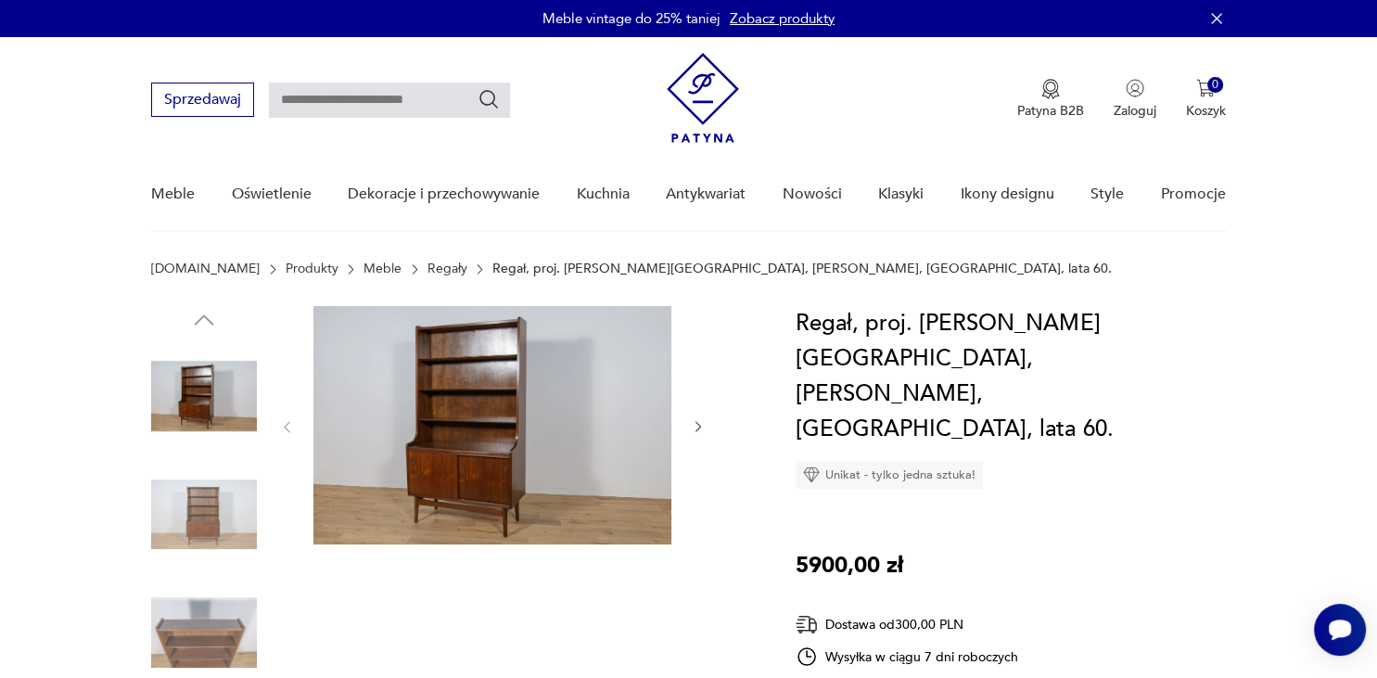
click at [534, 370] on img at bounding box center [492, 425] width 358 height 238
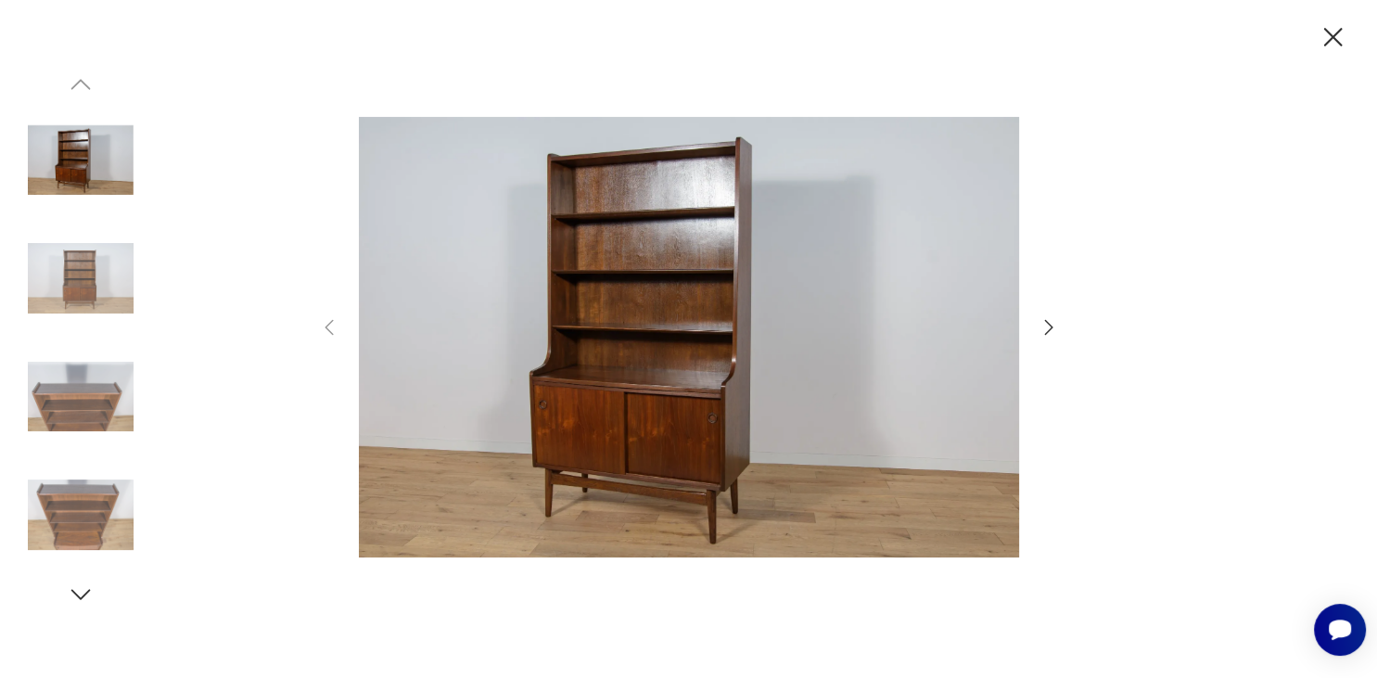
click at [1055, 321] on icon "button" at bounding box center [1049, 327] width 22 height 22
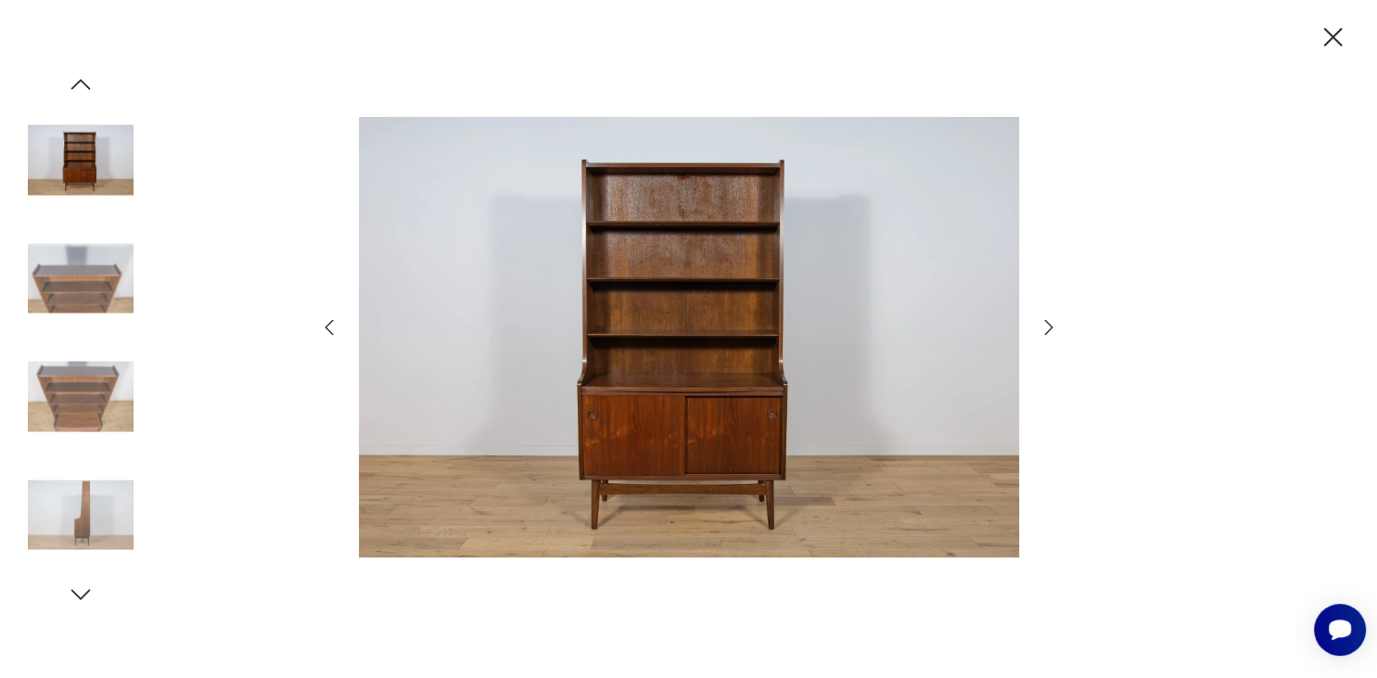
click at [1052, 321] on icon "button" at bounding box center [1049, 327] width 22 height 22
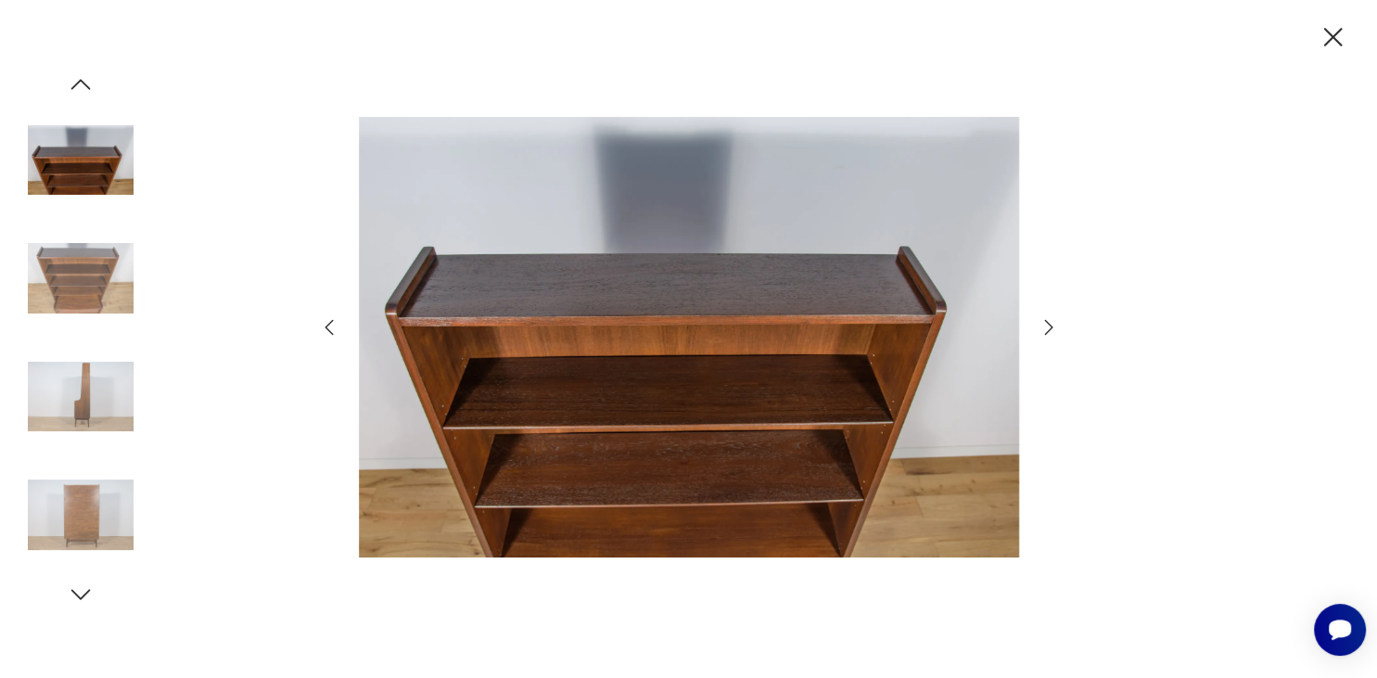
click at [1052, 321] on icon "button" at bounding box center [1049, 327] width 22 height 22
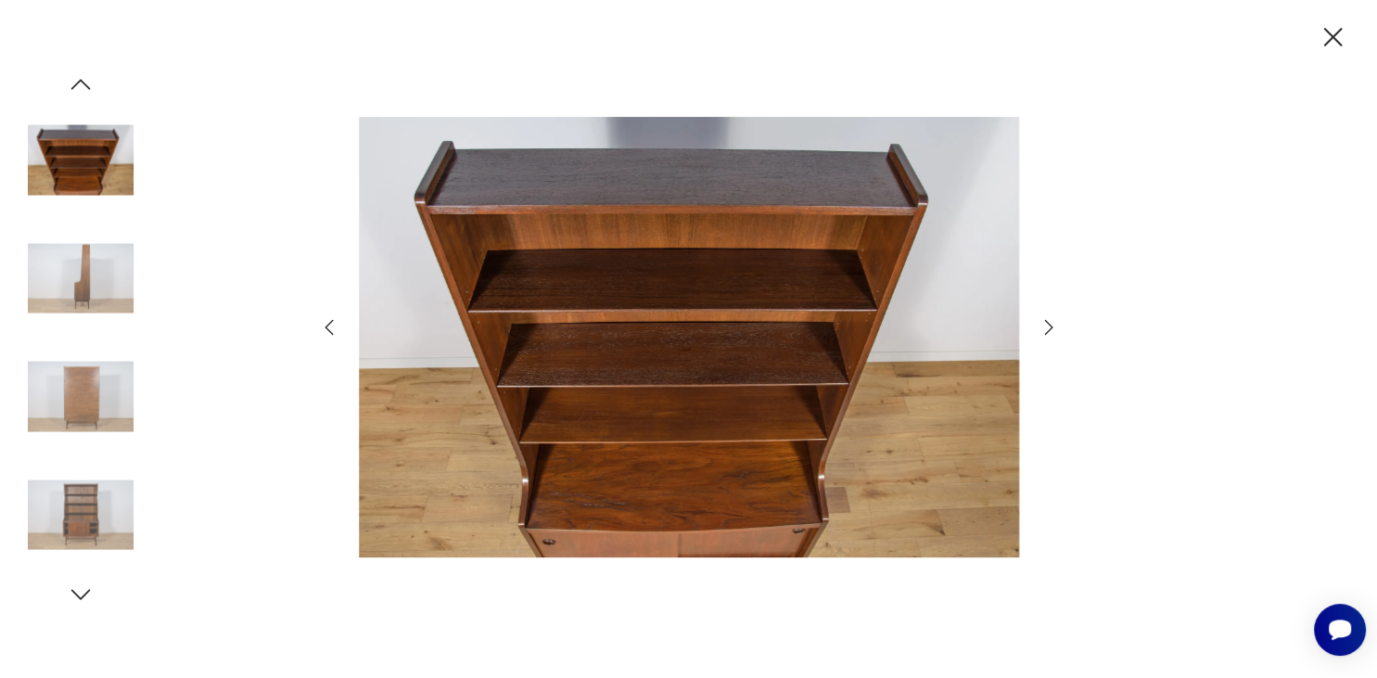
click at [1052, 321] on icon "button" at bounding box center [1049, 327] width 22 height 22
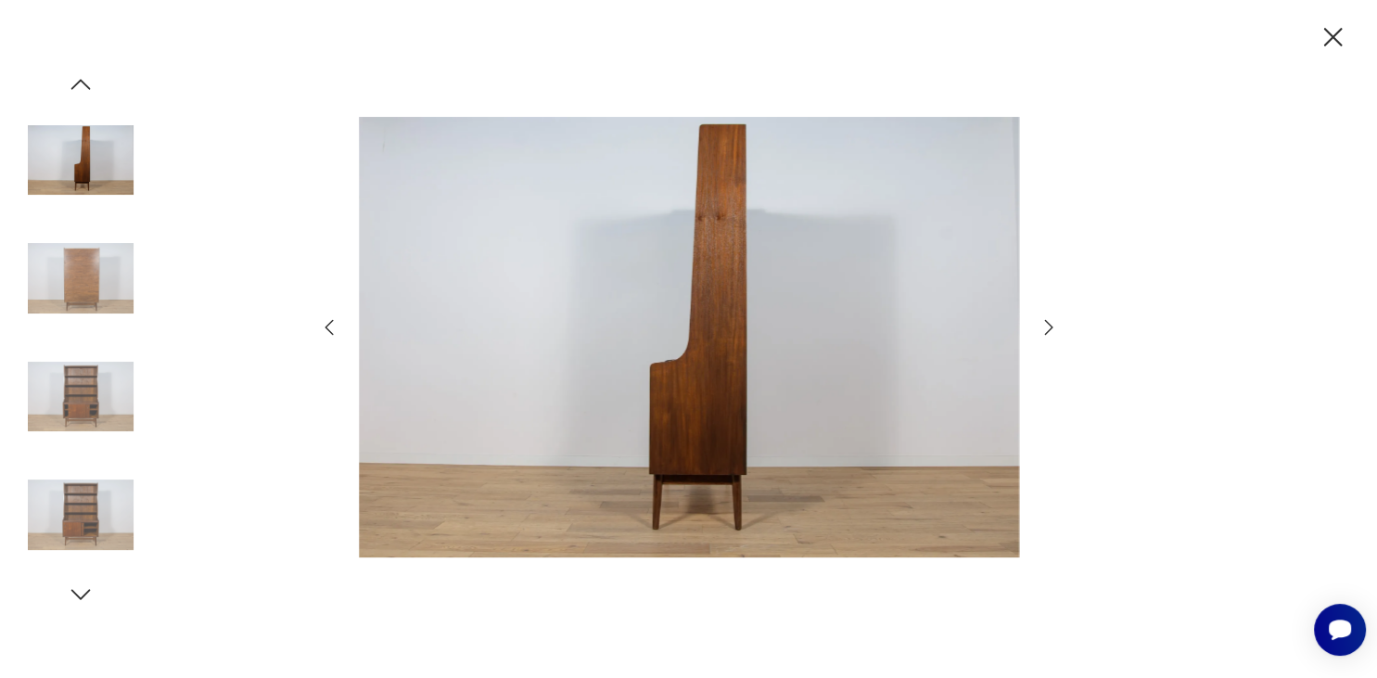
click at [1052, 321] on icon "button" at bounding box center [1049, 327] width 22 height 22
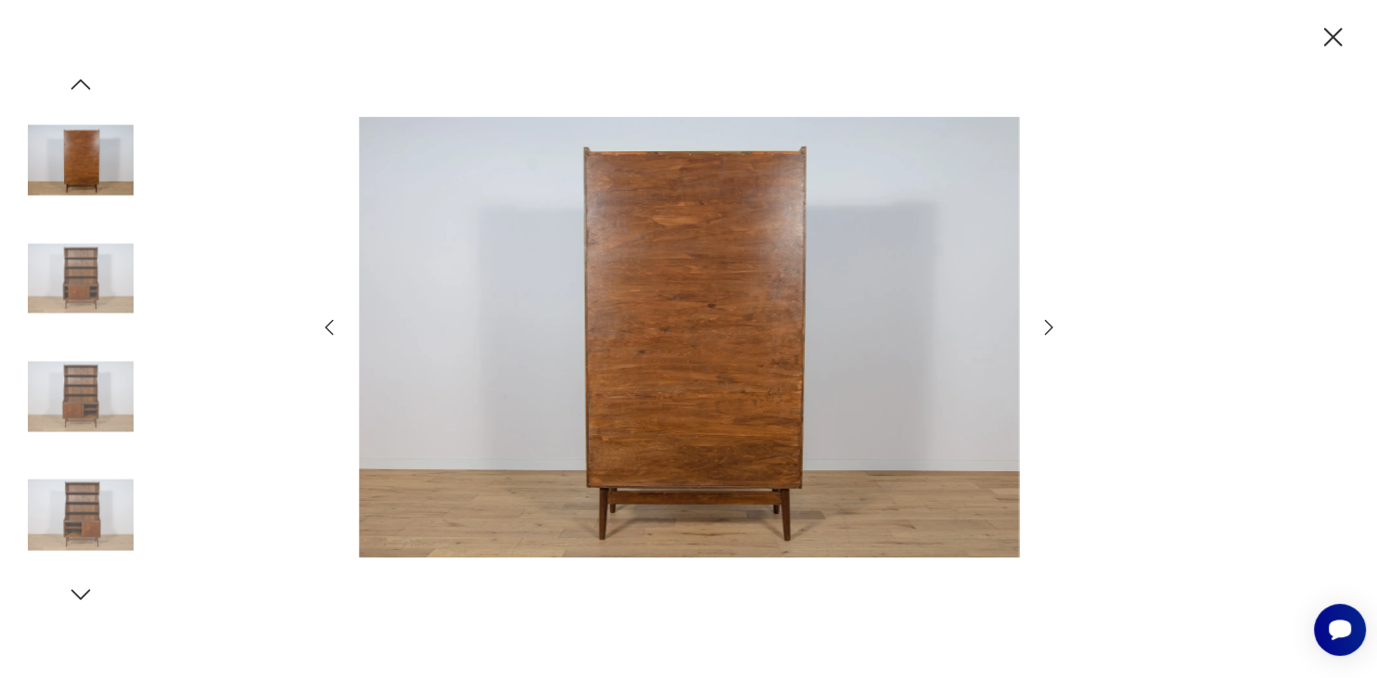
click at [1052, 321] on icon "button" at bounding box center [1049, 327] width 22 height 22
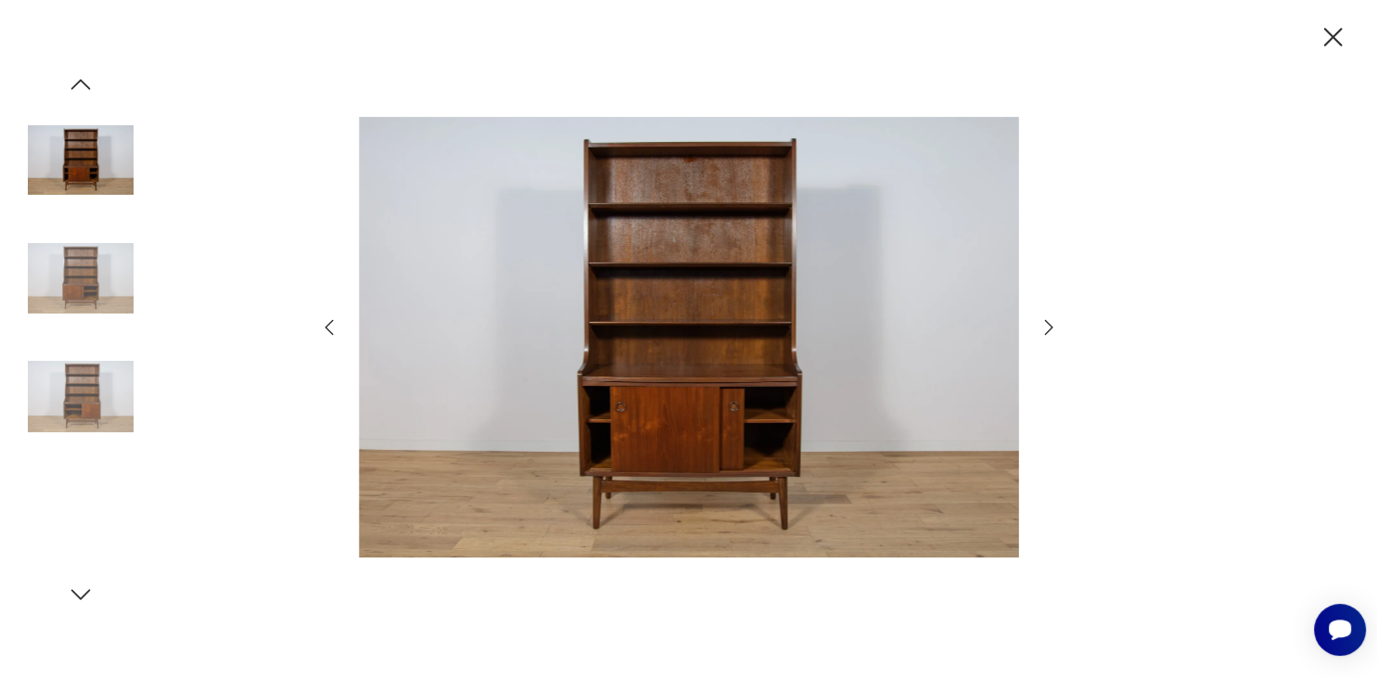
click at [1052, 321] on icon "button" at bounding box center [1049, 327] width 22 height 22
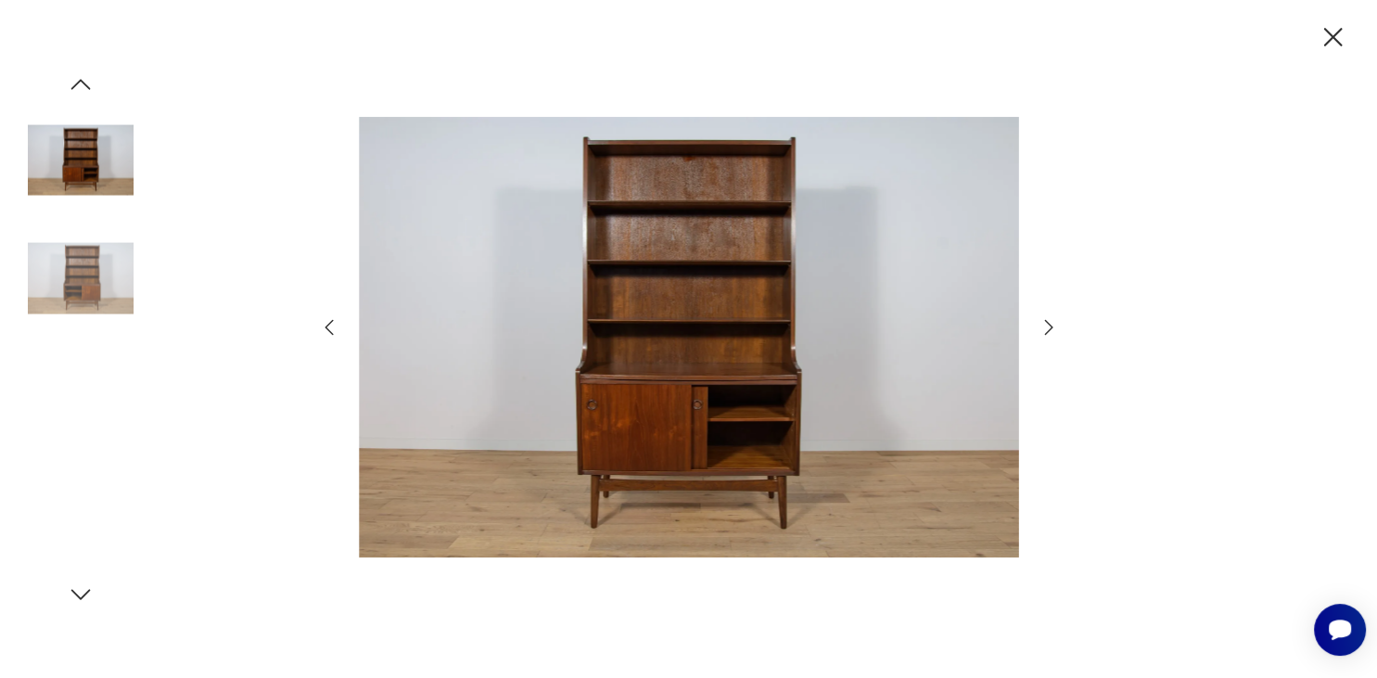
click at [1052, 321] on icon "button" at bounding box center [1049, 327] width 22 height 22
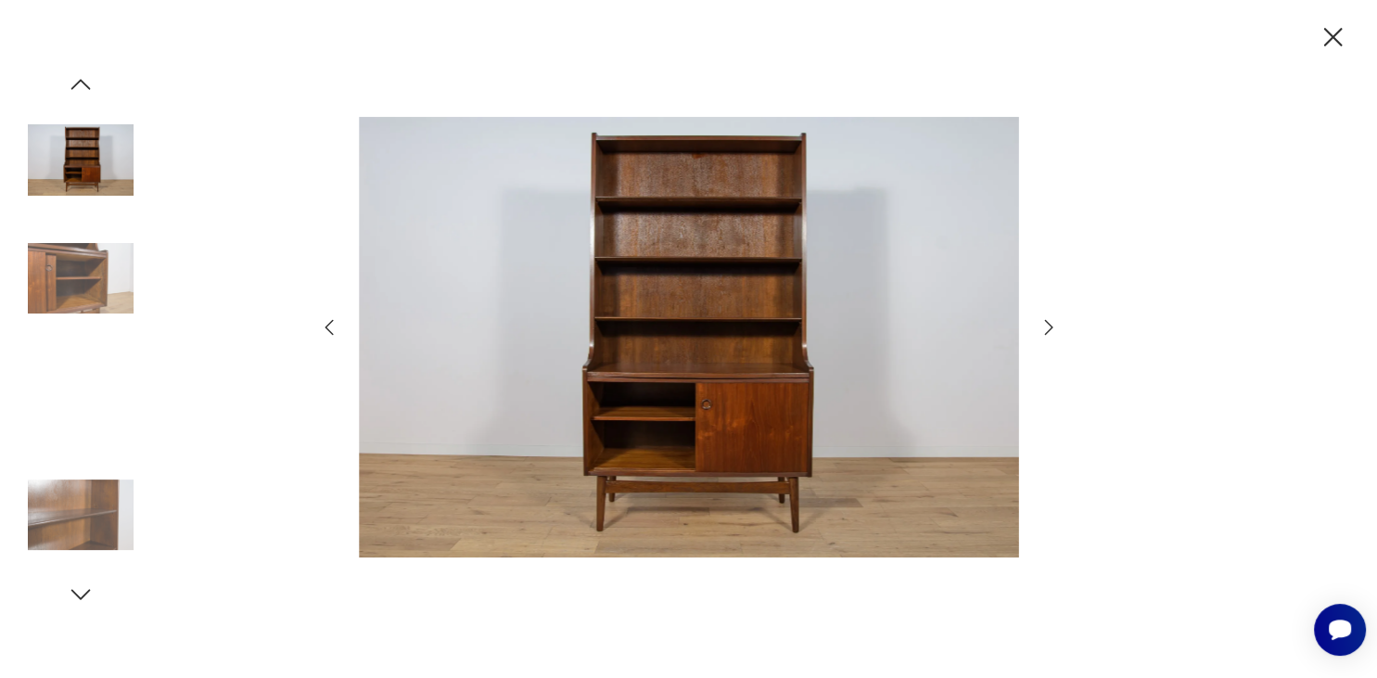
click at [1052, 321] on icon "button" at bounding box center [1049, 327] width 22 height 22
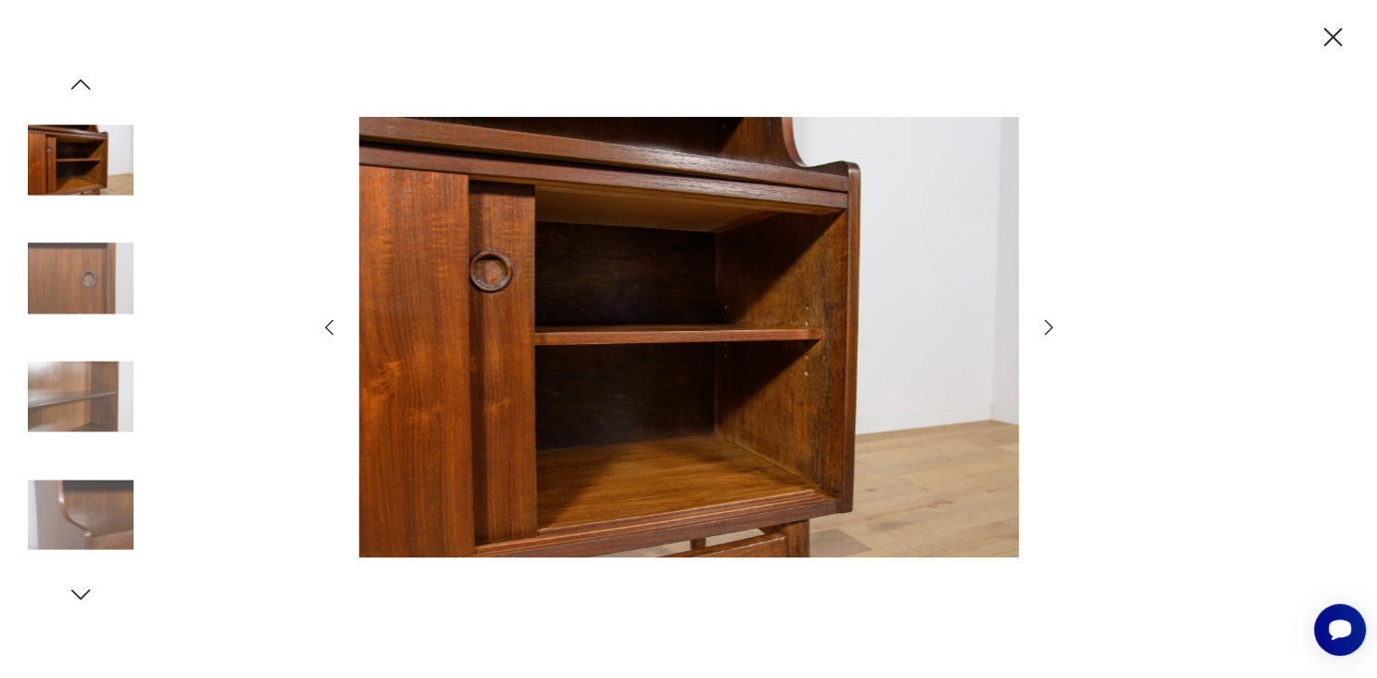
click at [1052, 321] on icon "button" at bounding box center [1049, 327] width 22 height 22
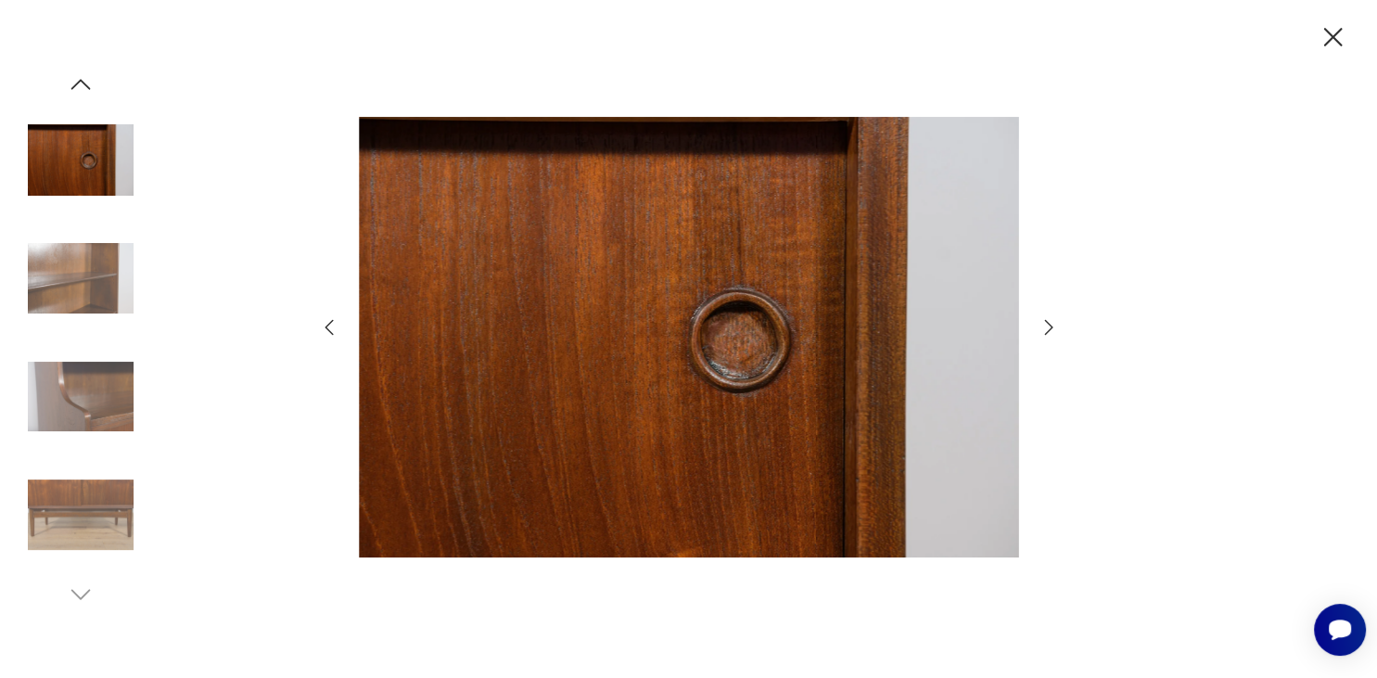
click at [1052, 321] on icon "button" at bounding box center [1049, 327] width 22 height 22
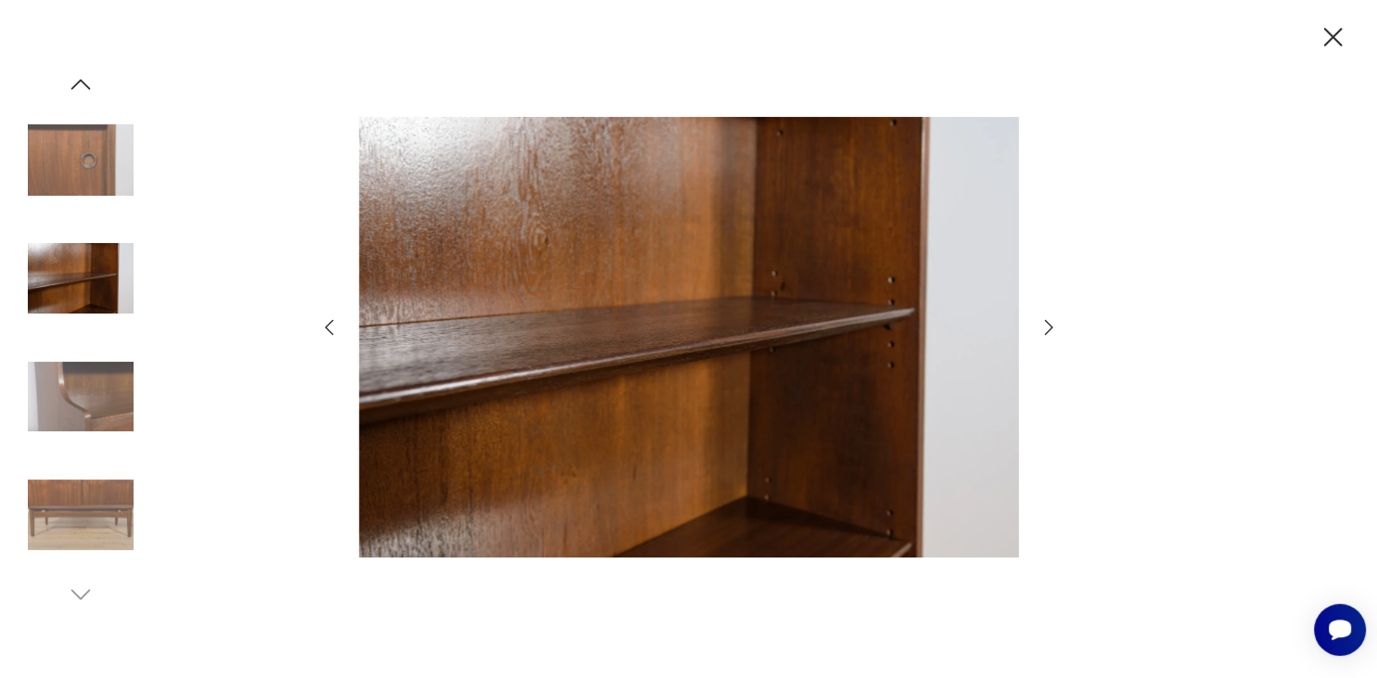
click at [1052, 321] on icon "button" at bounding box center [1049, 327] width 22 height 22
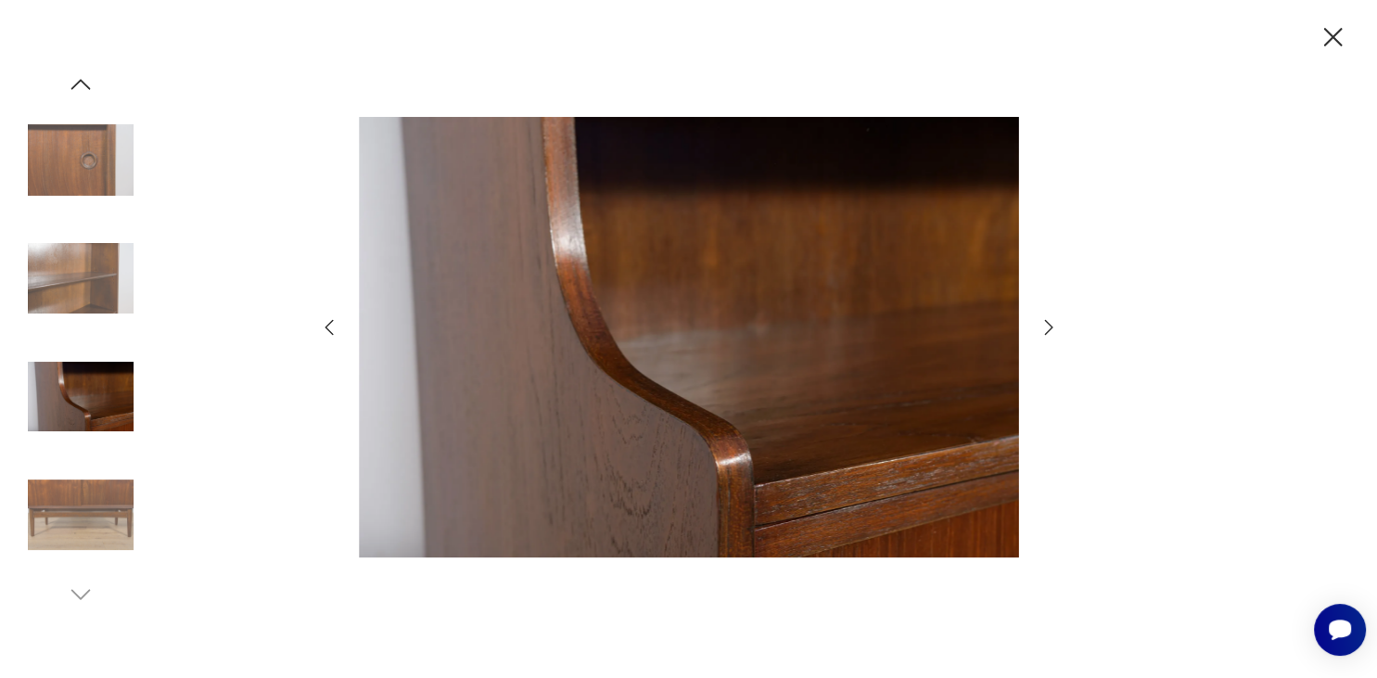
click at [1052, 321] on icon "button" at bounding box center [1049, 327] width 22 height 22
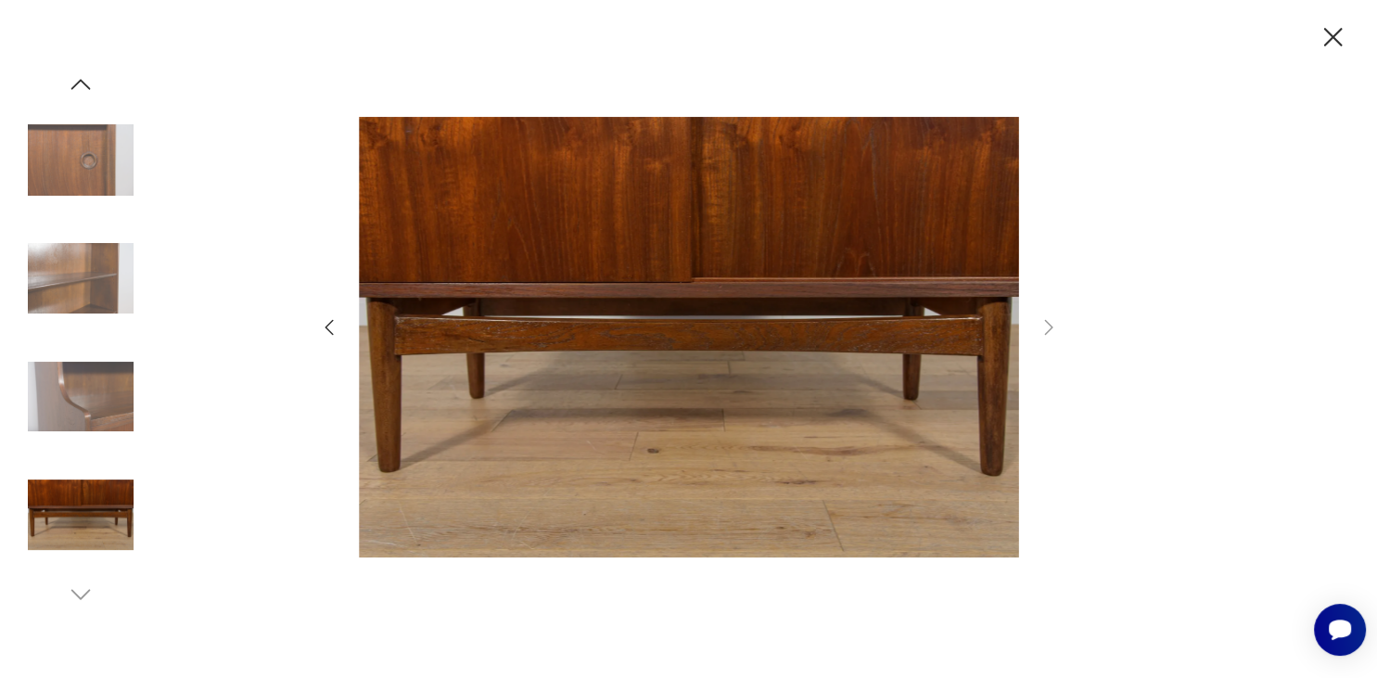
click at [1327, 39] on icon "button" at bounding box center [1333, 37] width 32 height 32
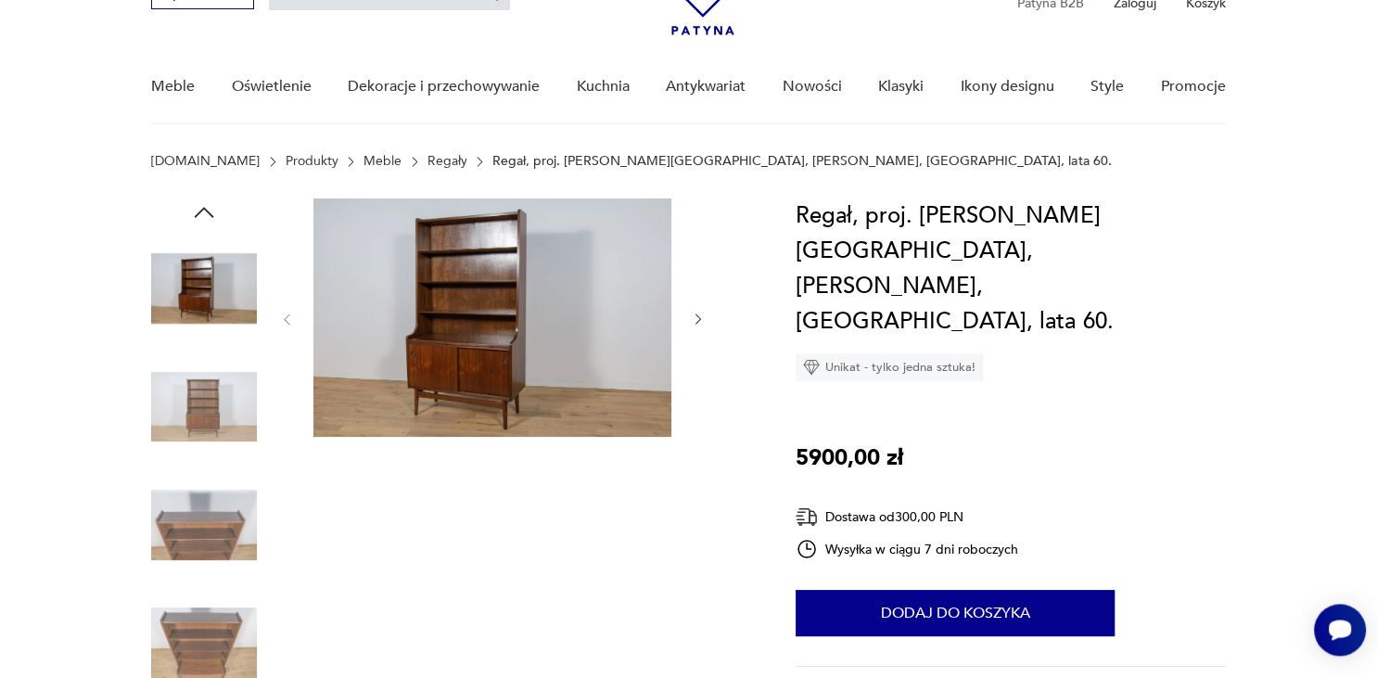
scroll to position [97, 0]
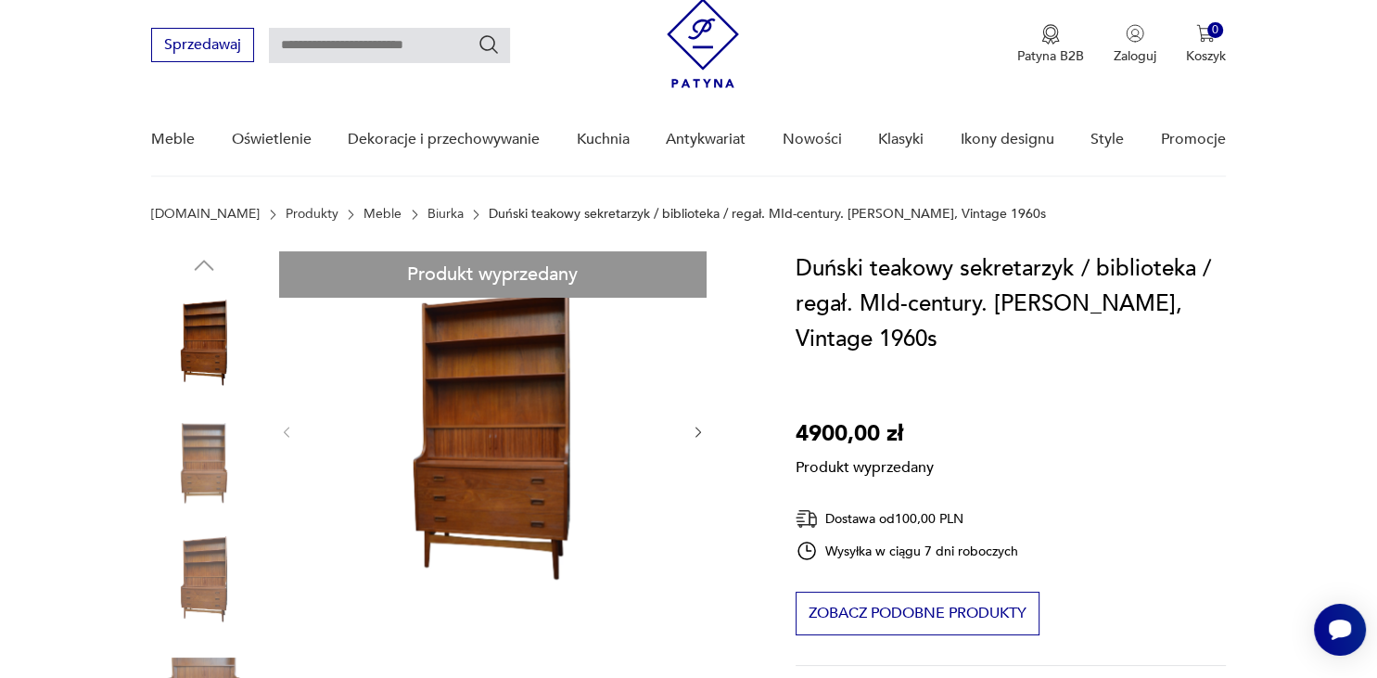
scroll to position [293, 0]
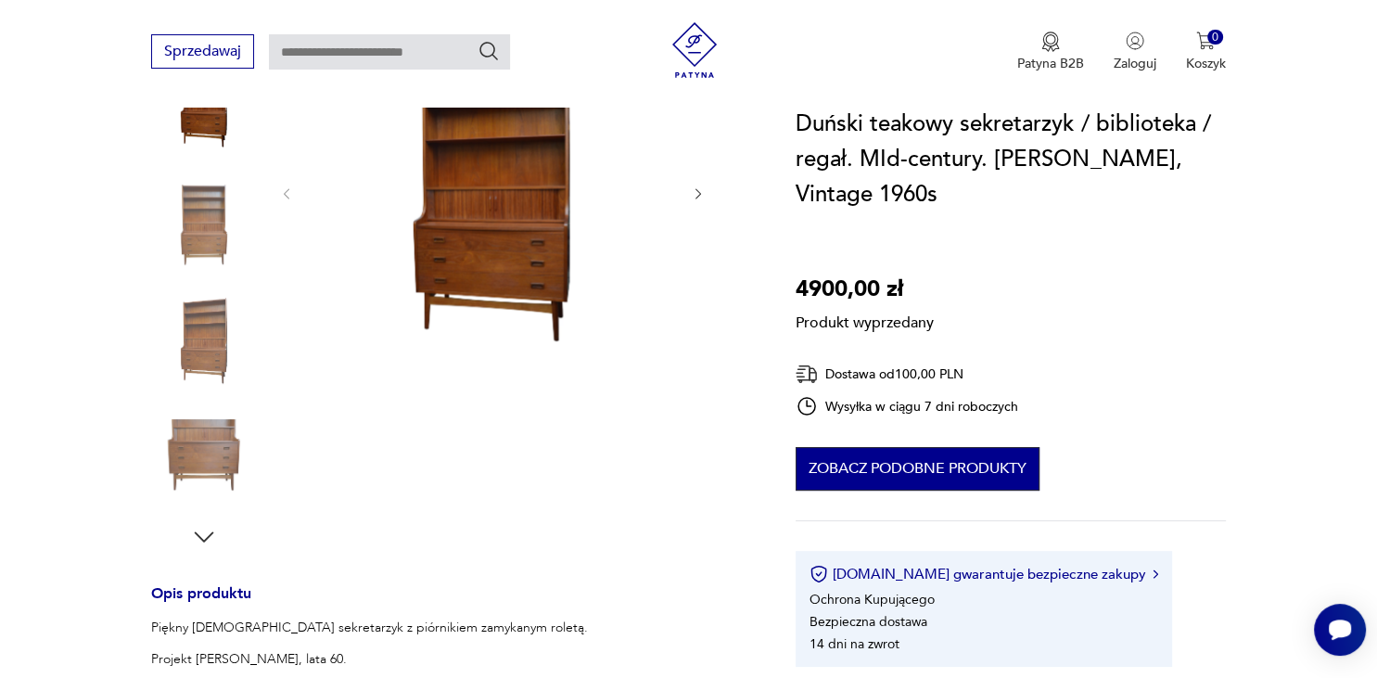
click at [894, 467] on button "Zobacz podobne produkty" at bounding box center [918, 469] width 244 height 44
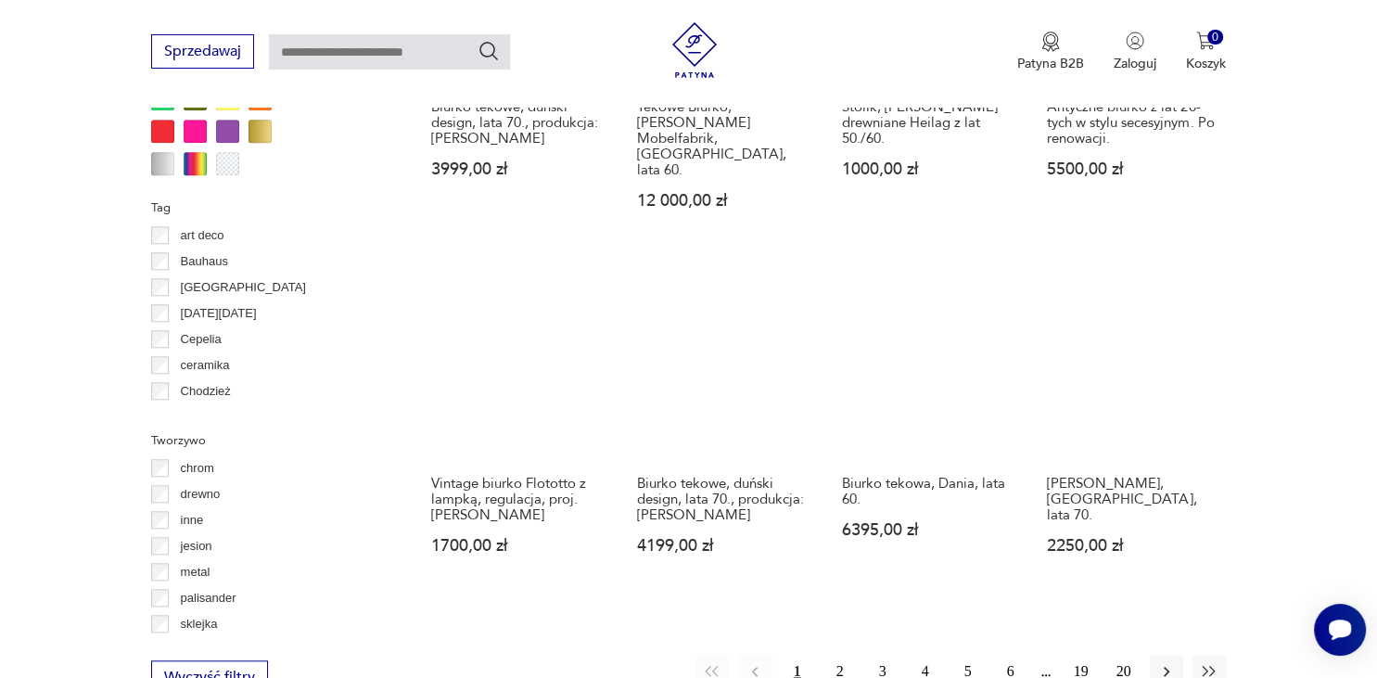
scroll to position [1692, 0]
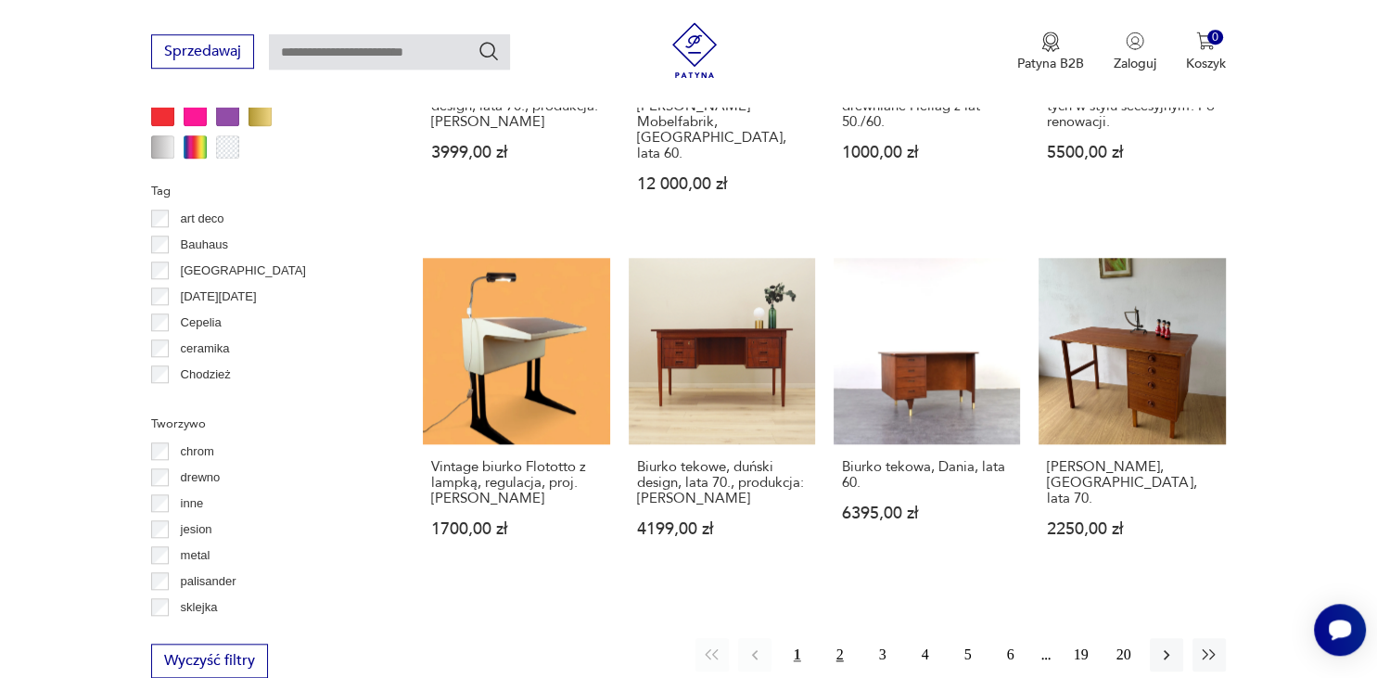
click at [834, 638] on button "2" at bounding box center [840, 654] width 33 height 33
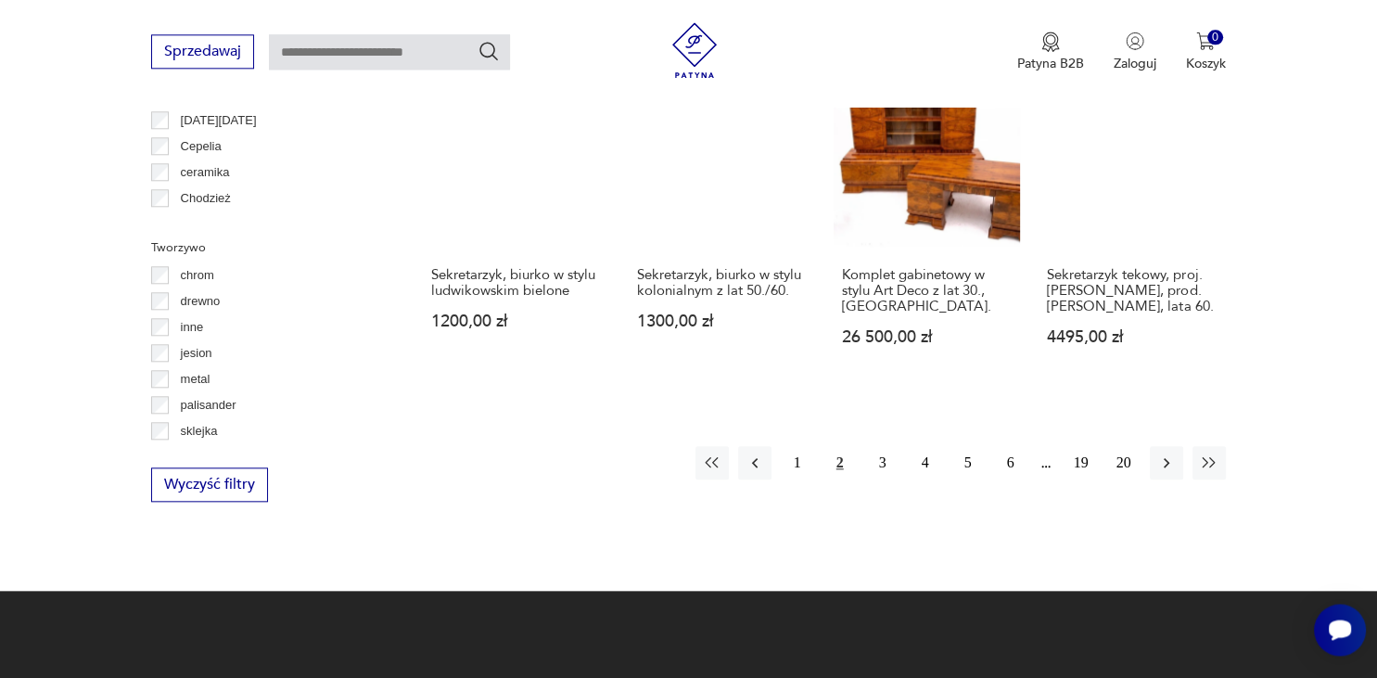
scroll to position [1961, 0]
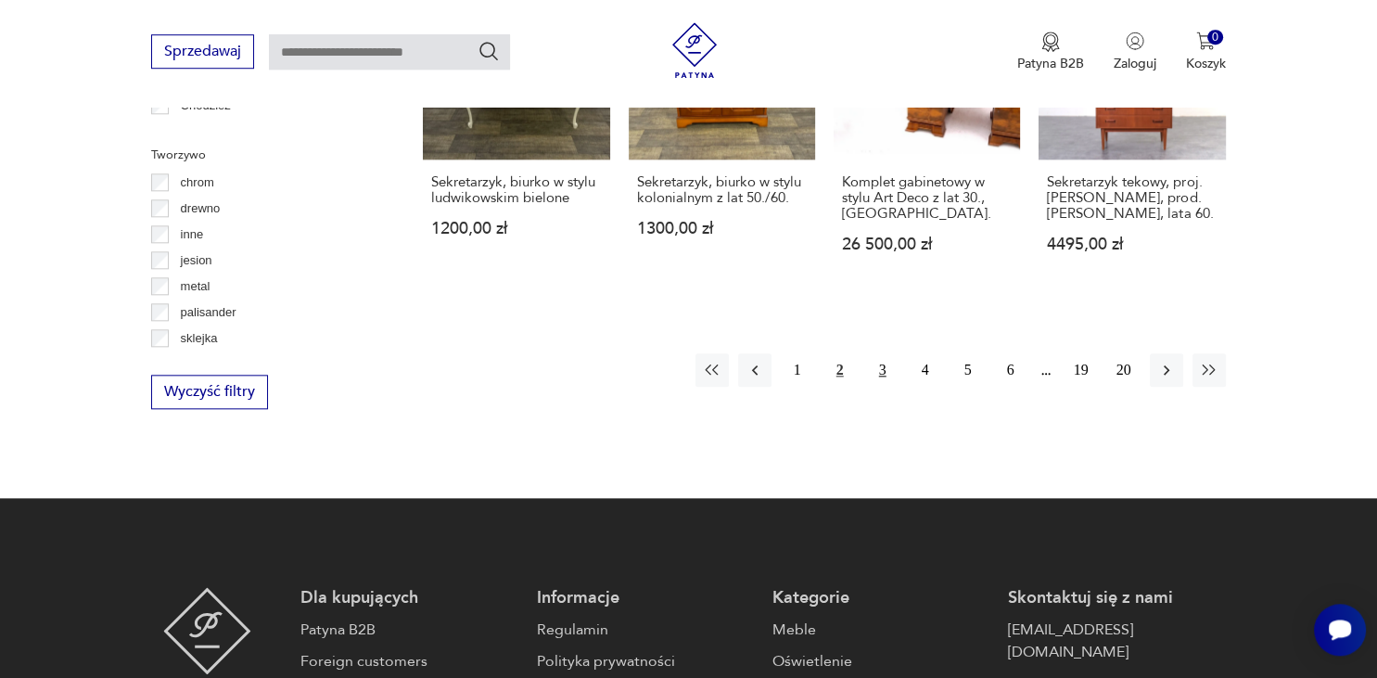
click at [886, 353] on button "3" at bounding box center [882, 369] width 33 height 33
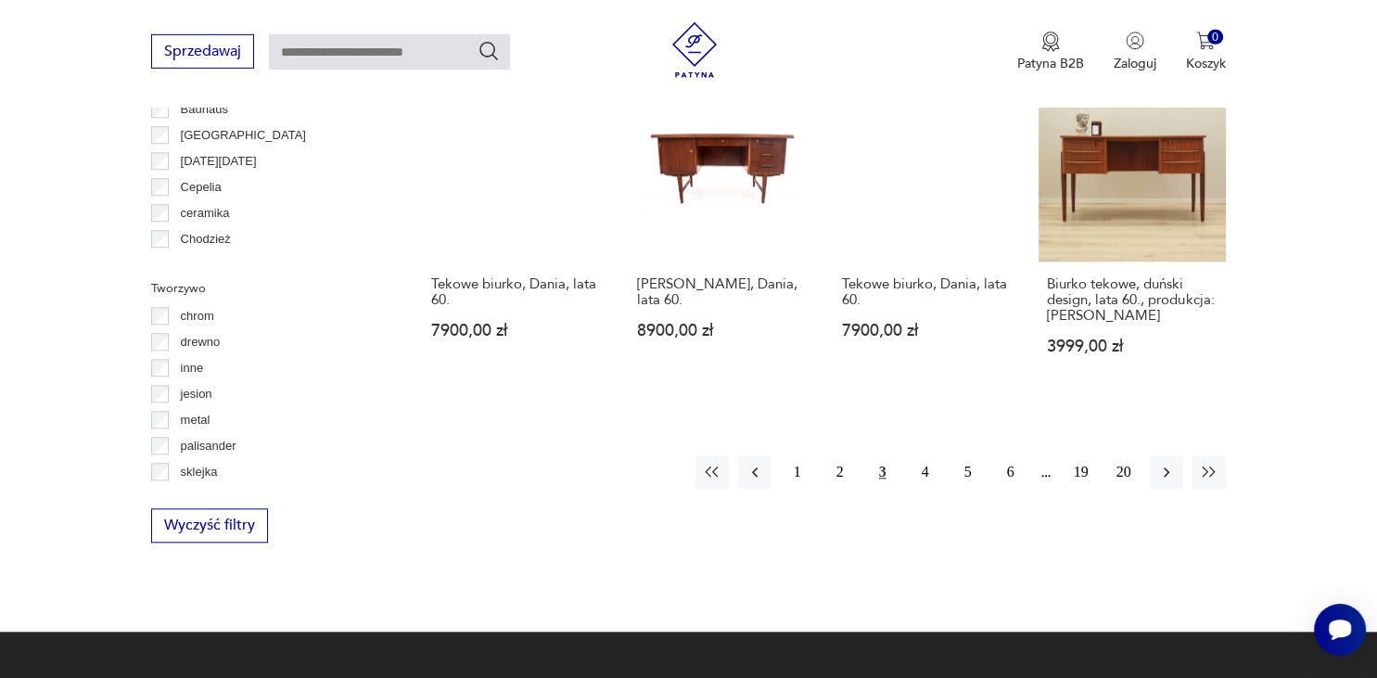
scroll to position [1862, 0]
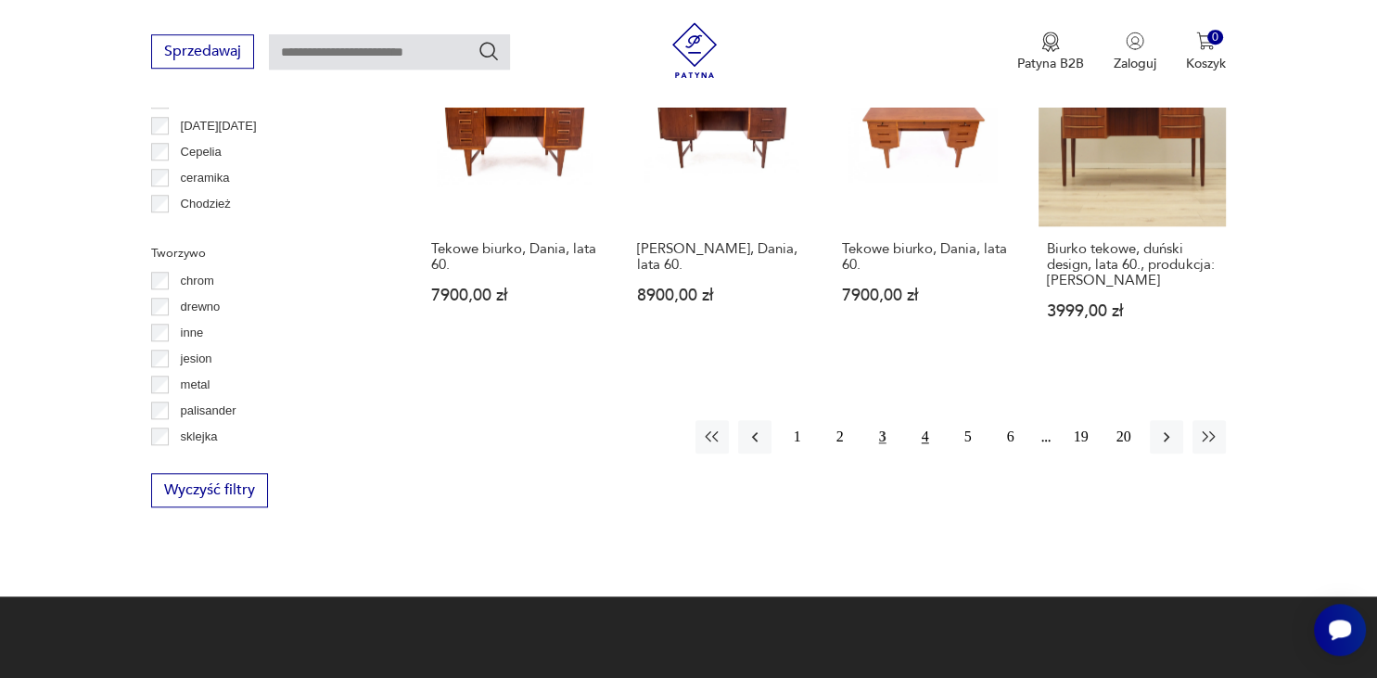
click at [919, 420] on button "4" at bounding box center [925, 436] width 33 height 33
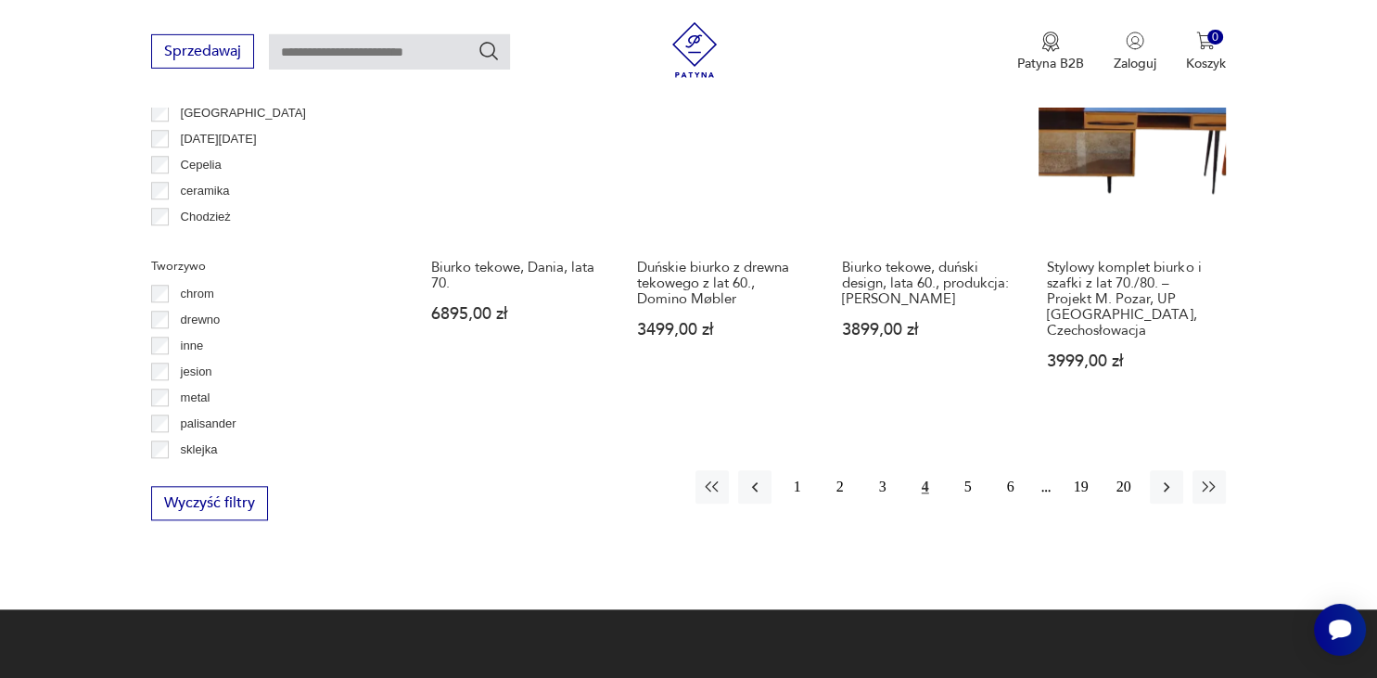
scroll to position [1862, 0]
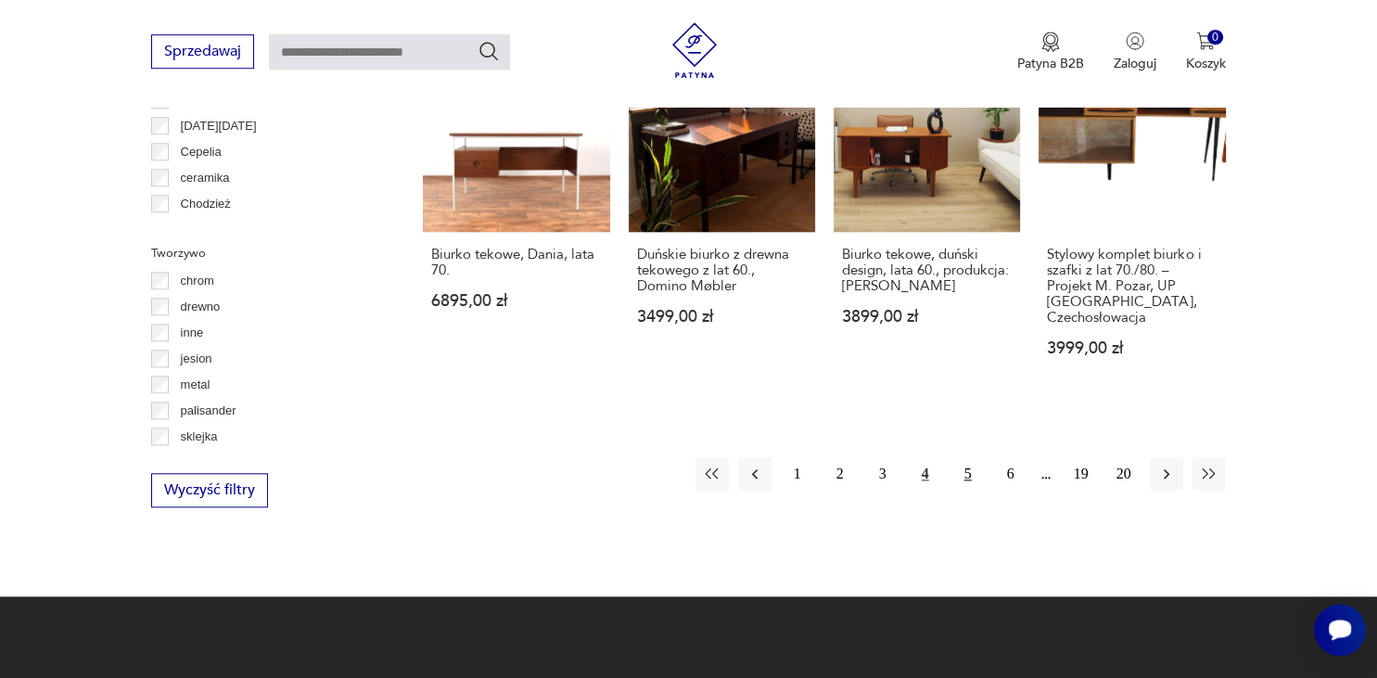
click at [974, 457] on button "5" at bounding box center [968, 473] width 33 height 33
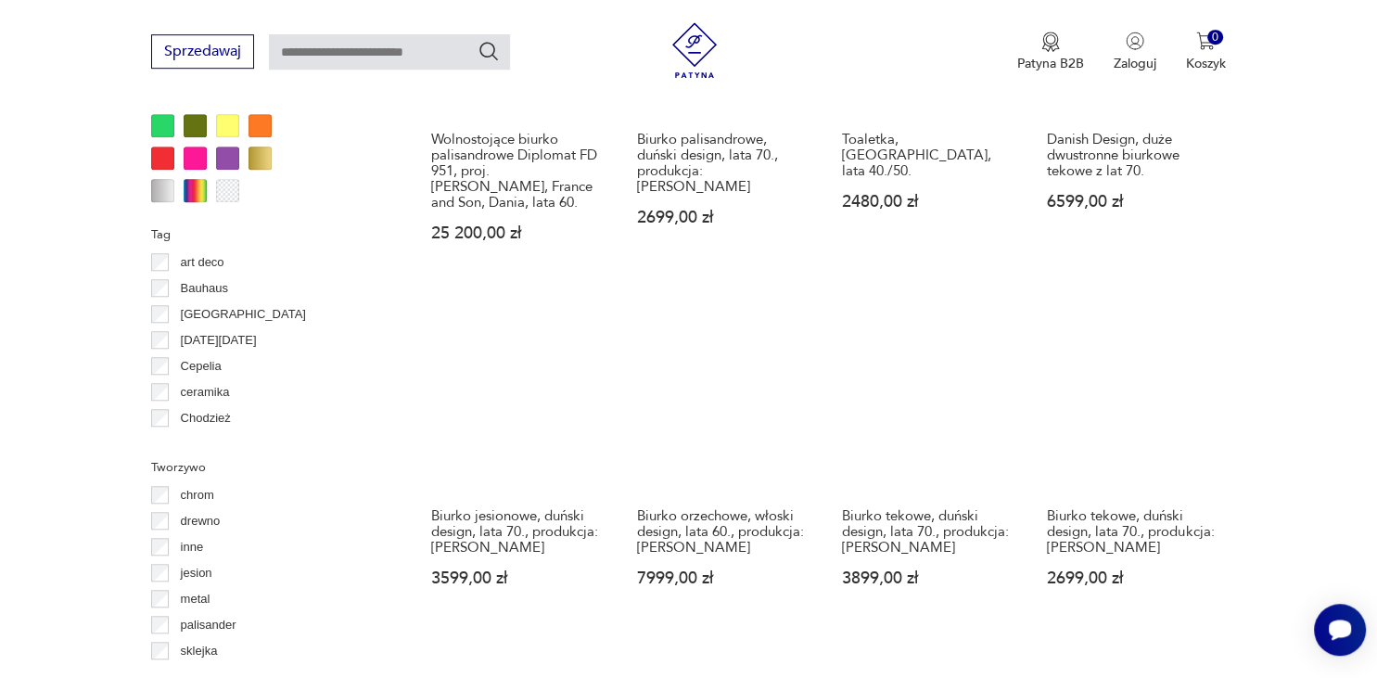
scroll to position [1765, 0]
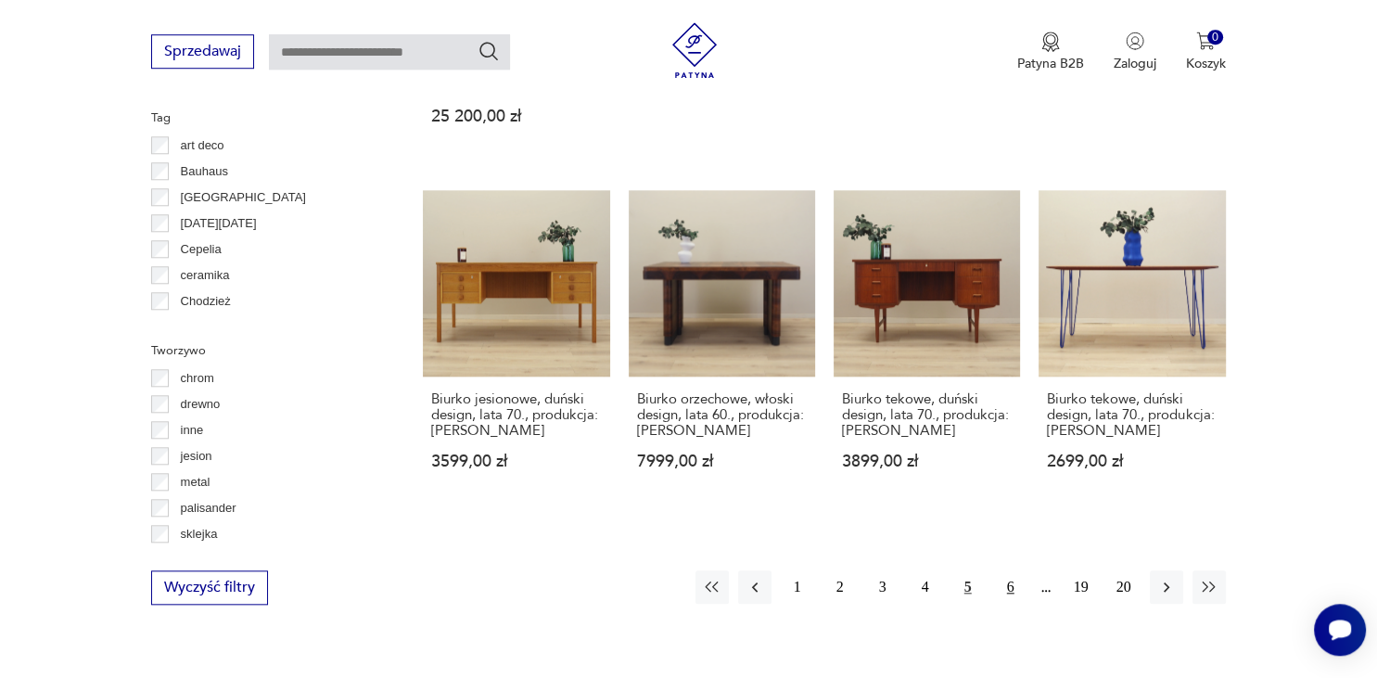
click at [1007, 576] on button "6" at bounding box center [1010, 586] width 33 height 33
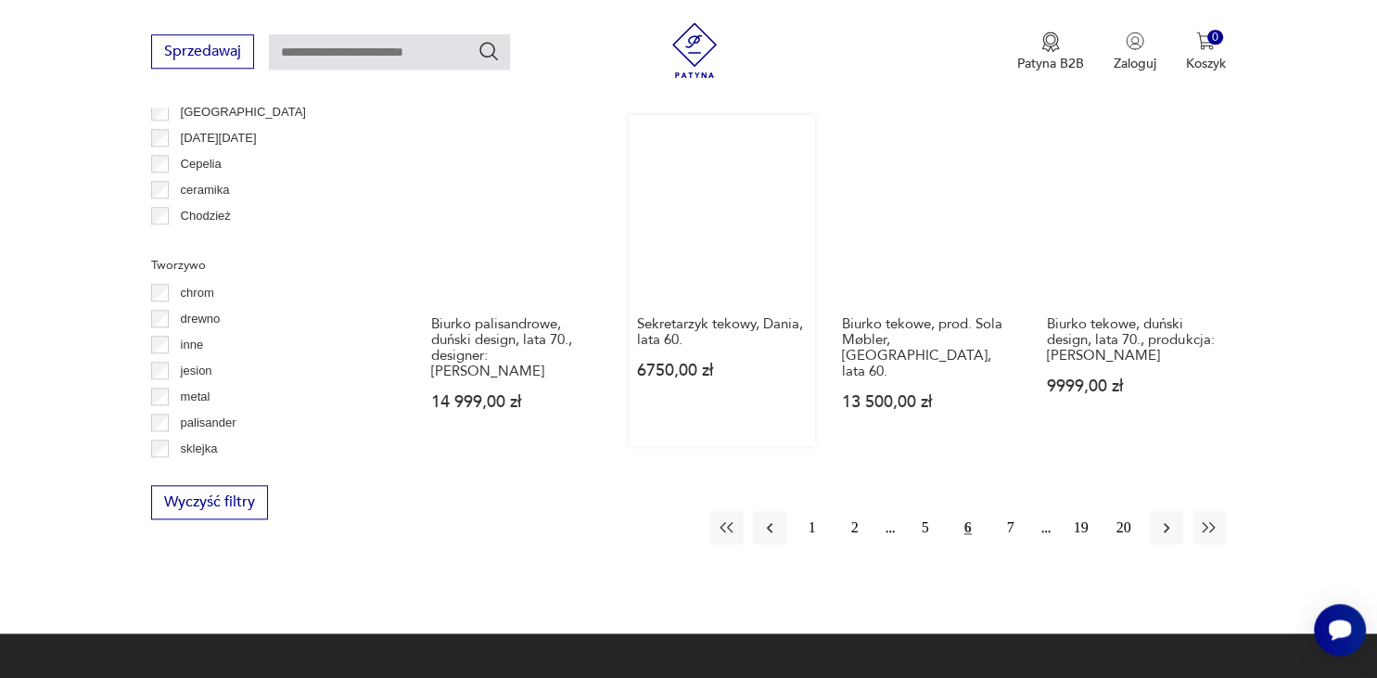
scroll to position [1862, 0]
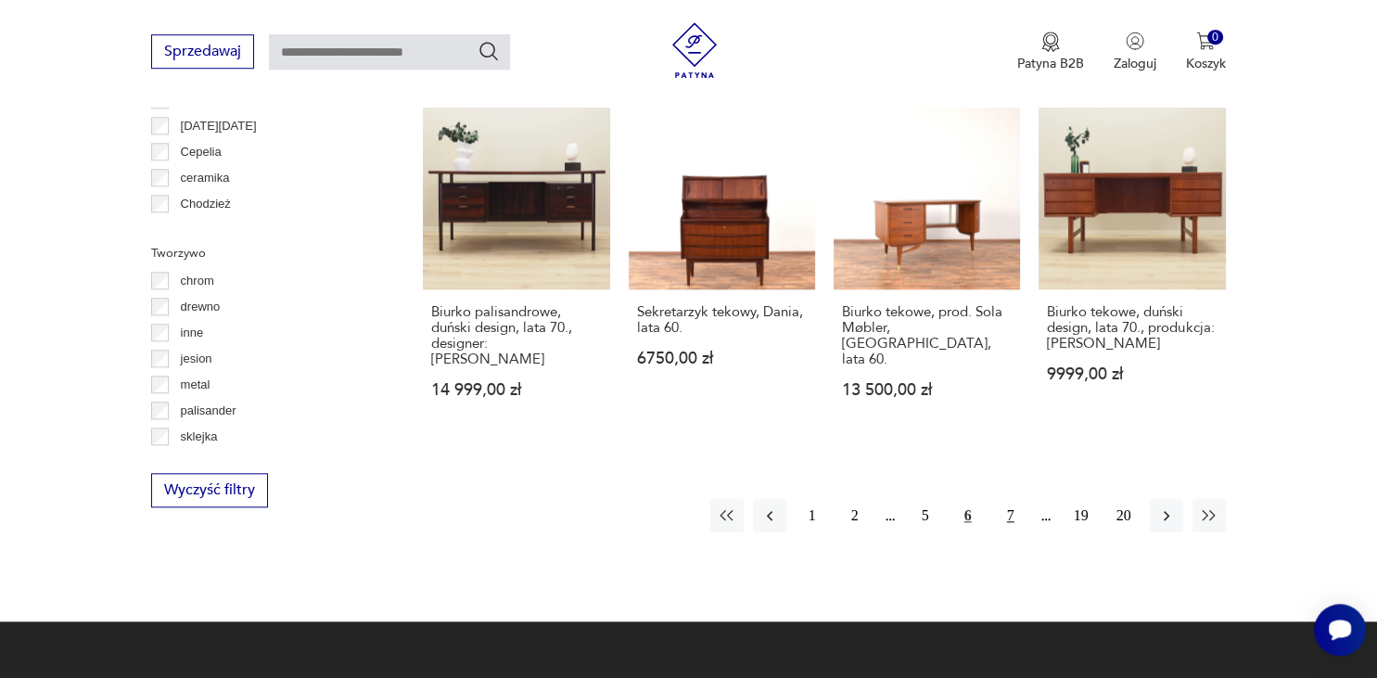
click at [1015, 499] on button "7" at bounding box center [1010, 515] width 33 height 33
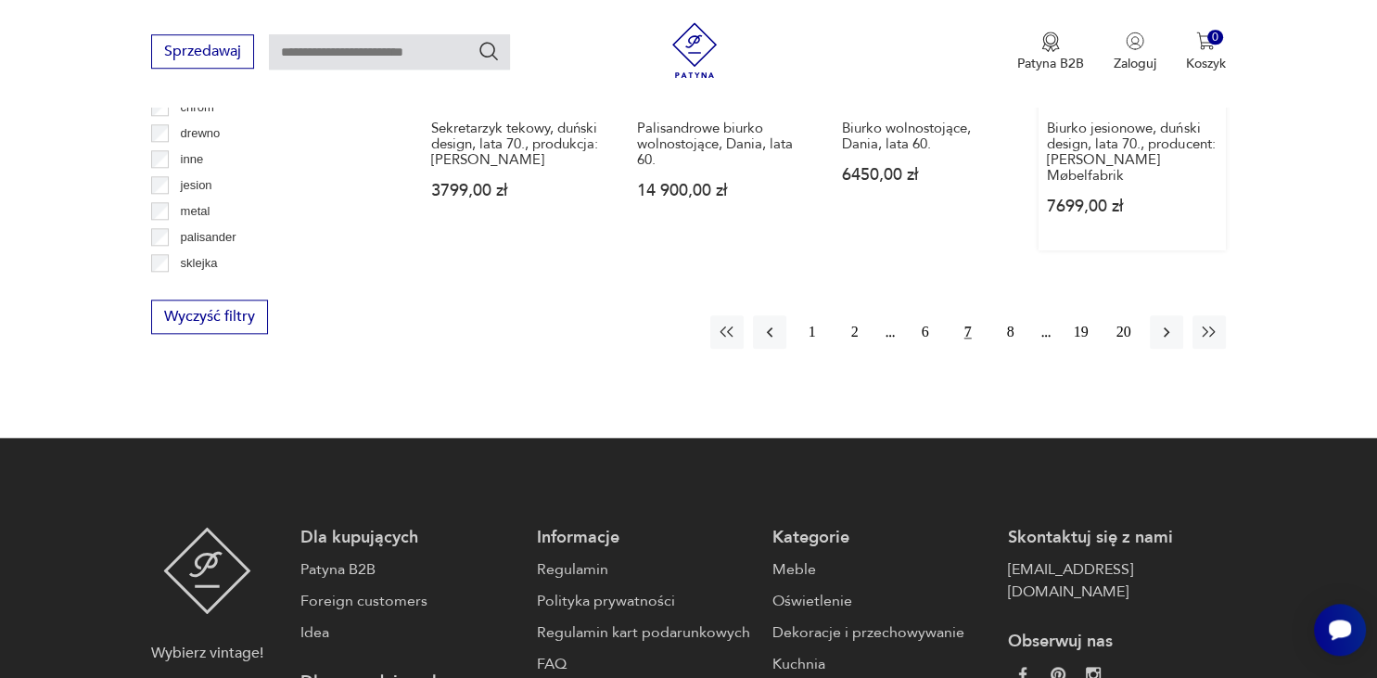
scroll to position [1961, 0]
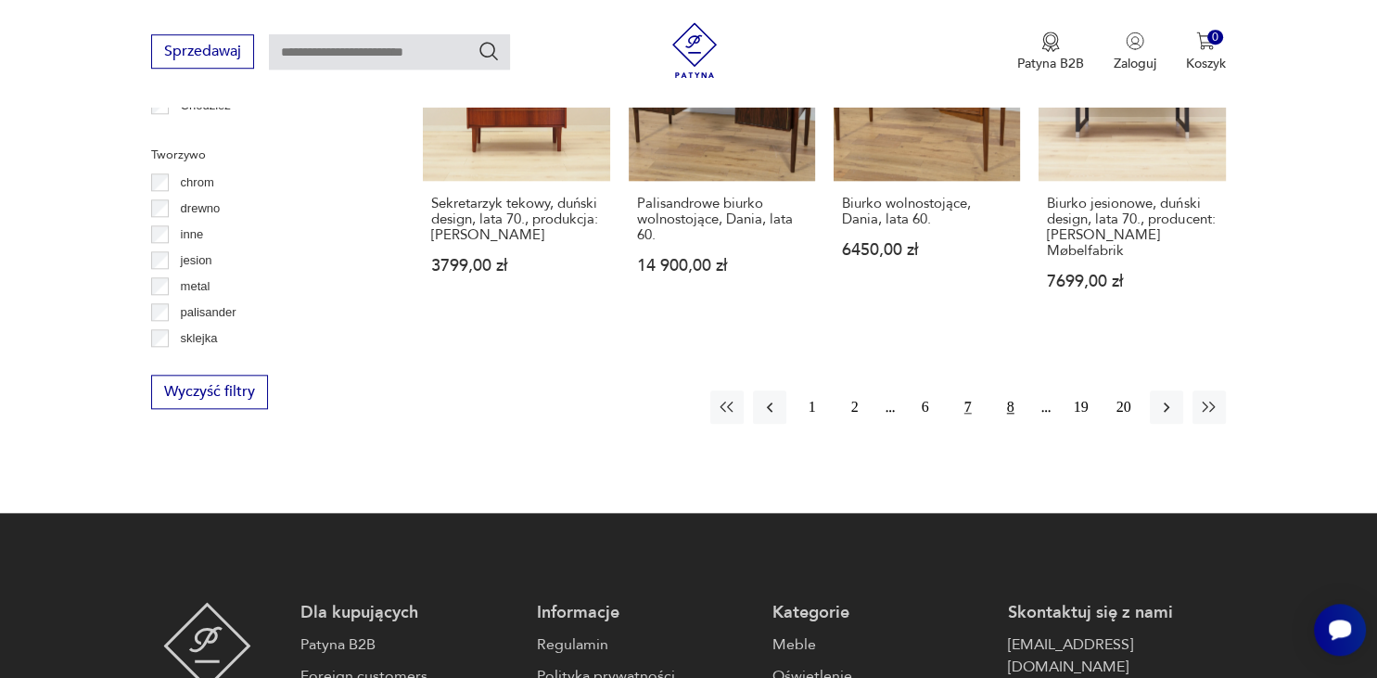
click at [1011, 390] on button "8" at bounding box center [1010, 406] width 33 height 33
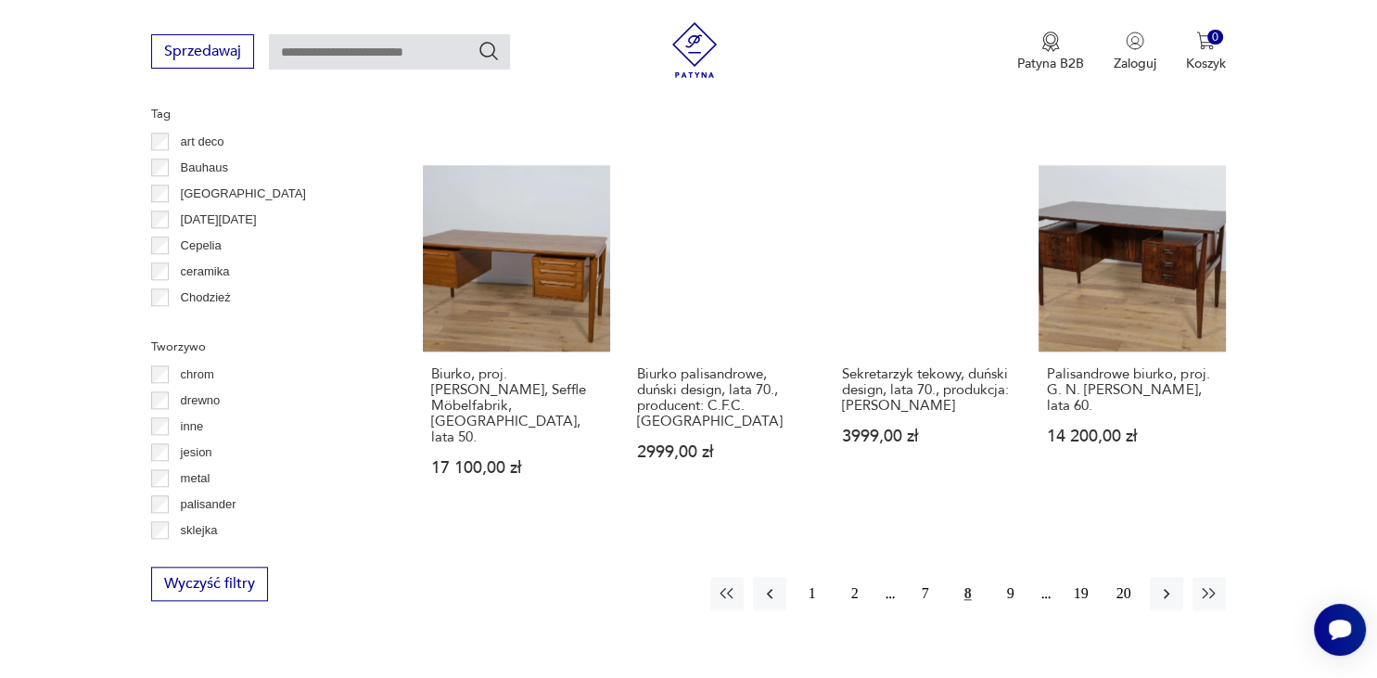
scroll to position [1862, 0]
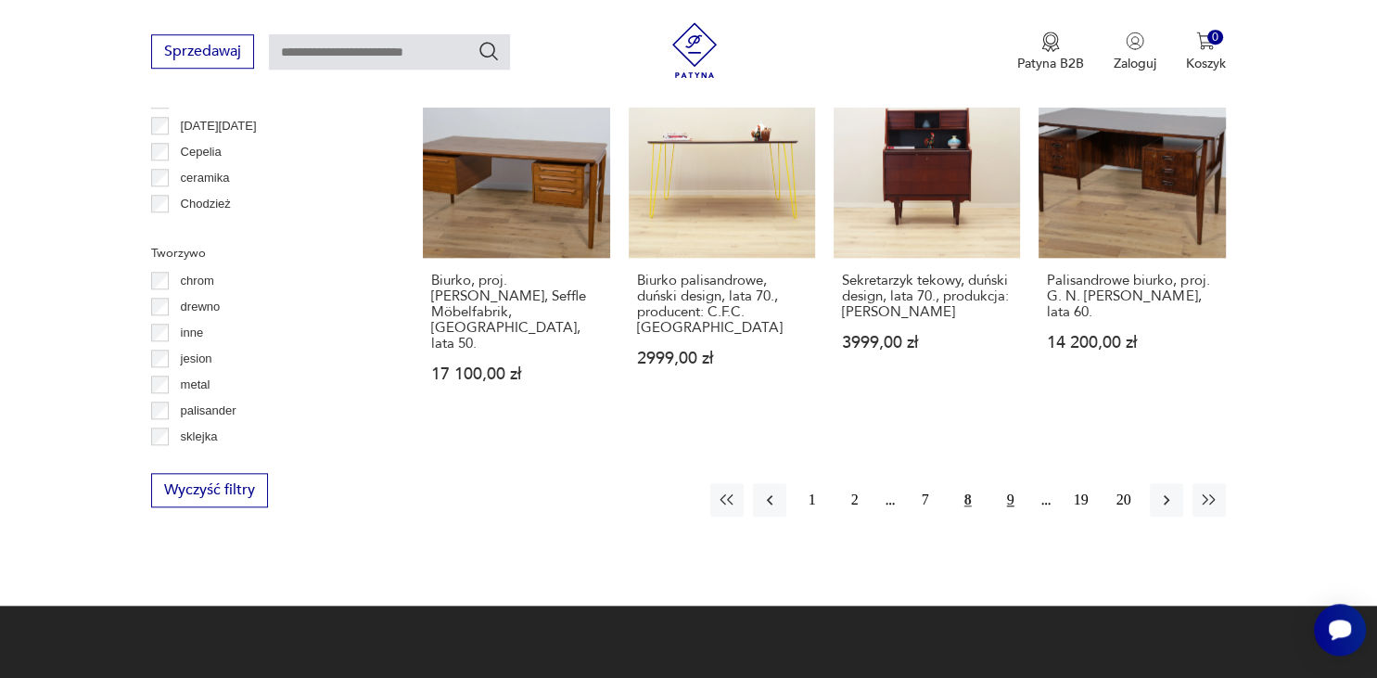
click at [1015, 483] on button "9" at bounding box center [1010, 499] width 33 height 33
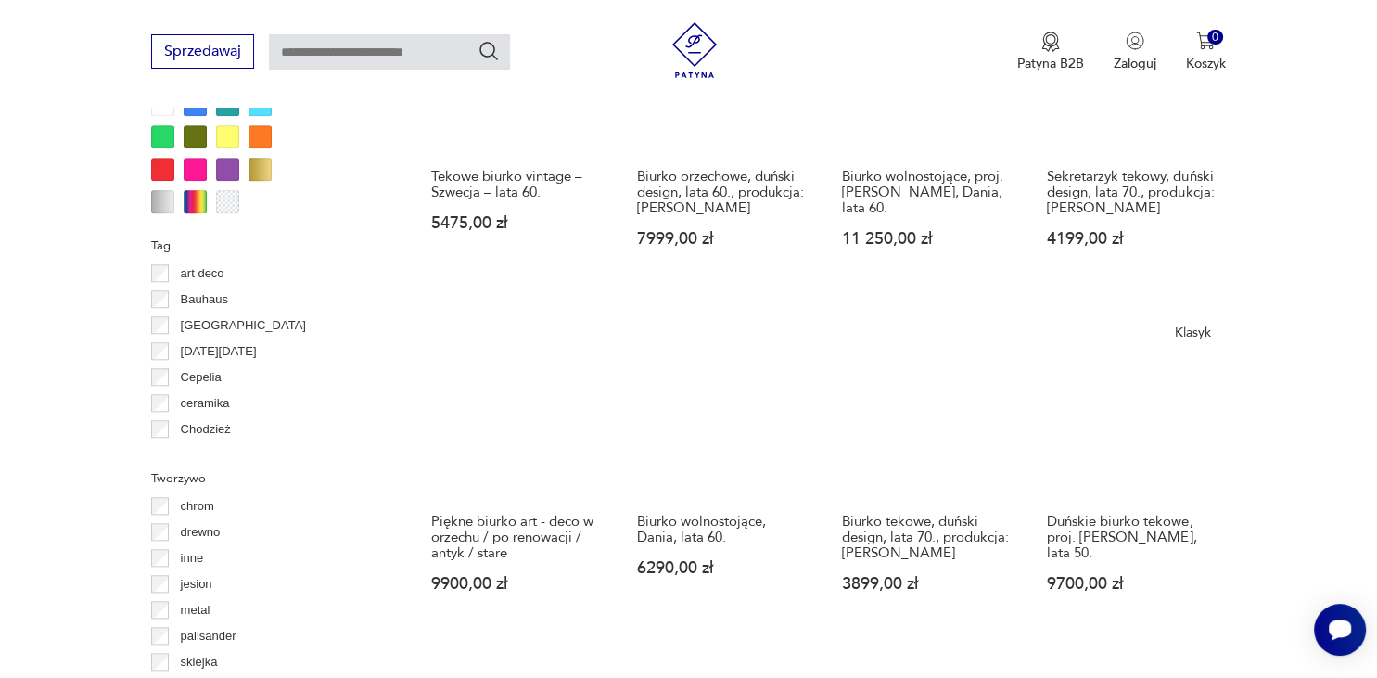
scroll to position [1702, 0]
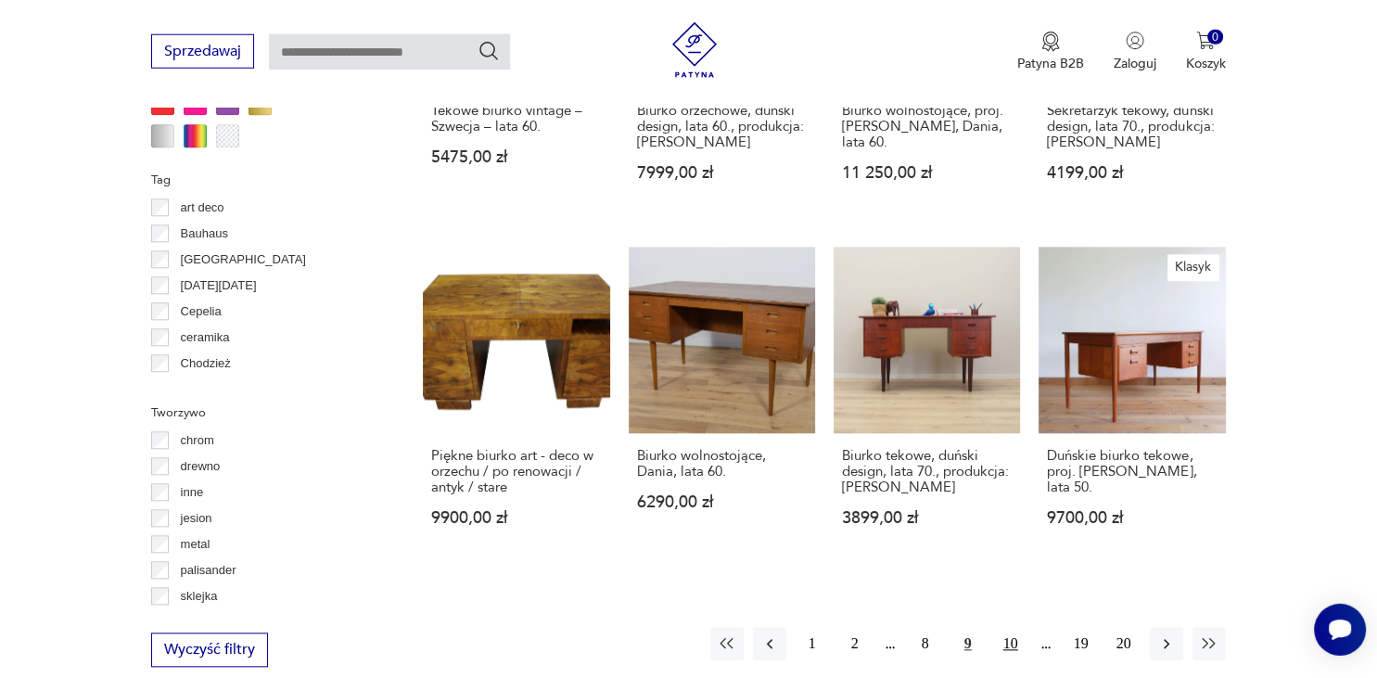
click at [1005, 628] on button "10" at bounding box center [1010, 644] width 33 height 33
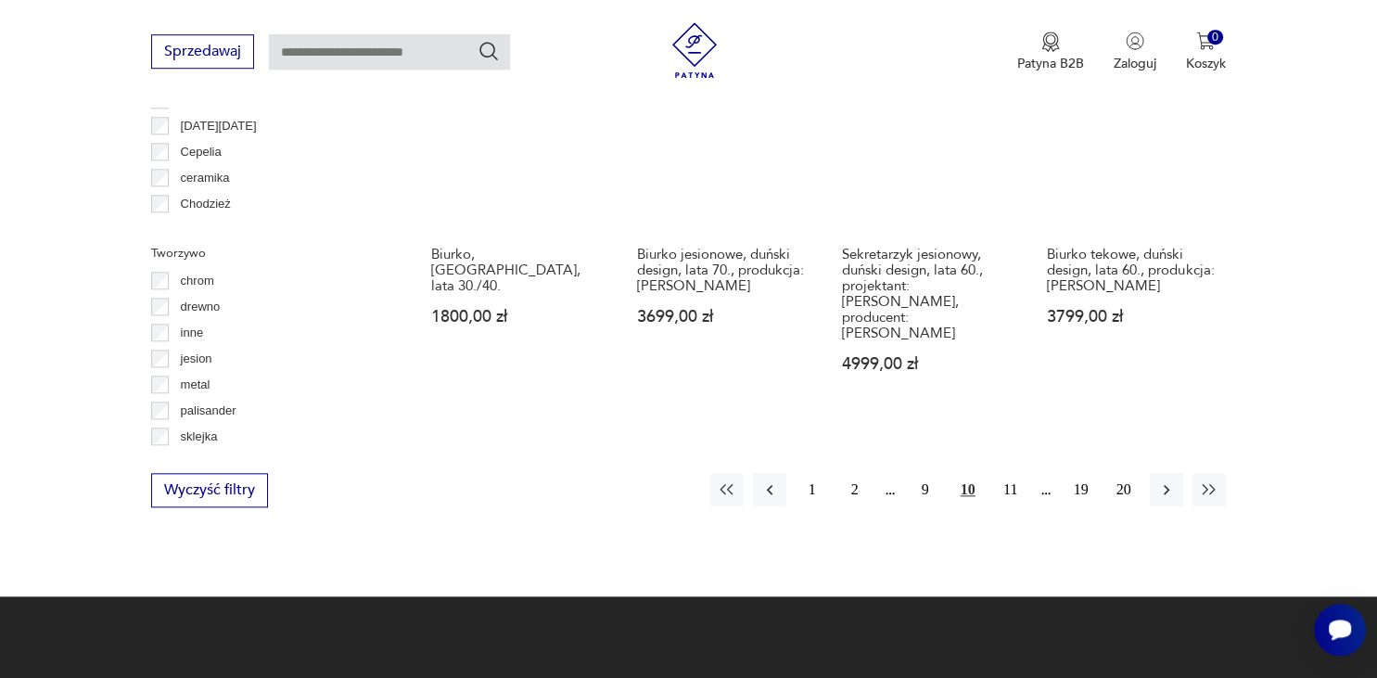
scroll to position [1961, 0]
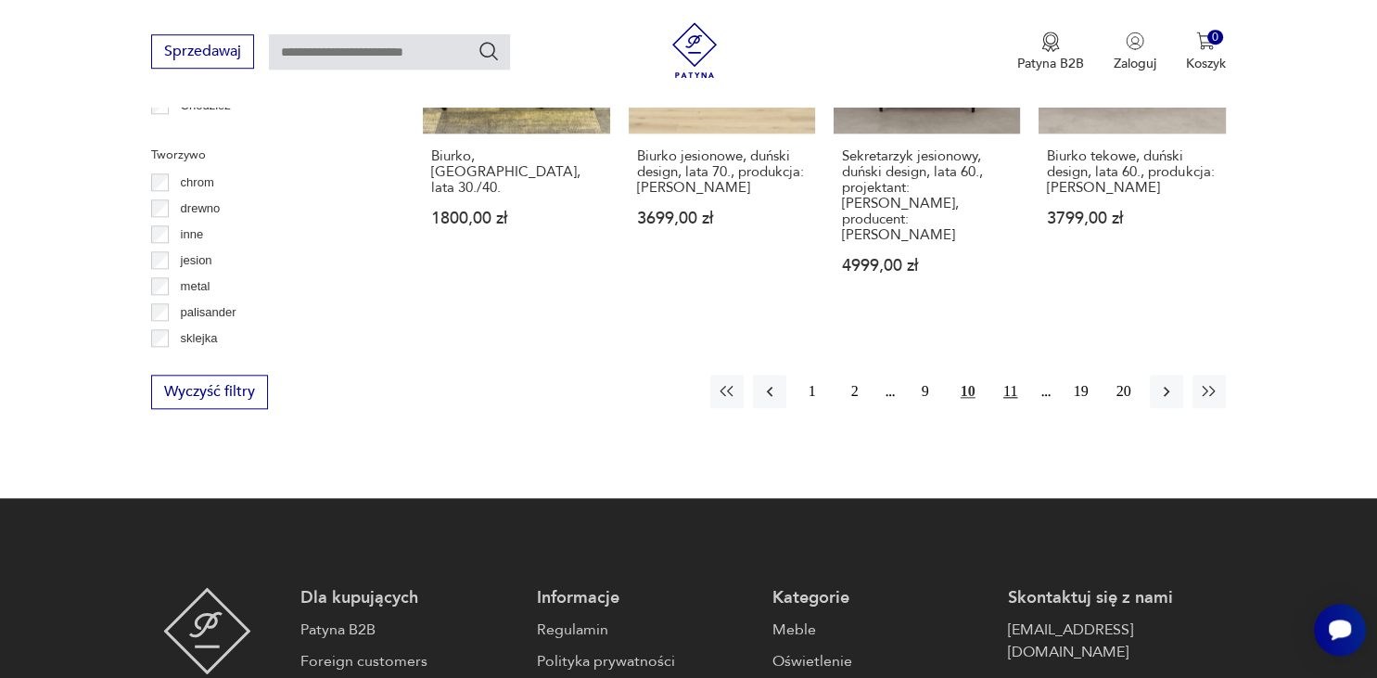
click at [1009, 377] on button "11" at bounding box center [1010, 391] width 33 height 33
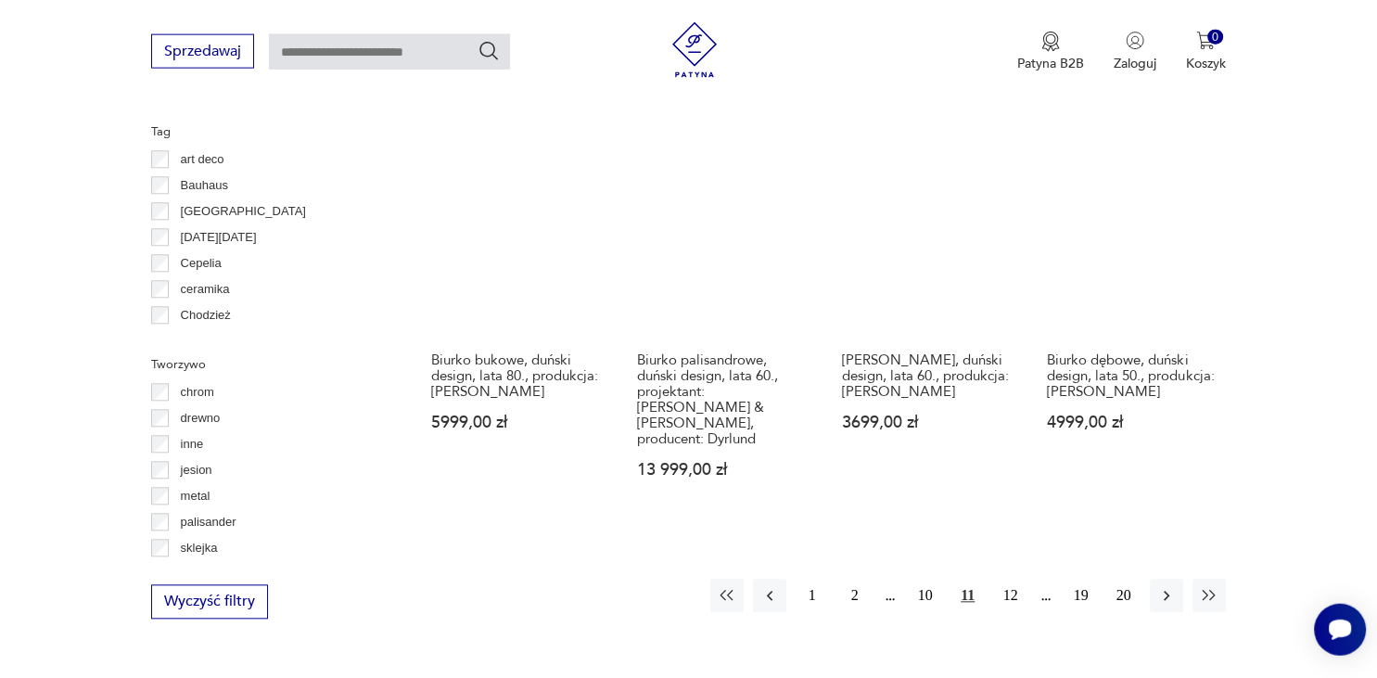
scroll to position [1765, 0]
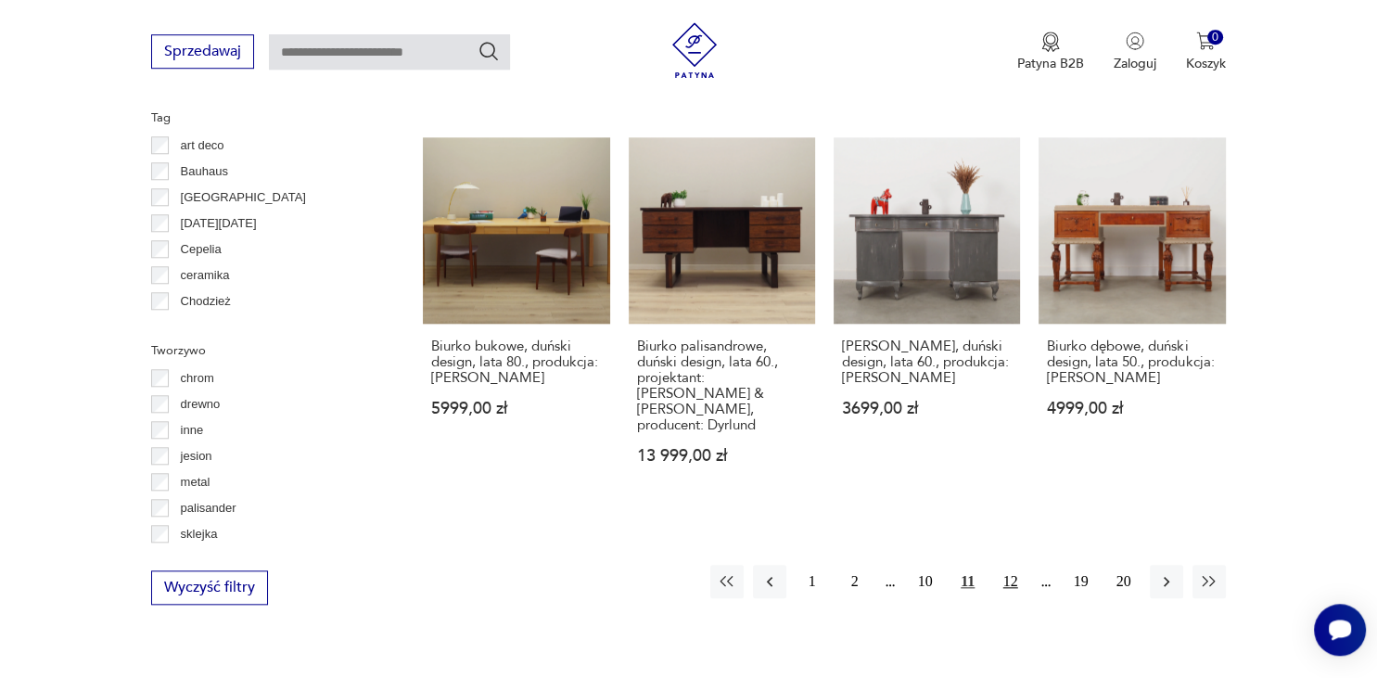
click at [1008, 573] on button "12" at bounding box center [1010, 581] width 33 height 33
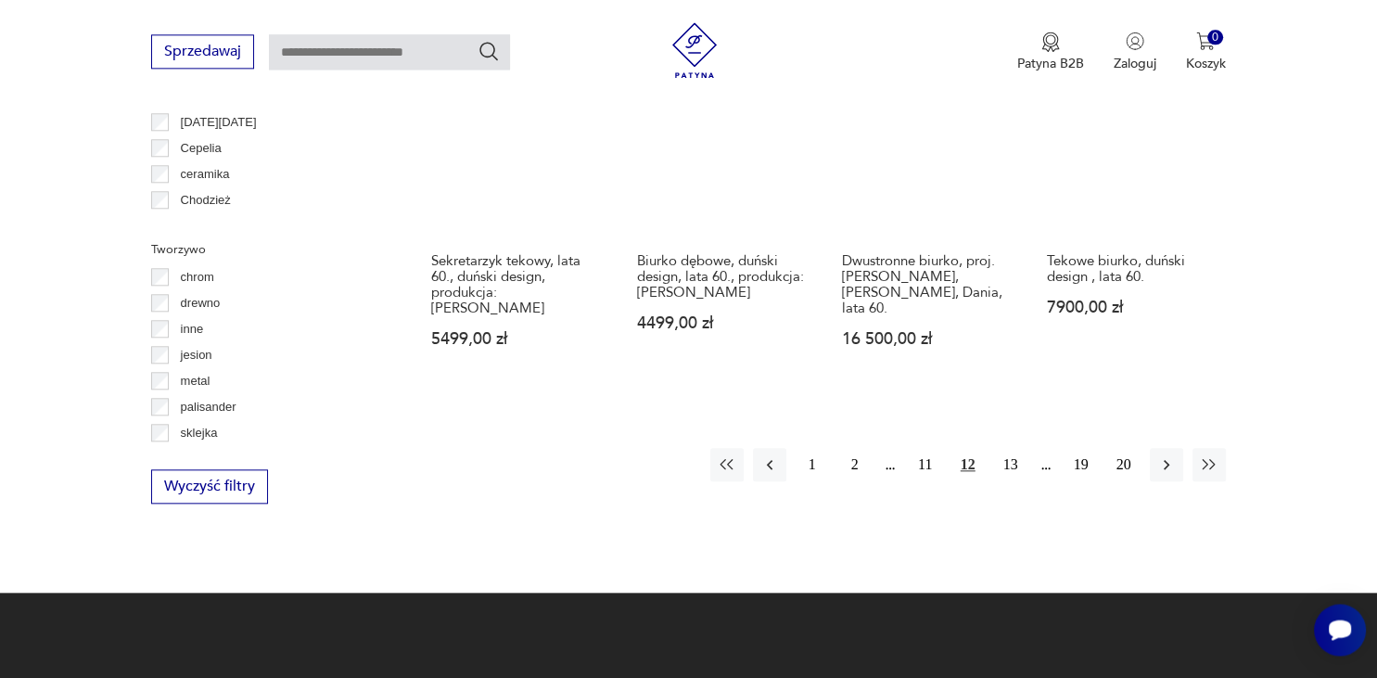
scroll to position [1961, 0]
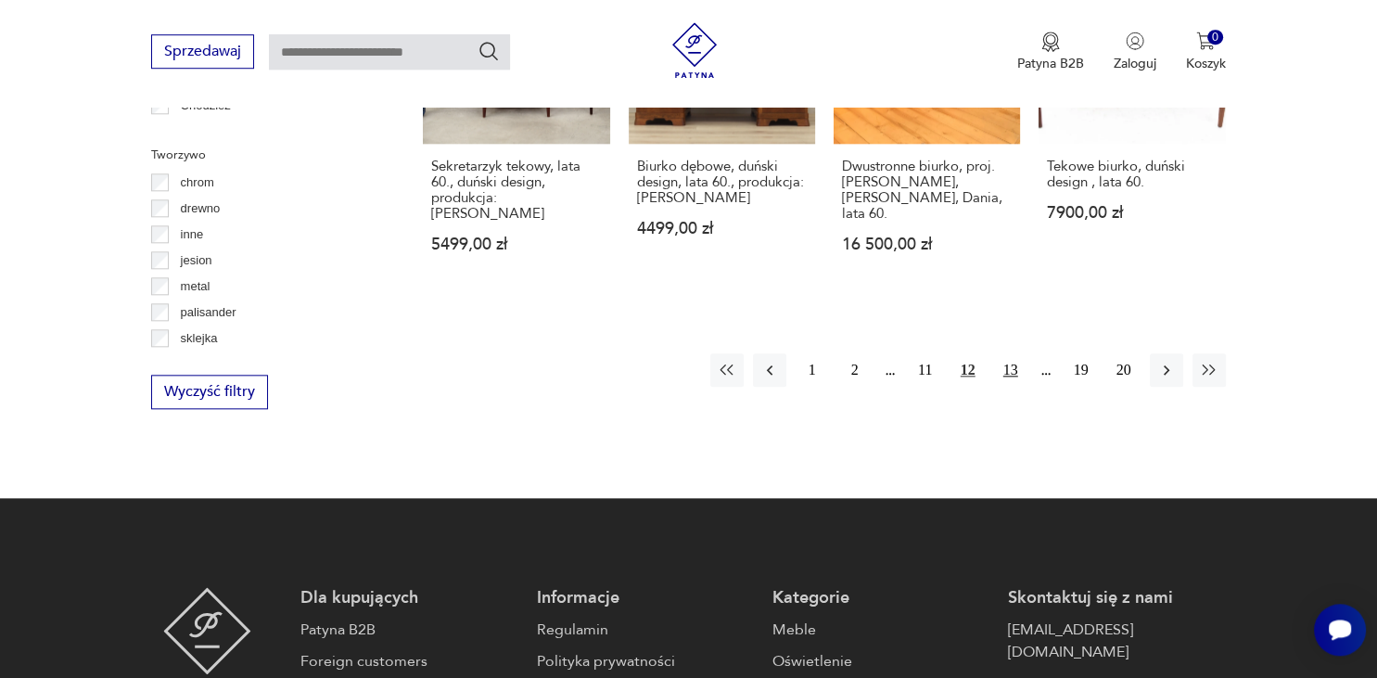
click at [1014, 365] on button "13" at bounding box center [1010, 369] width 33 height 33
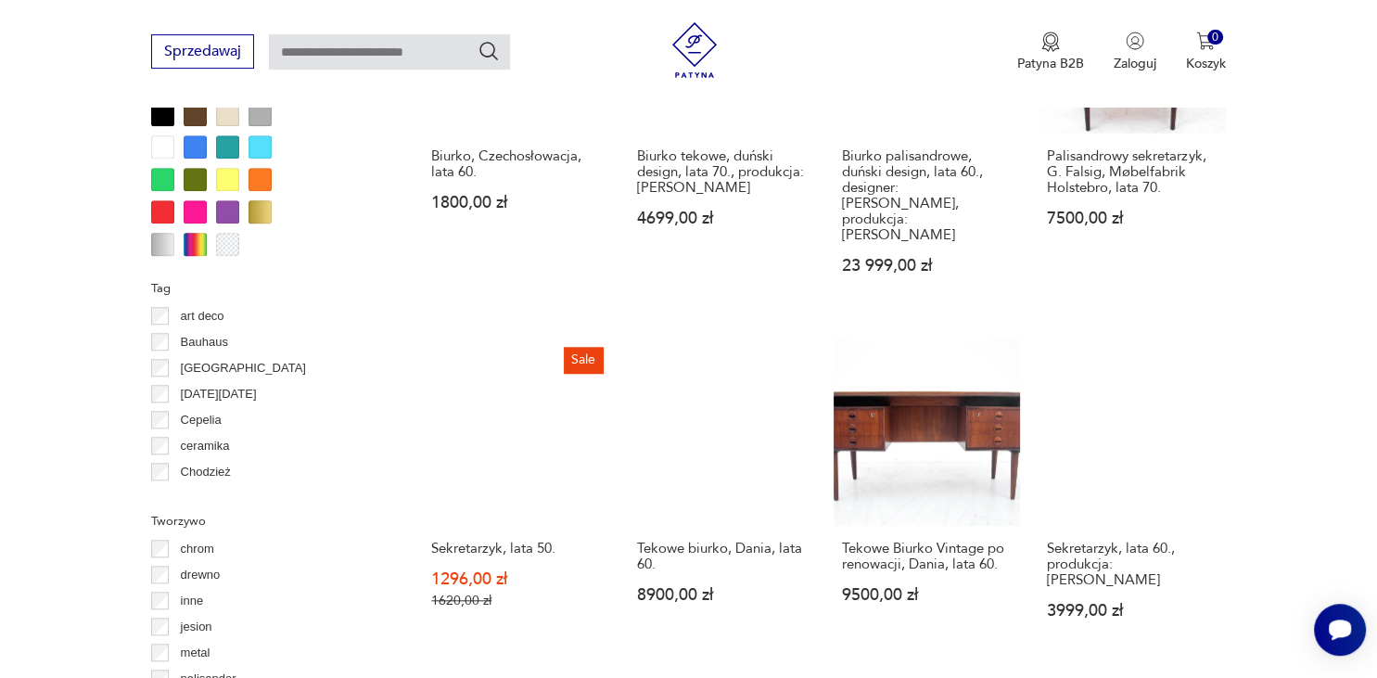
scroll to position [1765, 0]
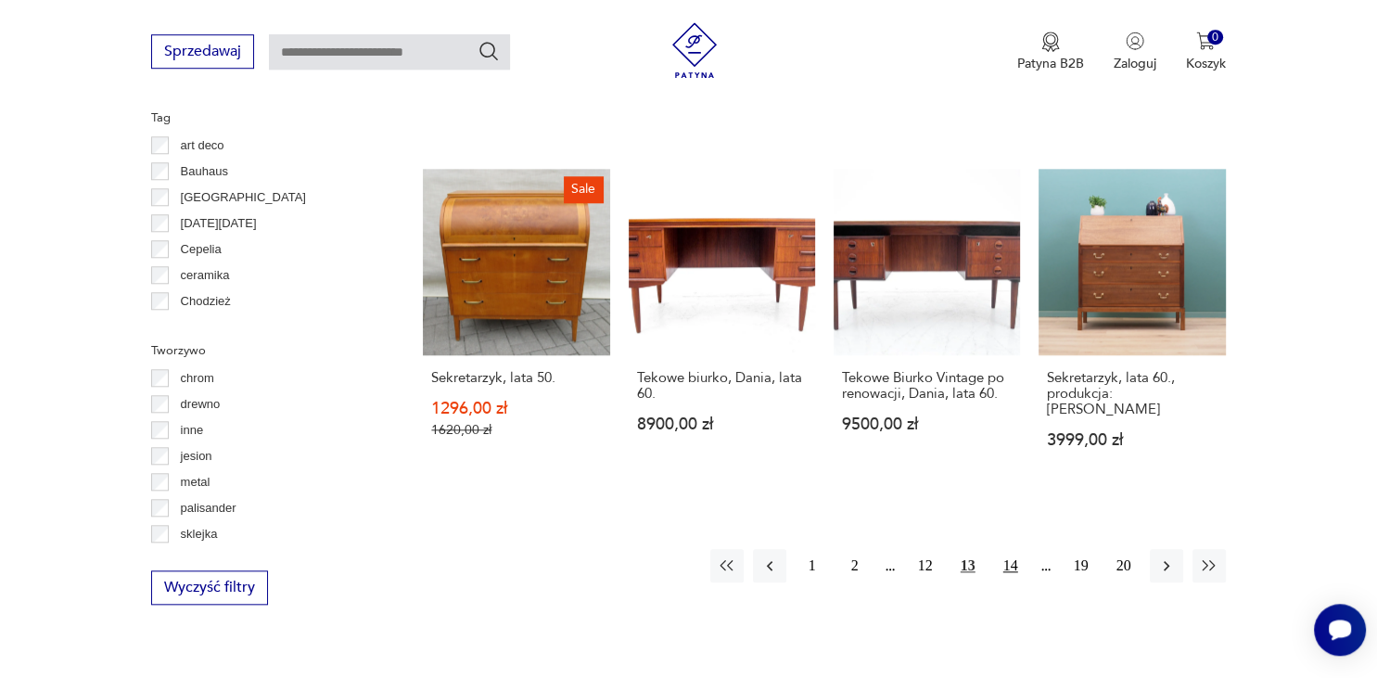
click at [1015, 549] on button "14" at bounding box center [1010, 565] width 33 height 33
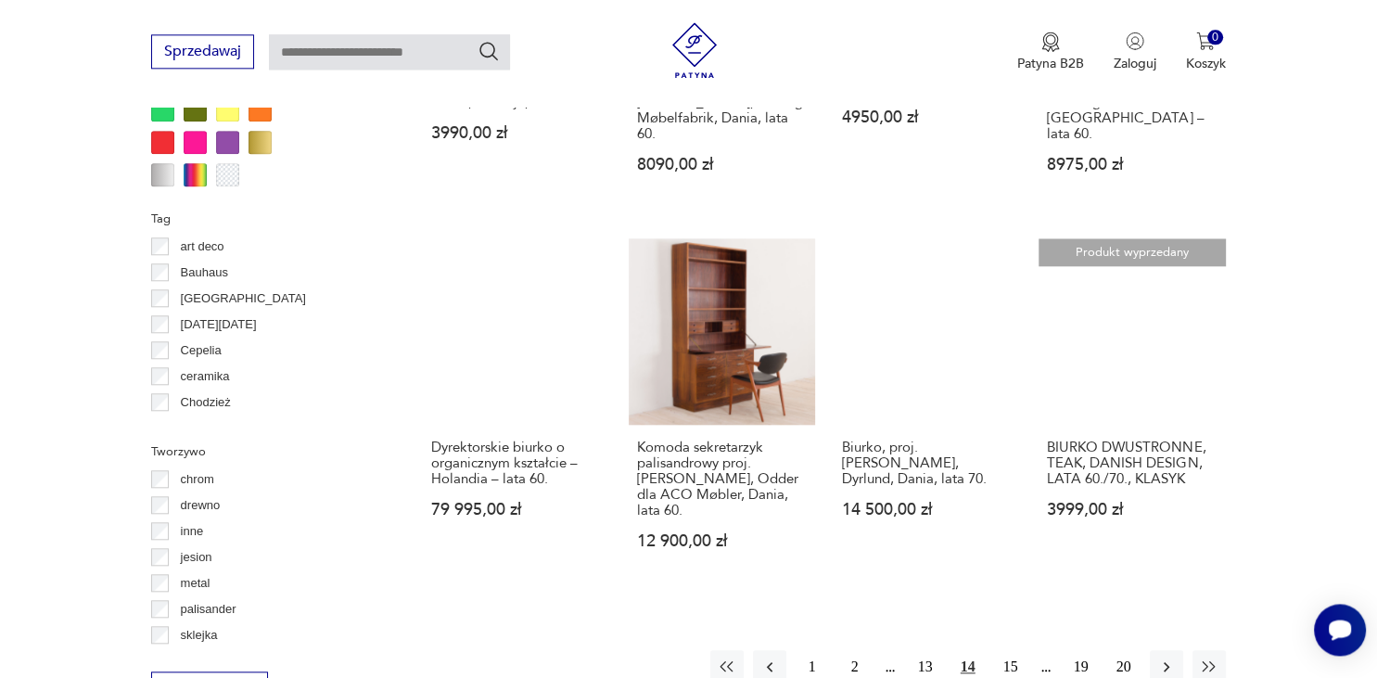
scroll to position [1667, 0]
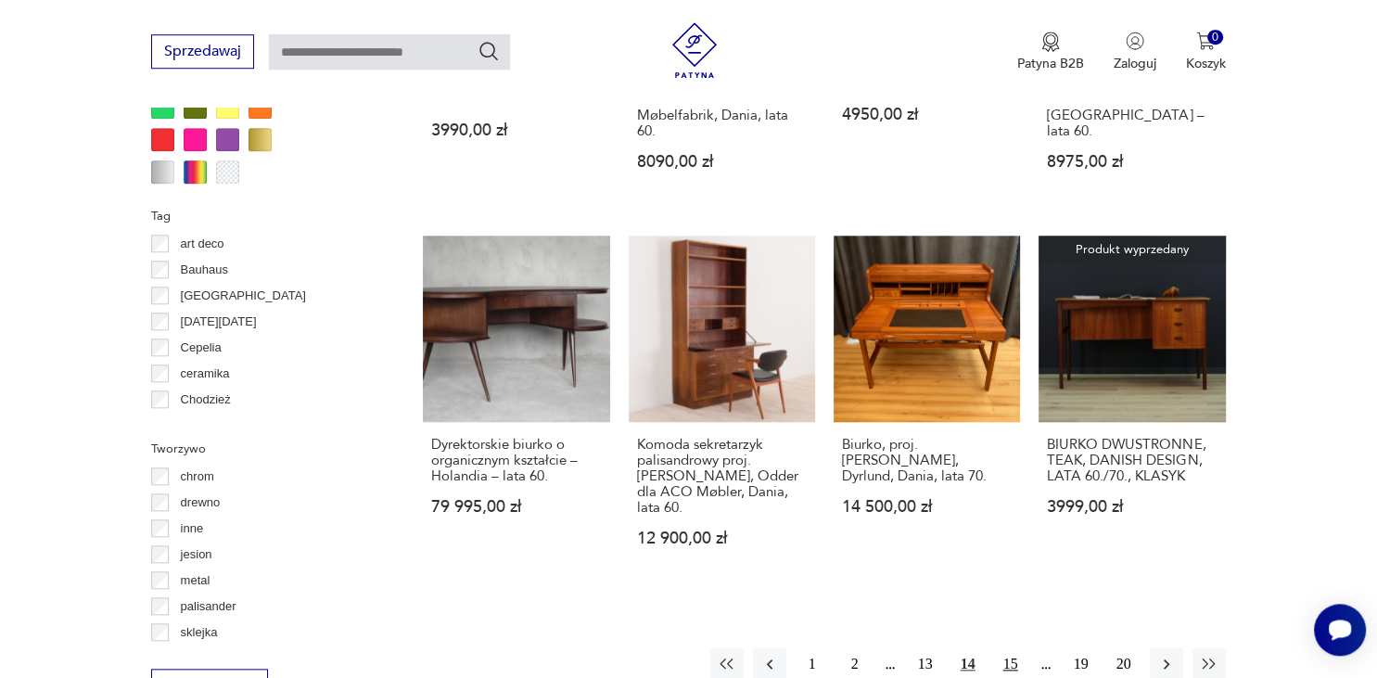
click at [1008, 647] on button "15" at bounding box center [1010, 663] width 33 height 33
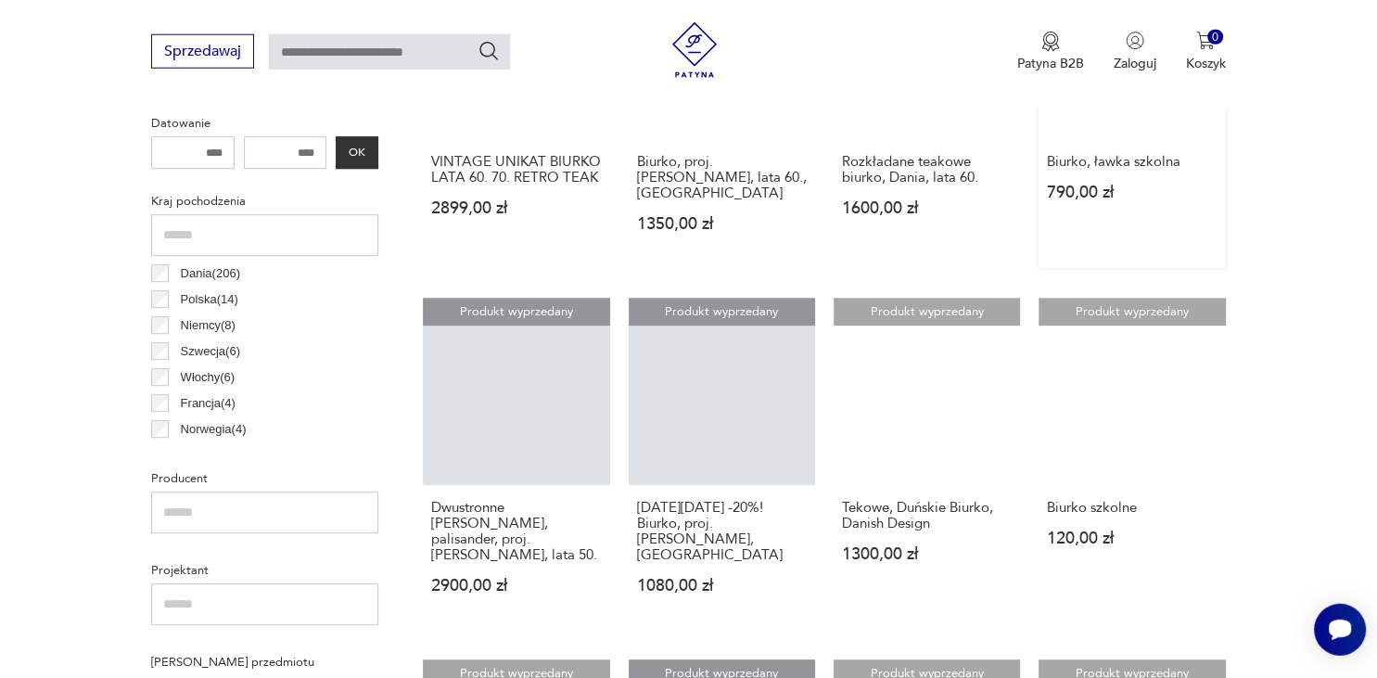
scroll to position [883, 0]
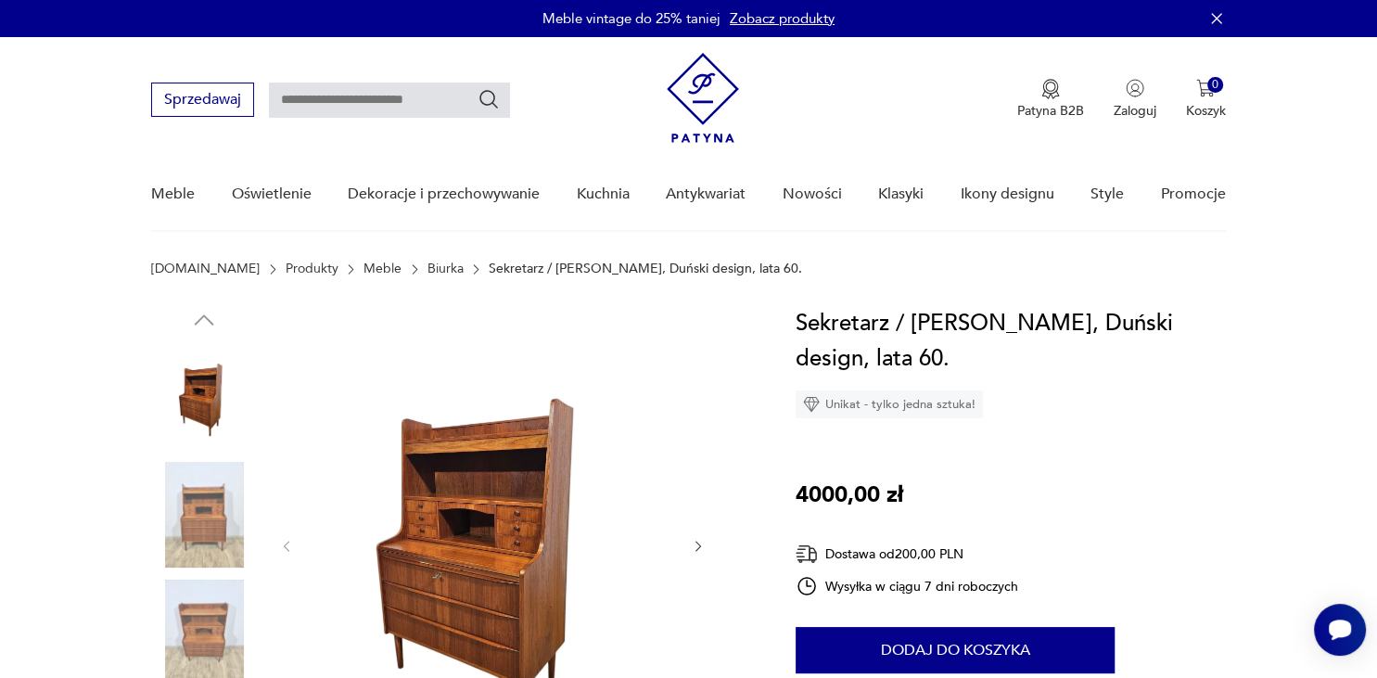
click at [437, 483] on img at bounding box center [492, 545] width 358 height 478
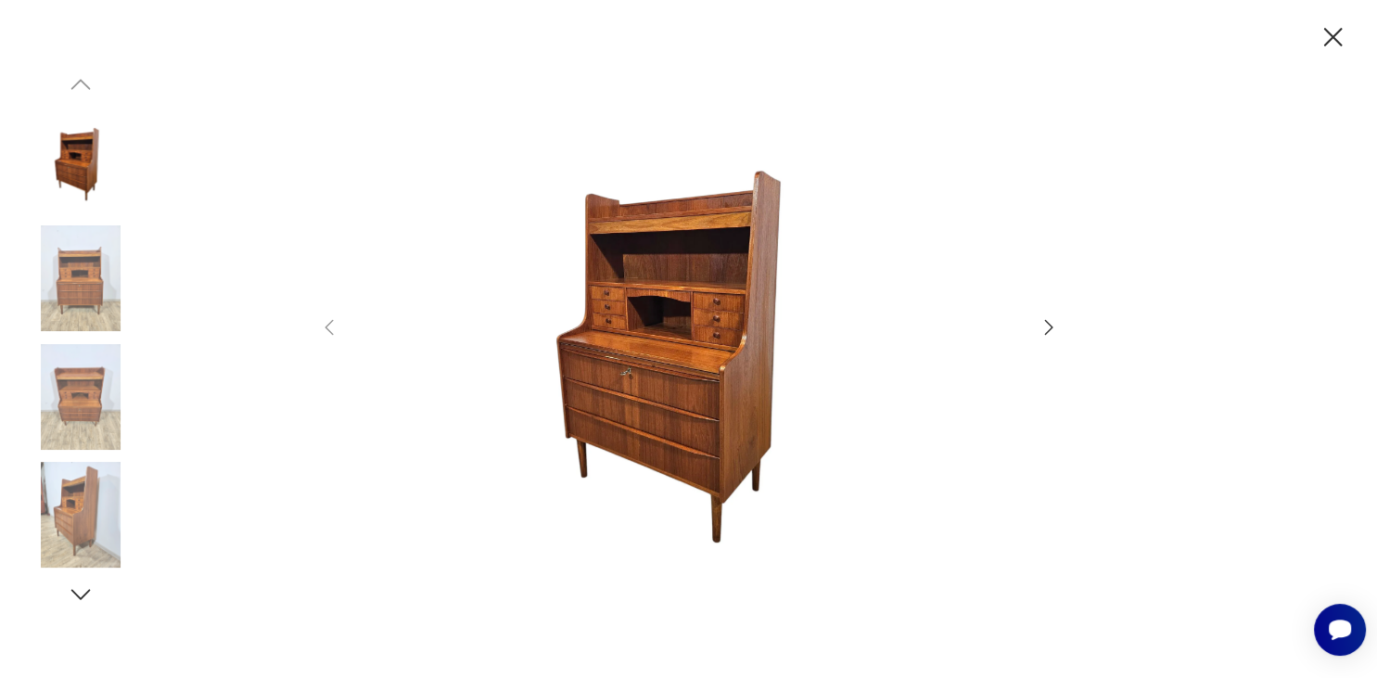
click at [1034, 316] on div at bounding box center [689, 339] width 742 height 546
click at [1044, 318] on icon "button" at bounding box center [1049, 327] width 22 height 22
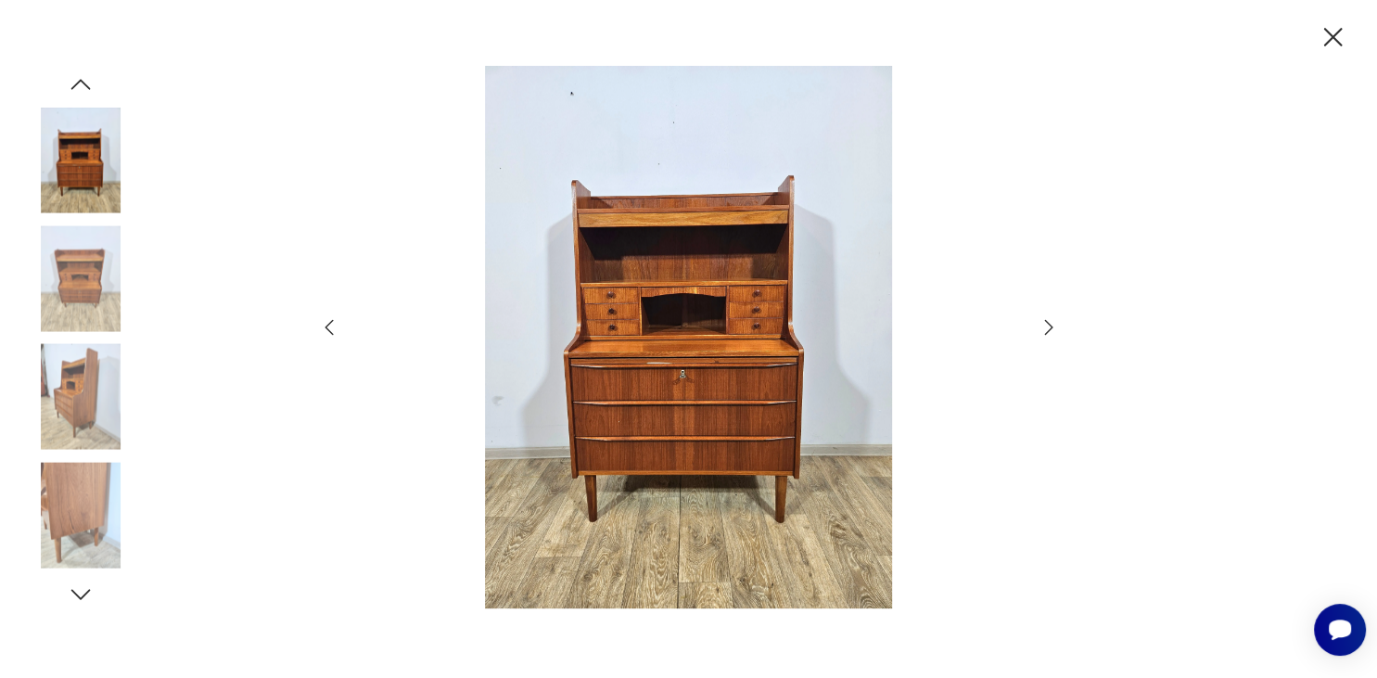
click at [1046, 321] on icon "button" at bounding box center [1049, 327] width 22 height 22
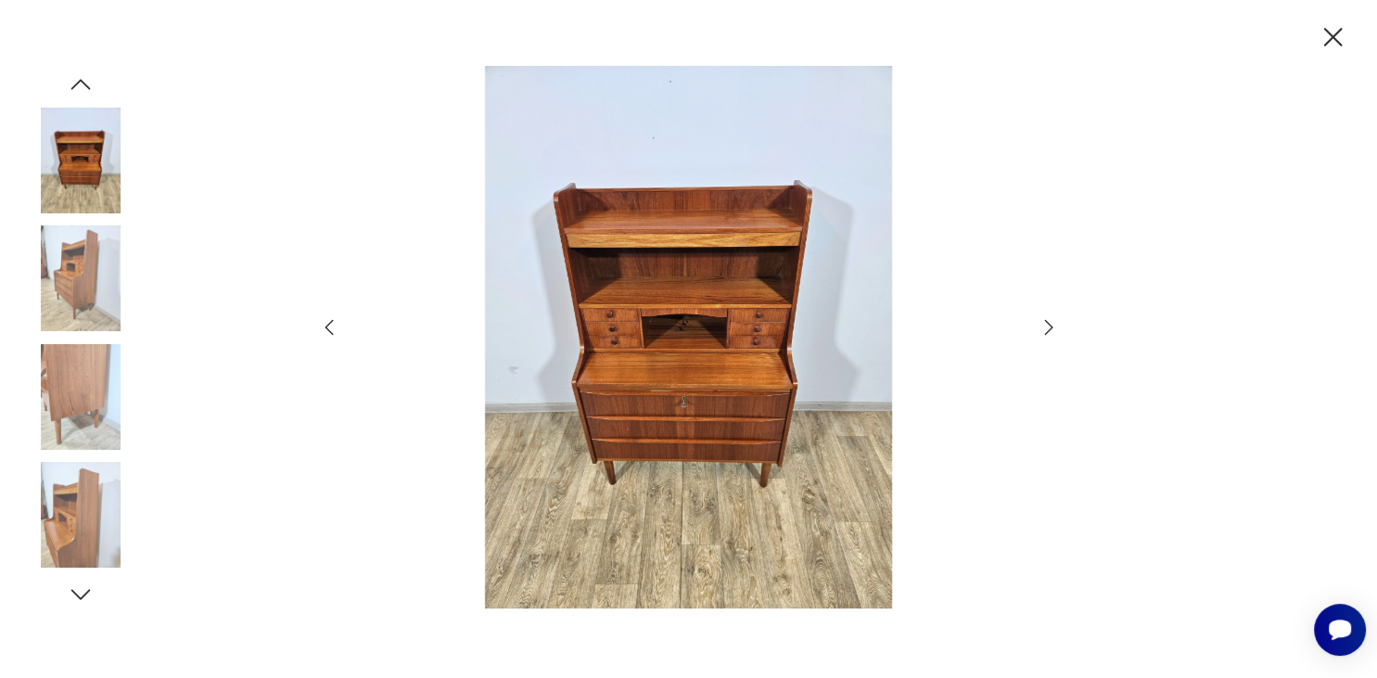
click at [1046, 321] on icon "button" at bounding box center [1049, 327] width 22 height 22
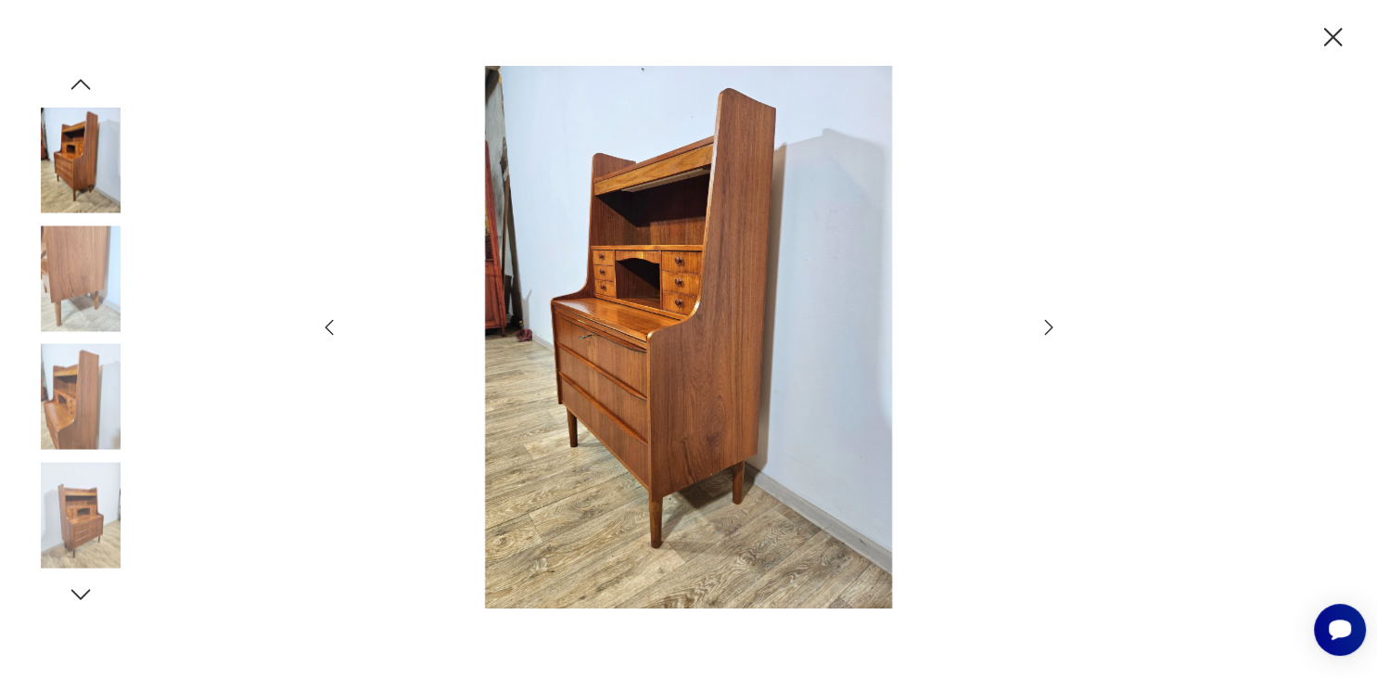
click at [1046, 321] on icon "button" at bounding box center [1049, 327] width 22 height 22
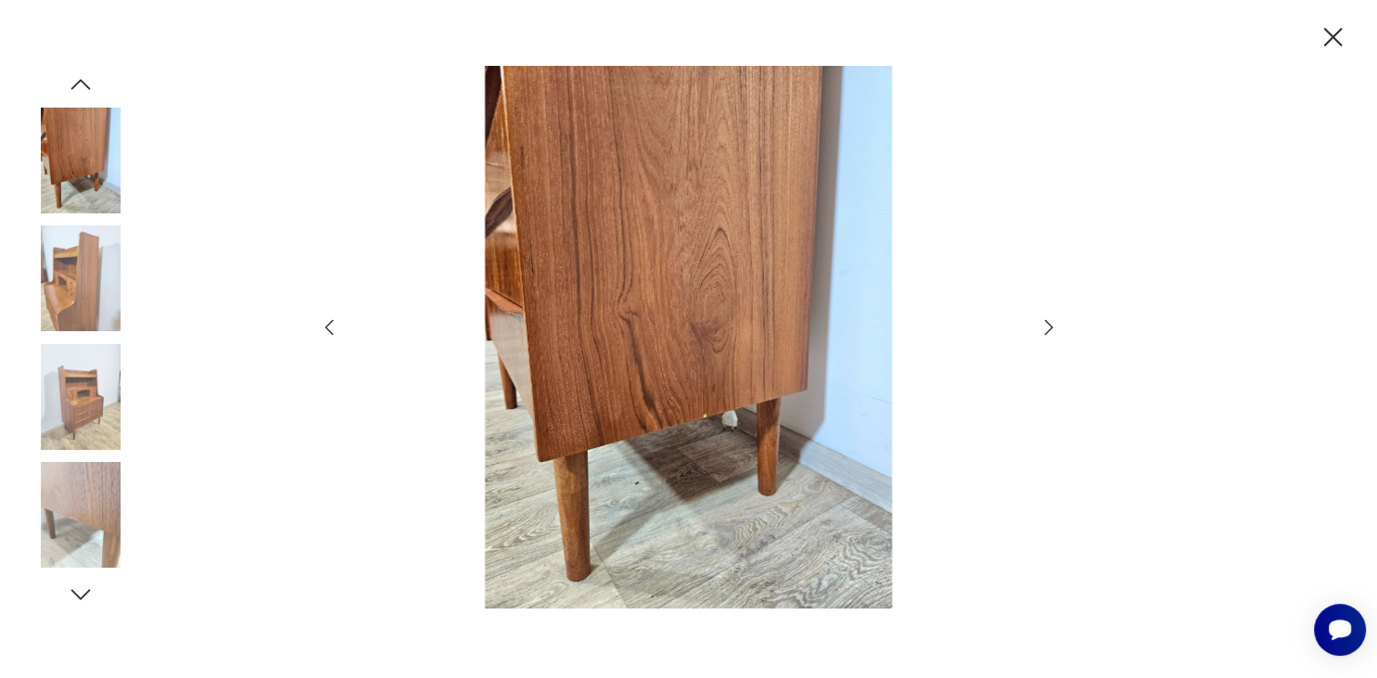
click at [1046, 321] on icon "button" at bounding box center [1049, 327] width 22 height 22
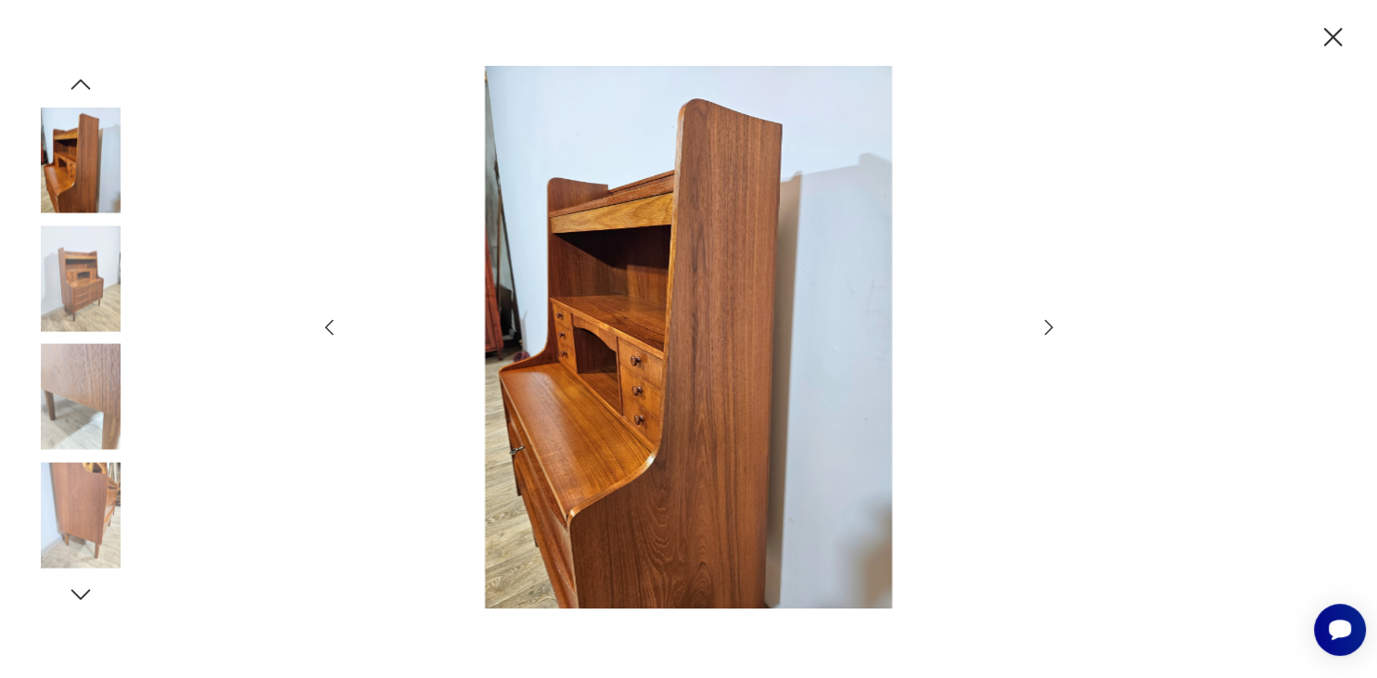
click at [1046, 321] on icon "button" at bounding box center [1049, 327] width 22 height 22
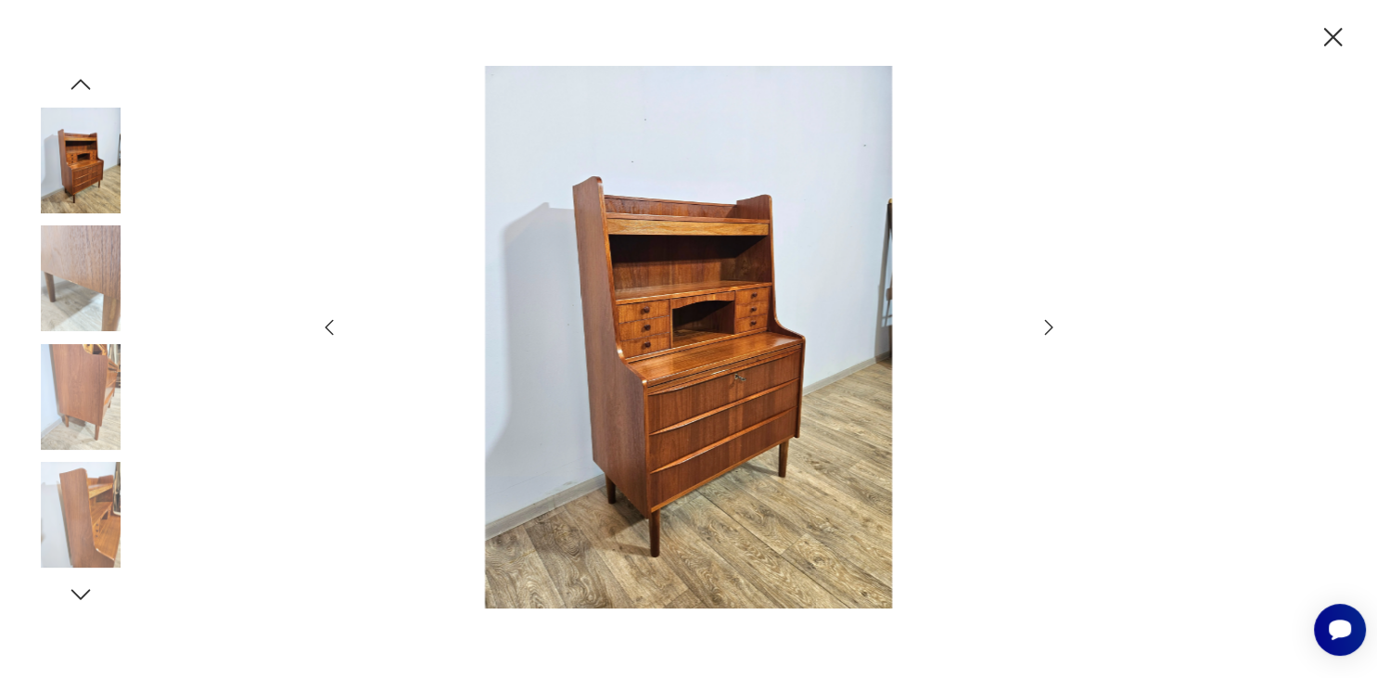
click at [1046, 321] on icon "button" at bounding box center [1049, 327] width 22 height 22
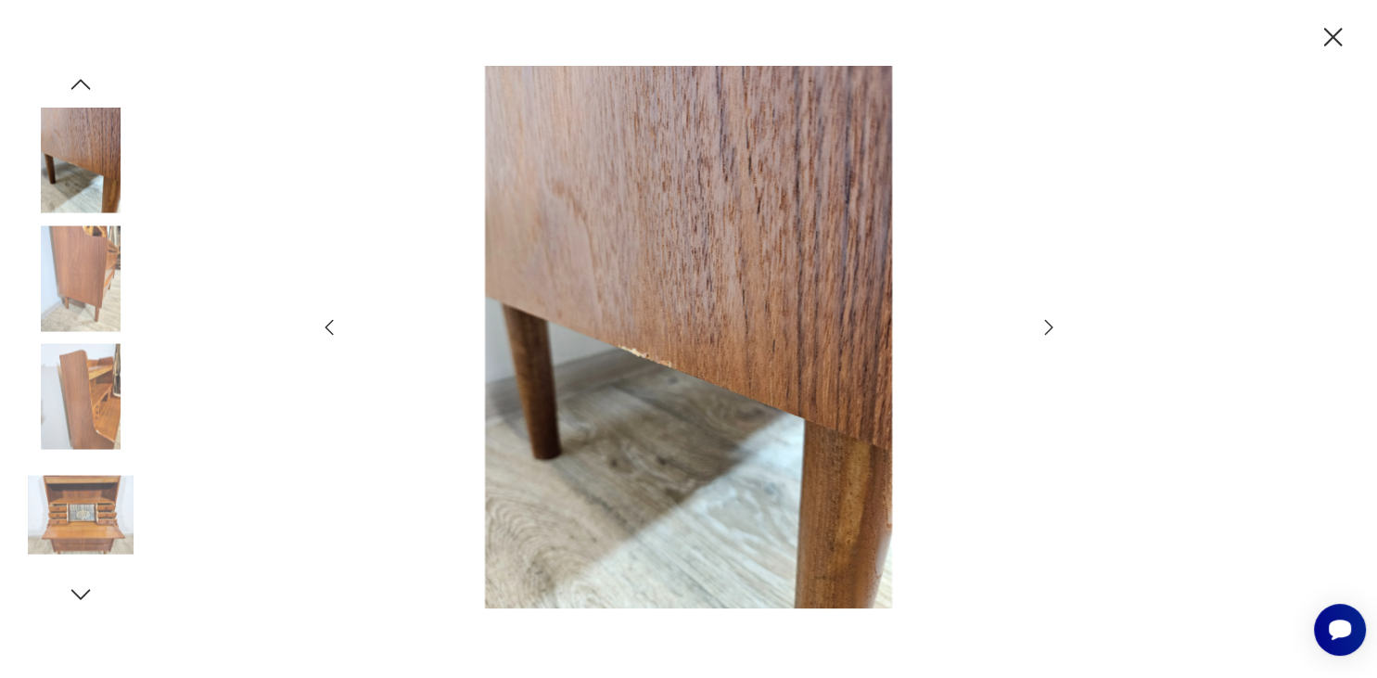
click at [1046, 321] on icon "button" at bounding box center [1049, 327] width 22 height 22
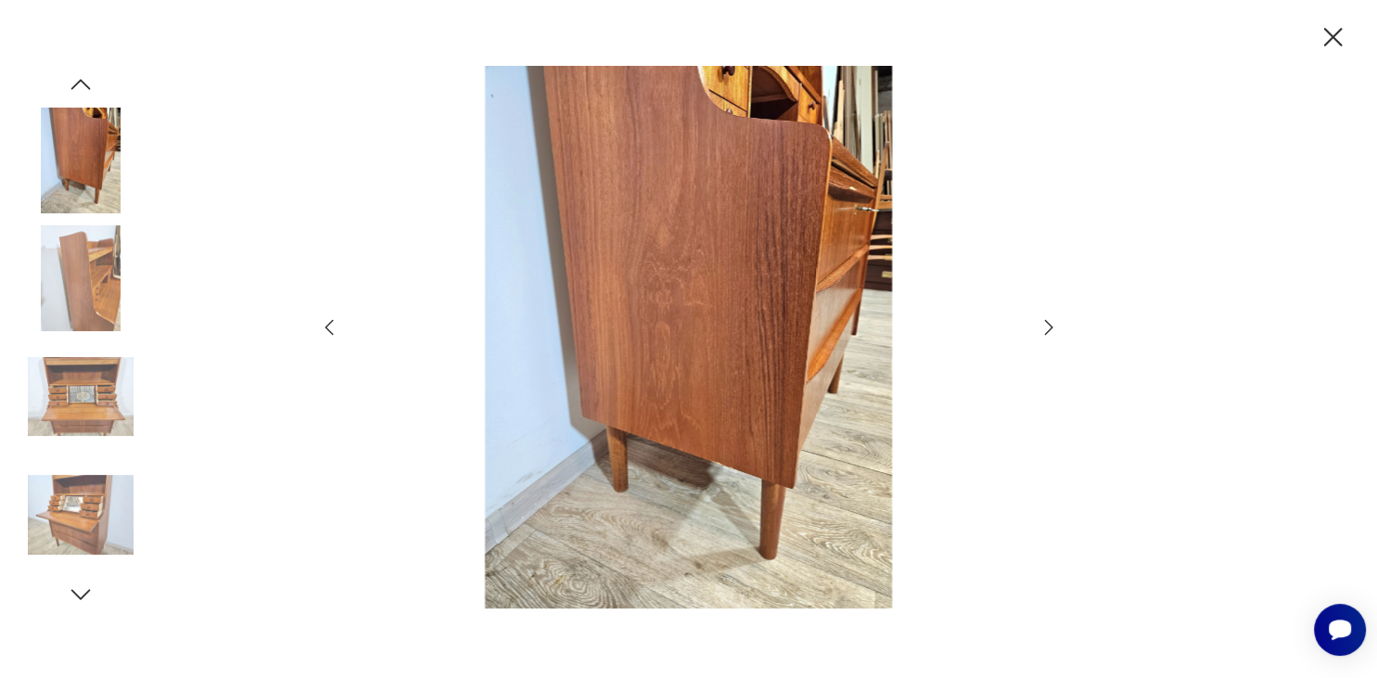
click at [1046, 321] on icon "button" at bounding box center [1049, 327] width 22 height 22
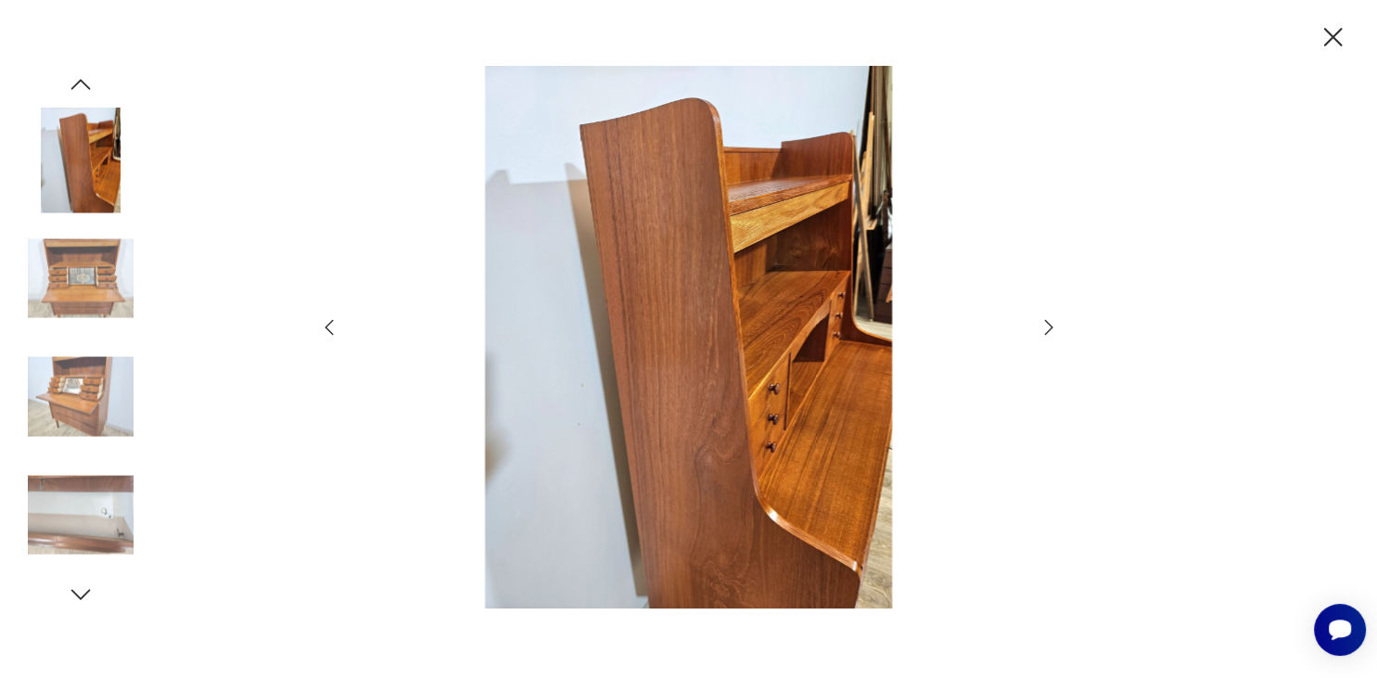
click at [1046, 321] on icon "button" at bounding box center [1049, 327] width 22 height 22
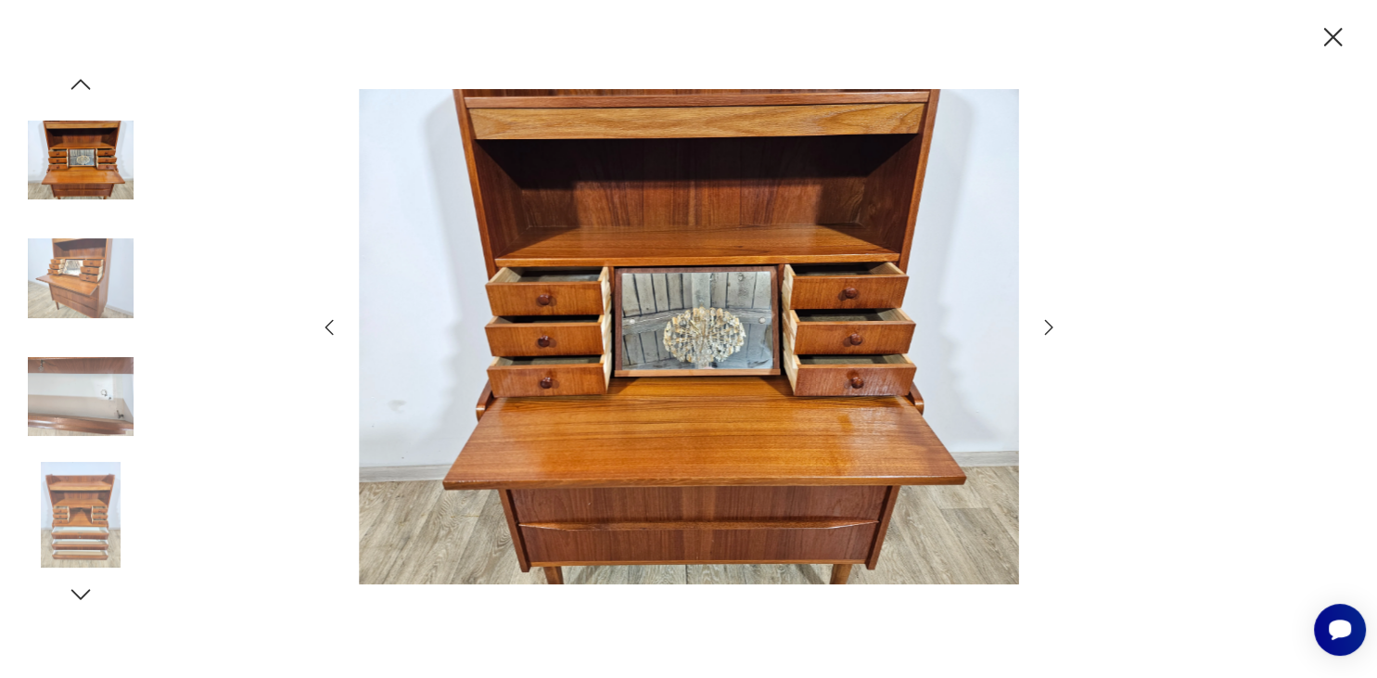
click at [1046, 321] on icon "button" at bounding box center [1049, 327] width 22 height 22
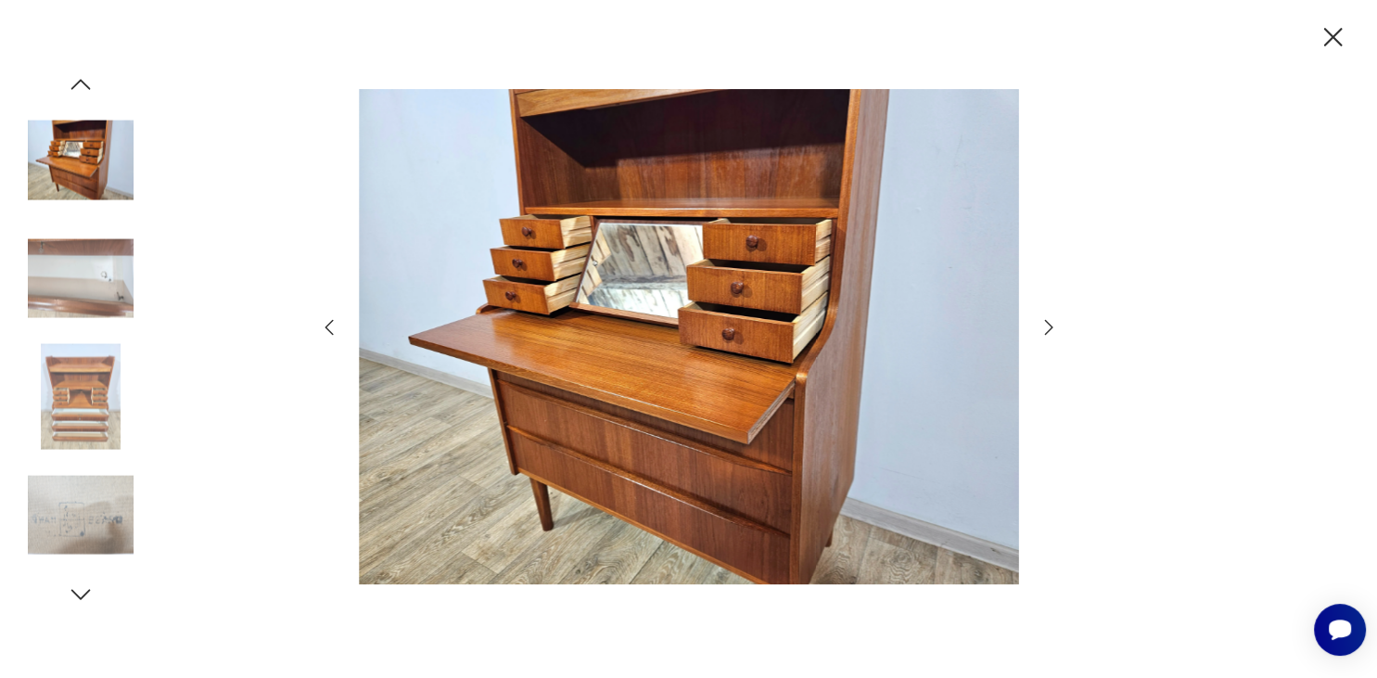
click at [1043, 328] on icon "button" at bounding box center [1049, 327] width 22 height 22
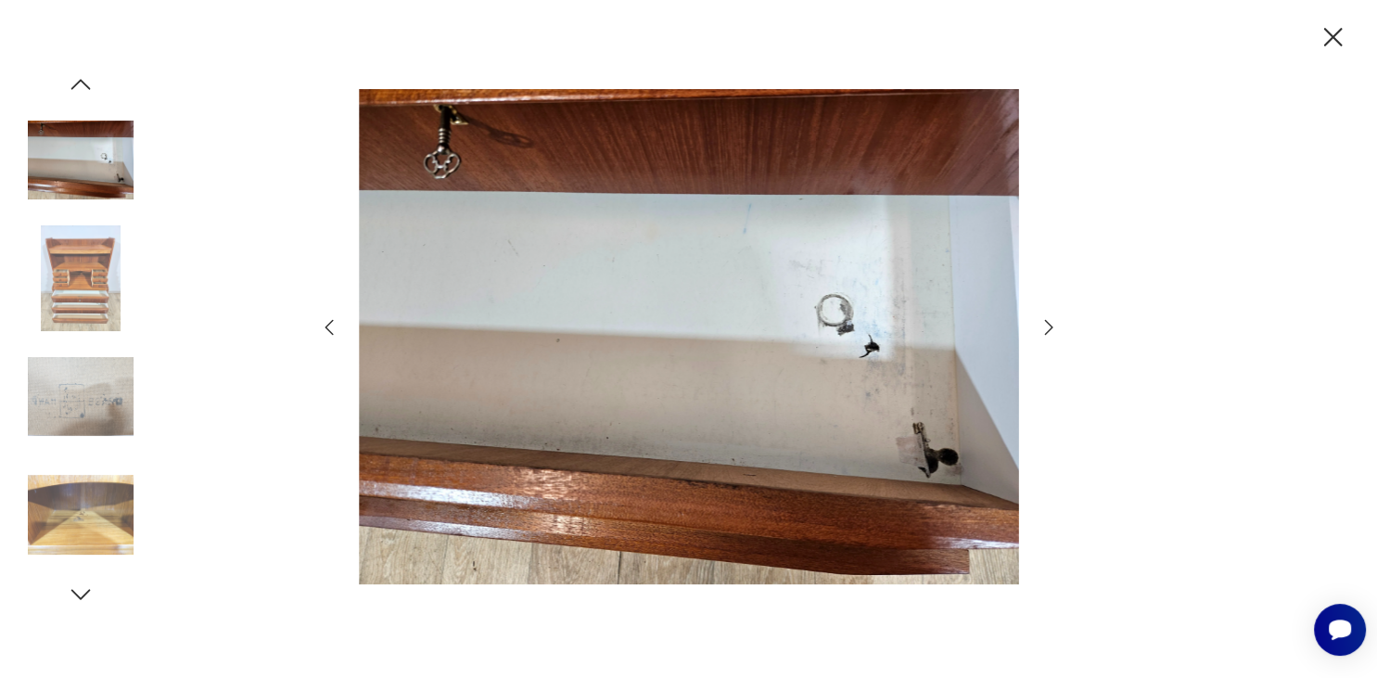
click at [1043, 328] on icon "button" at bounding box center [1049, 327] width 22 height 22
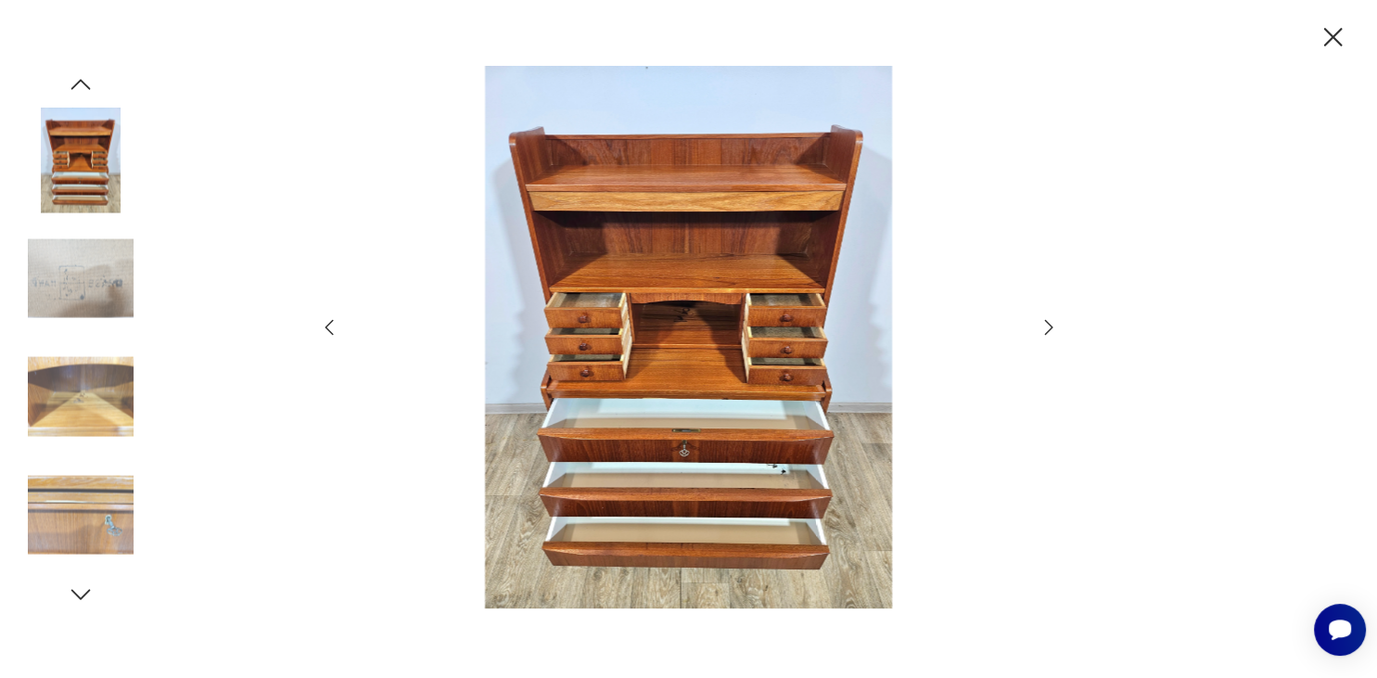
click at [1043, 328] on icon "button" at bounding box center [1049, 327] width 22 height 22
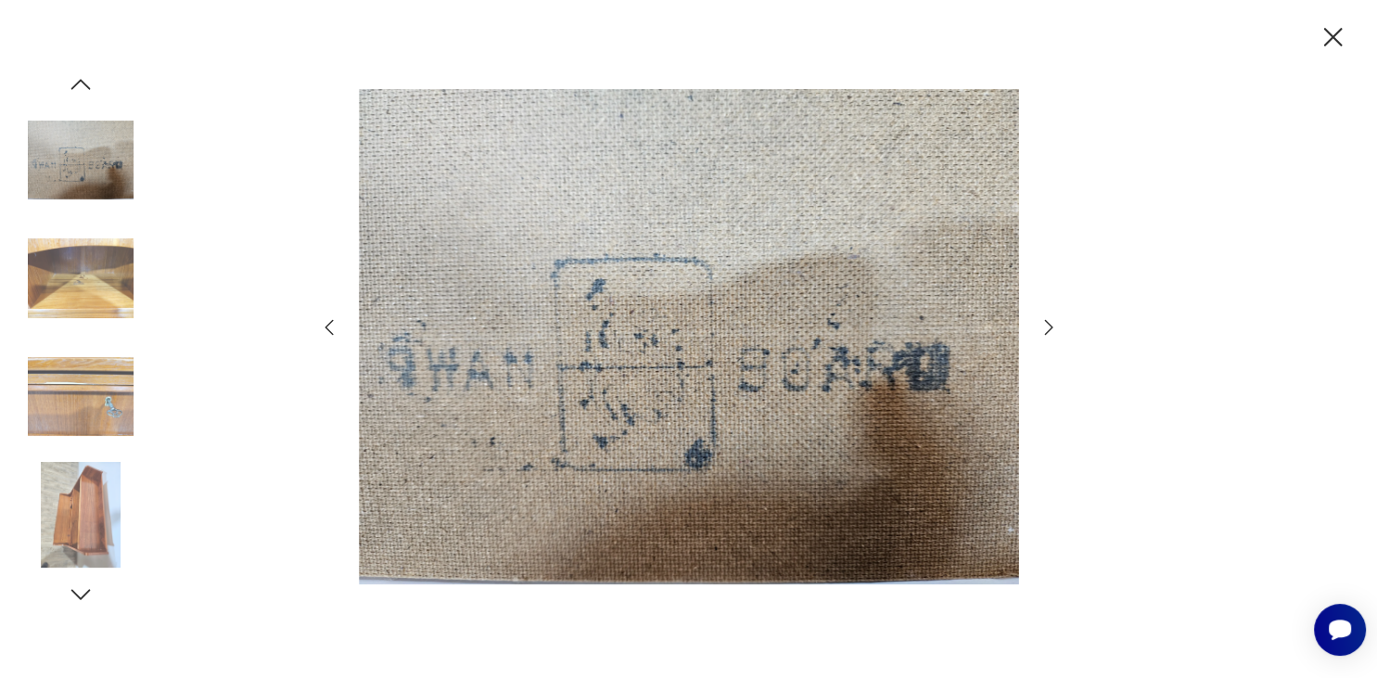
click at [1043, 328] on icon "button" at bounding box center [1049, 327] width 22 height 22
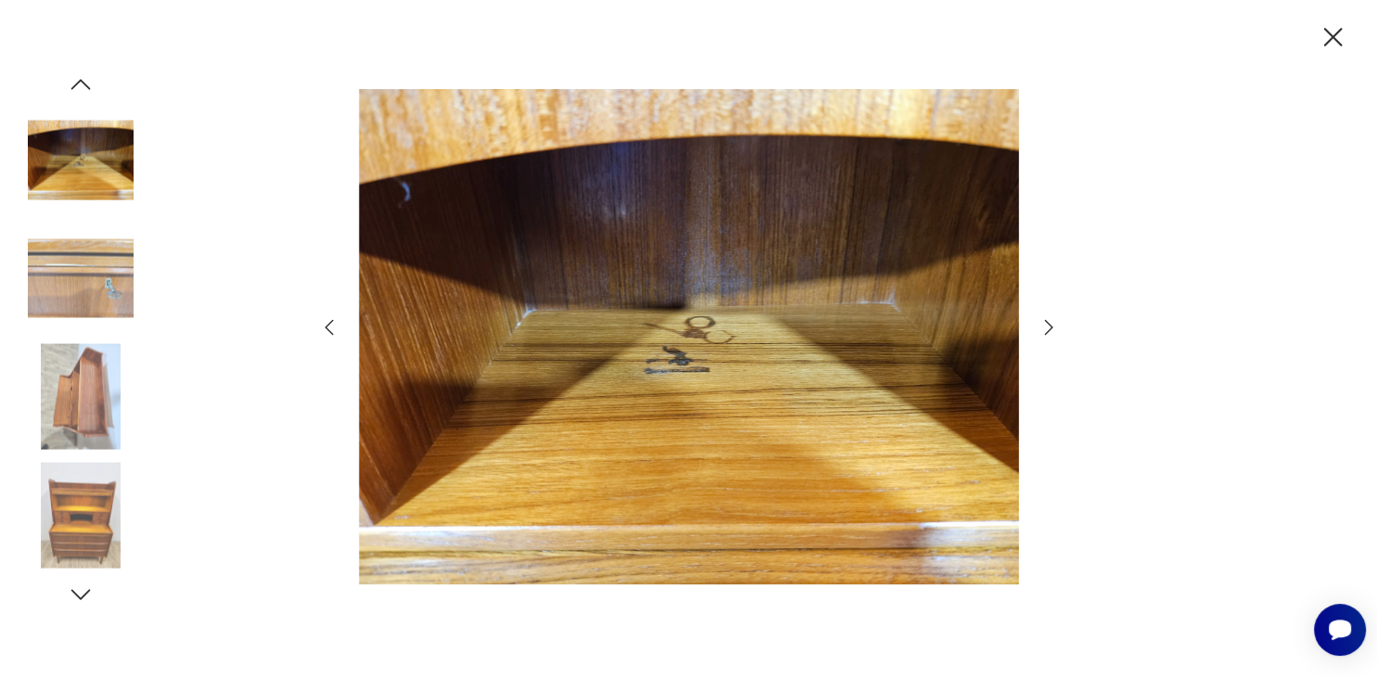
click at [333, 325] on icon "button" at bounding box center [329, 327] width 22 height 22
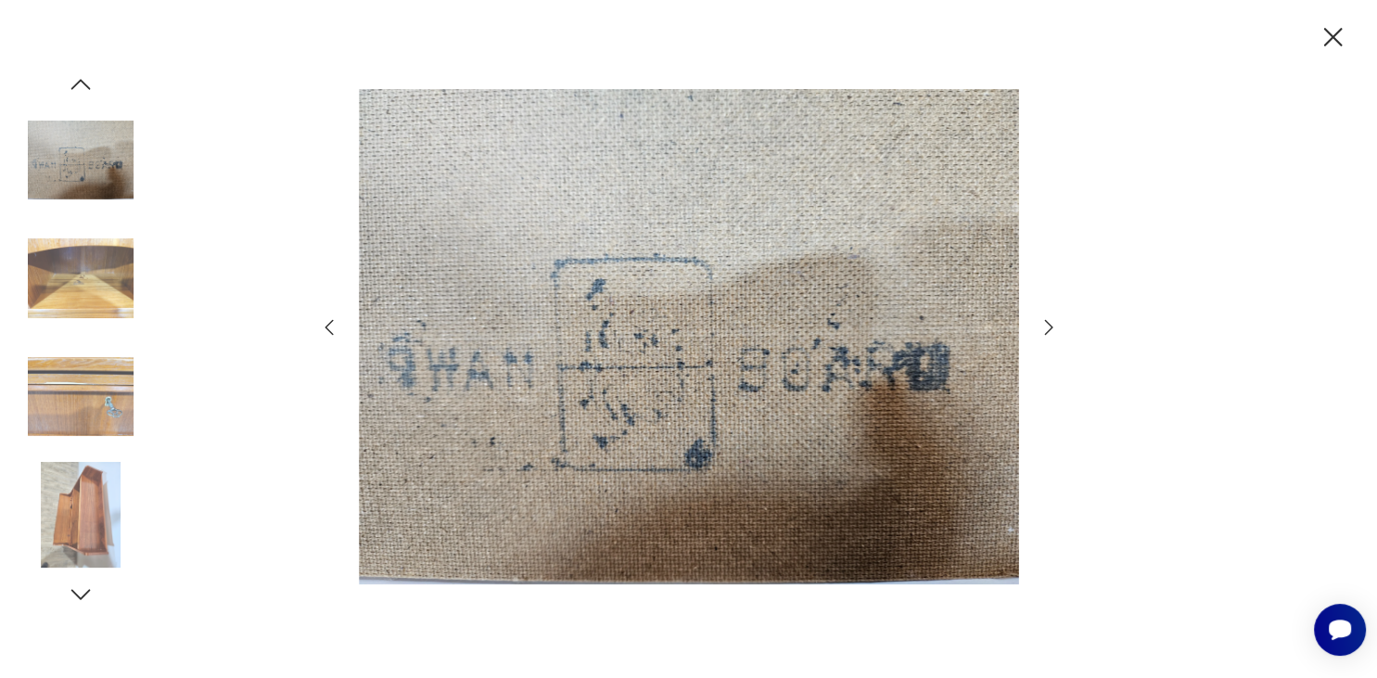
click at [1326, 39] on icon "button" at bounding box center [1333, 37] width 32 height 32
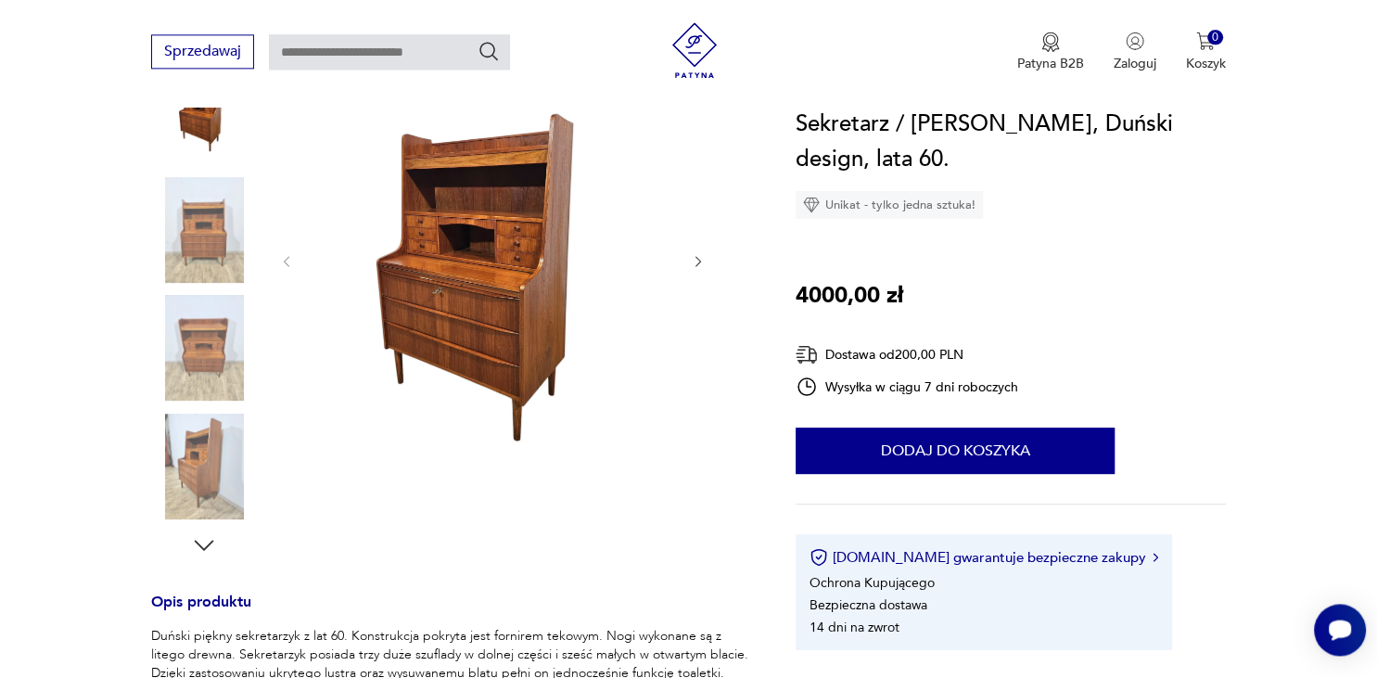
scroll to position [587, 0]
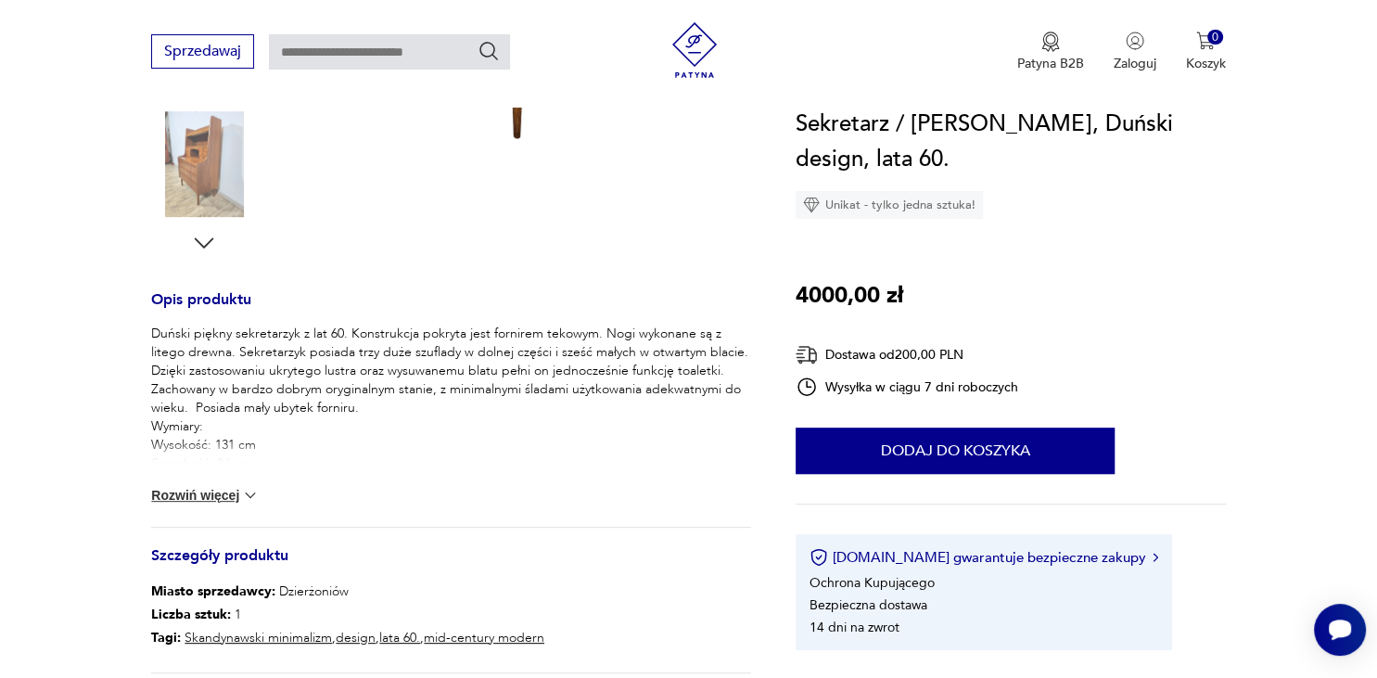
click at [213, 496] on button "Rozwiń więcej" at bounding box center [205, 495] width 108 height 19
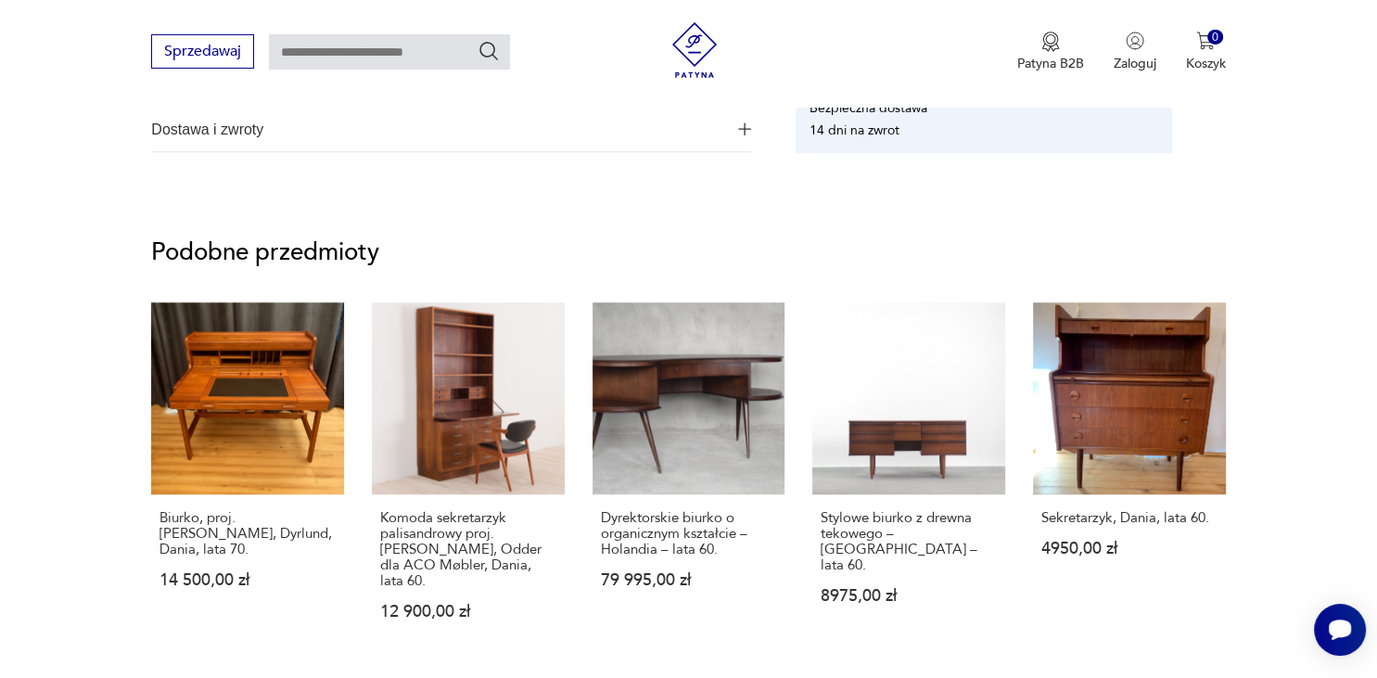
scroll to position [1273, 0]
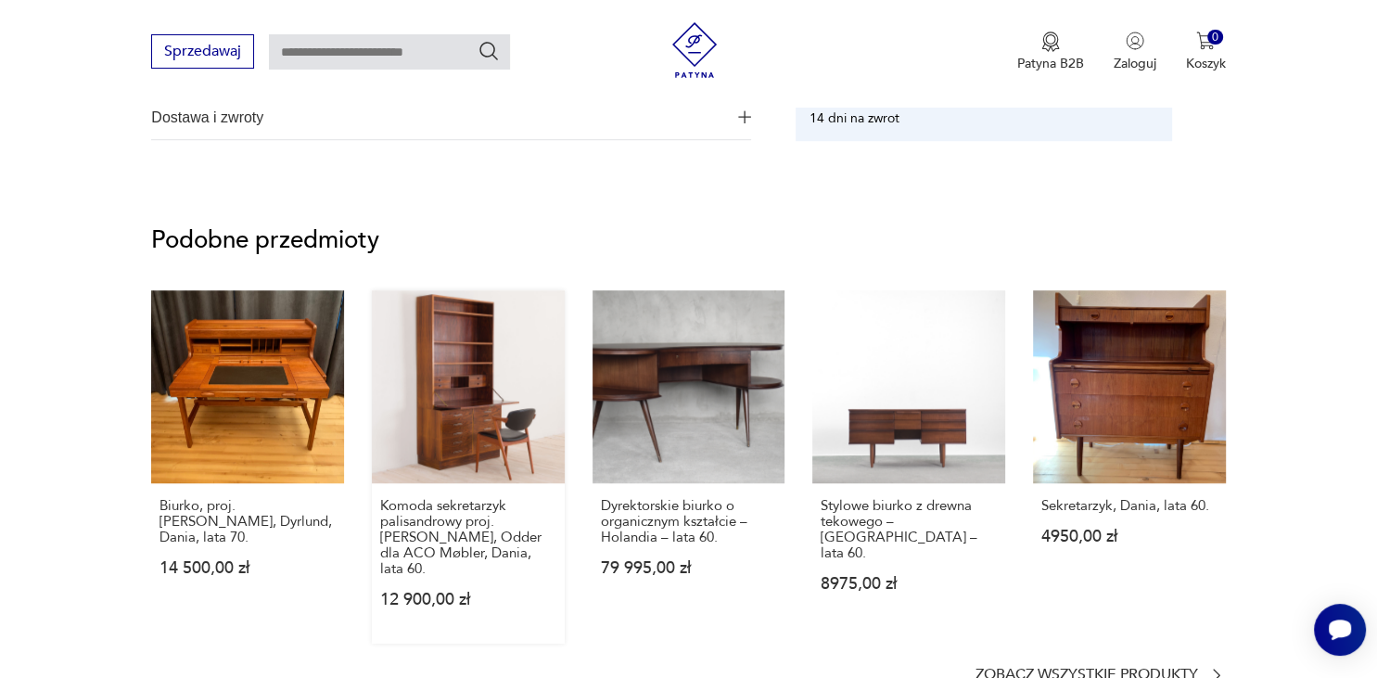
click at [483, 326] on link "Komoda sekretarzyk palisandrowy proj. A. Christensen, Odder dla ACO Møbler, Dan…" at bounding box center [468, 466] width 193 height 353
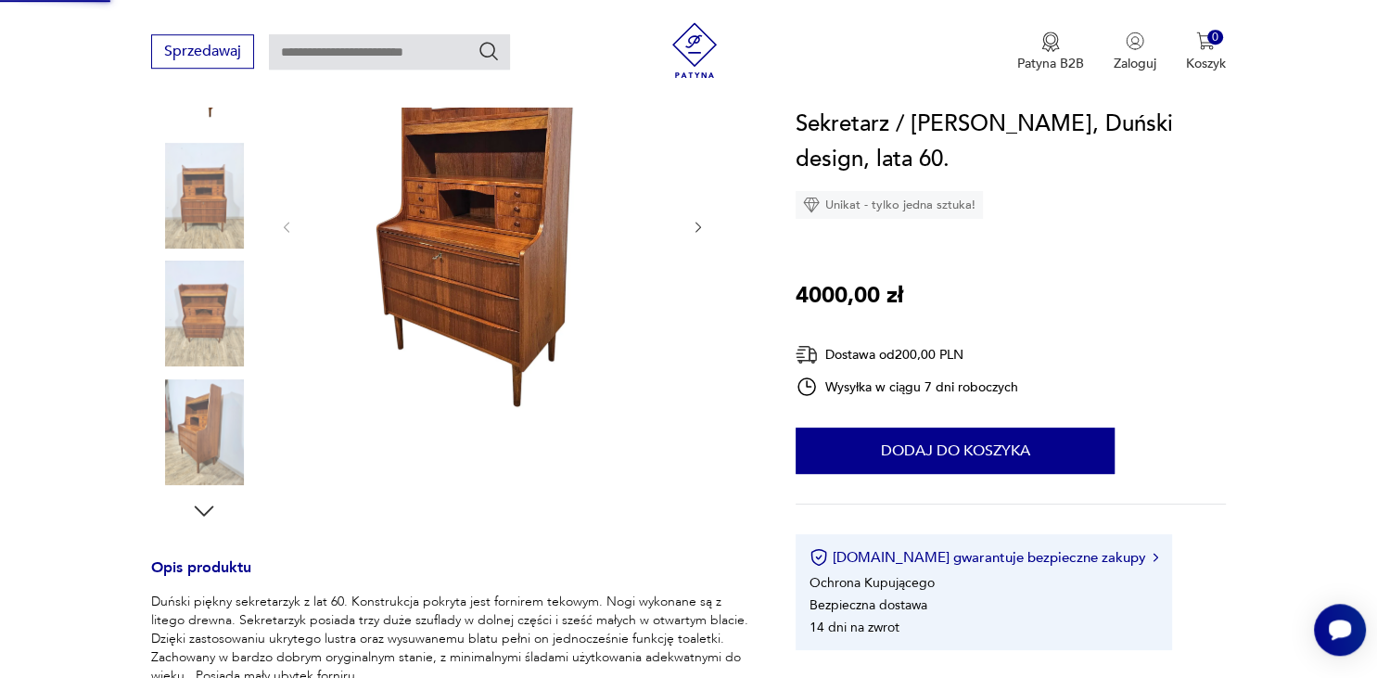
scroll to position [88, 0]
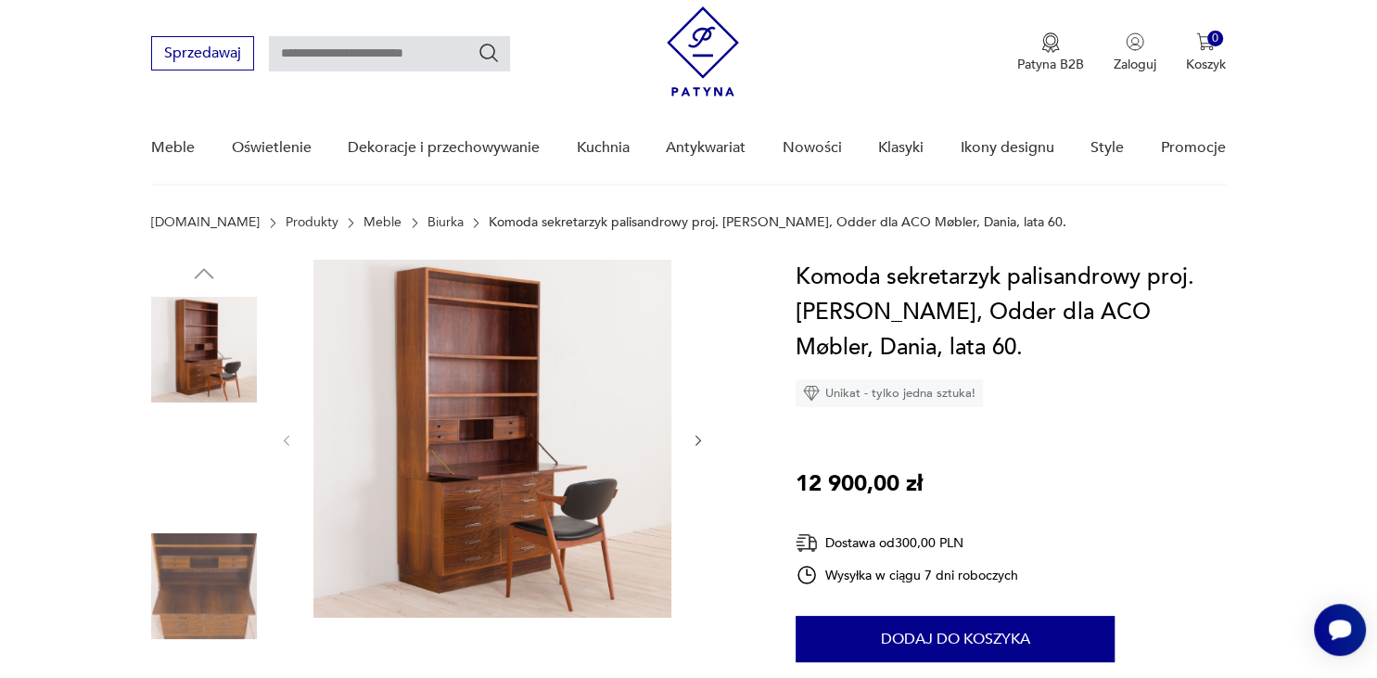
scroll to position [97, 0]
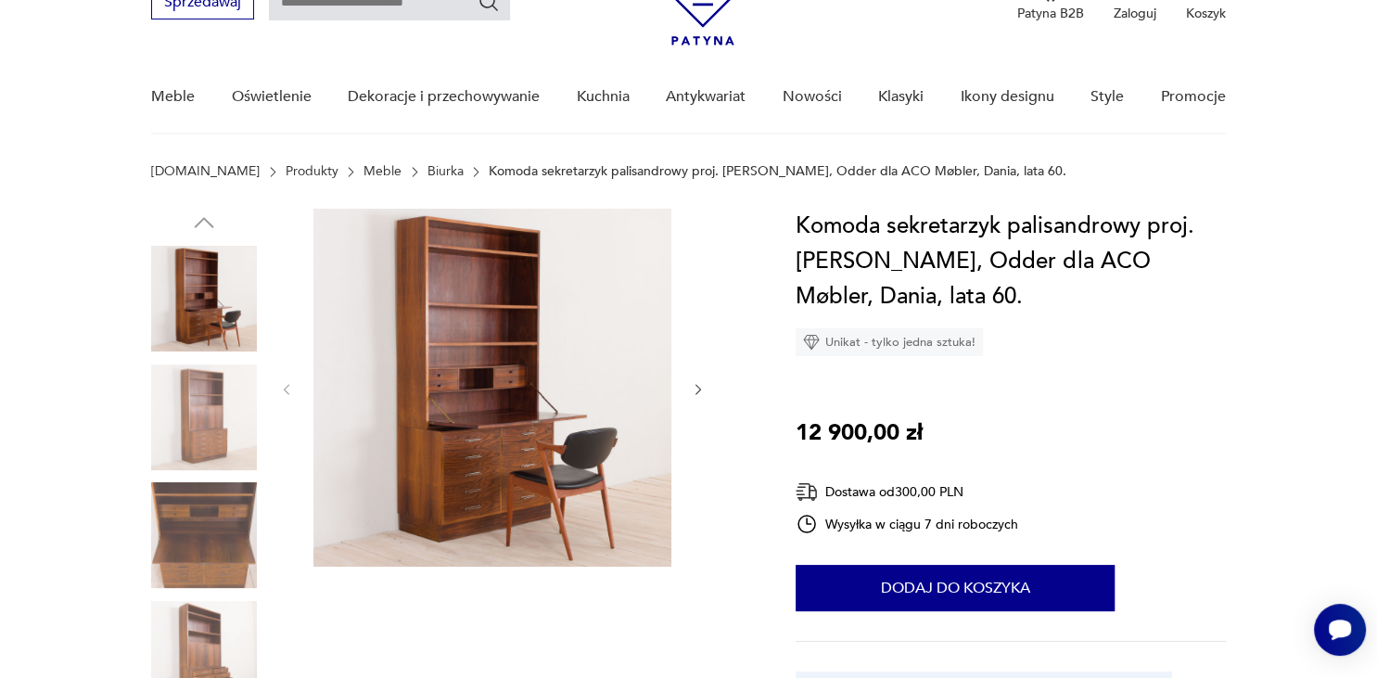
click at [210, 406] on img at bounding box center [204, 418] width 106 height 106
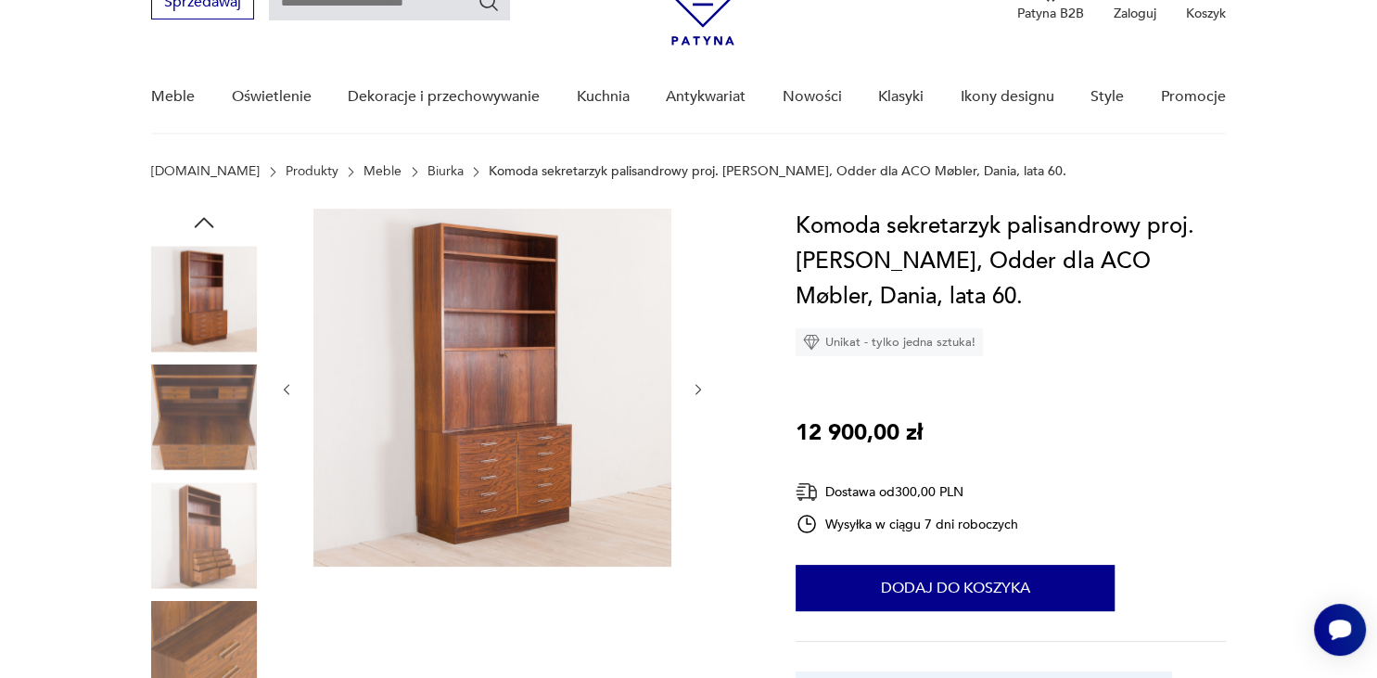
click at [210, 406] on div at bounding box center [204, 360] width 106 height 464
click at [210, 480] on div at bounding box center [204, 360] width 106 height 464
click at [184, 547] on img at bounding box center [204, 535] width 106 height 106
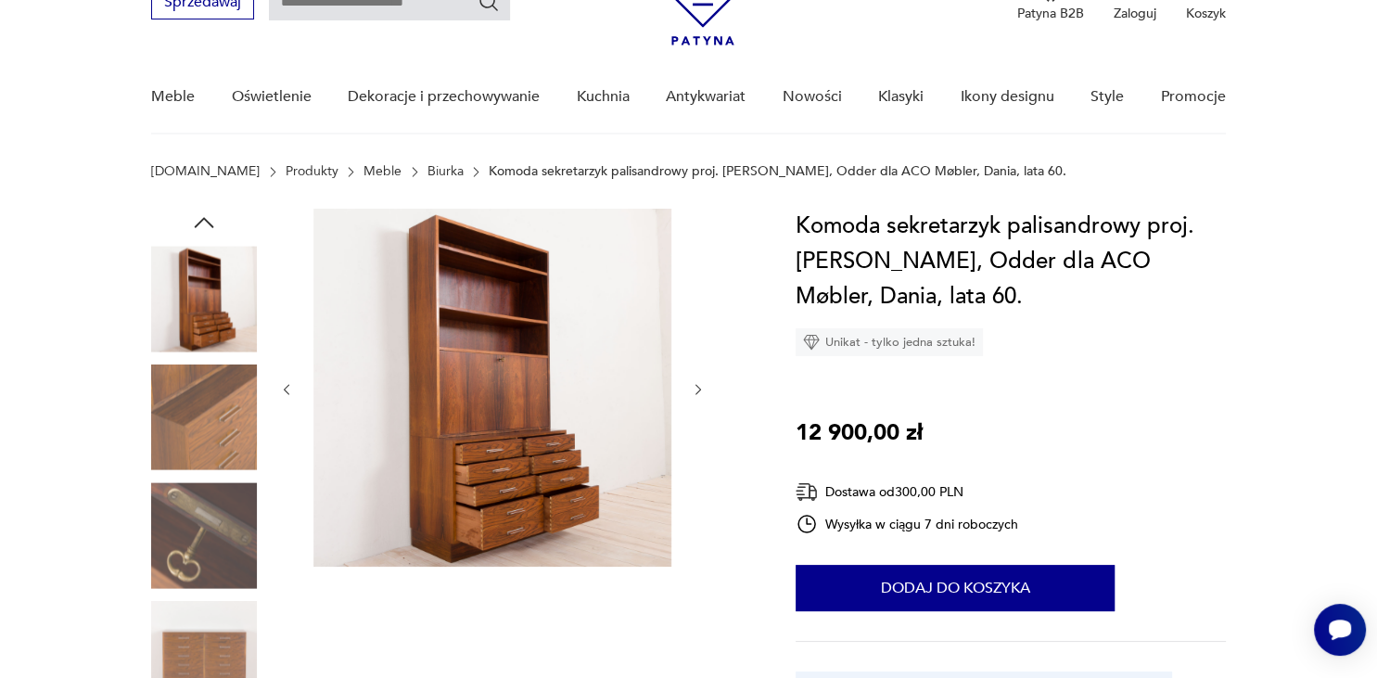
click at [190, 601] on img at bounding box center [204, 654] width 106 height 106
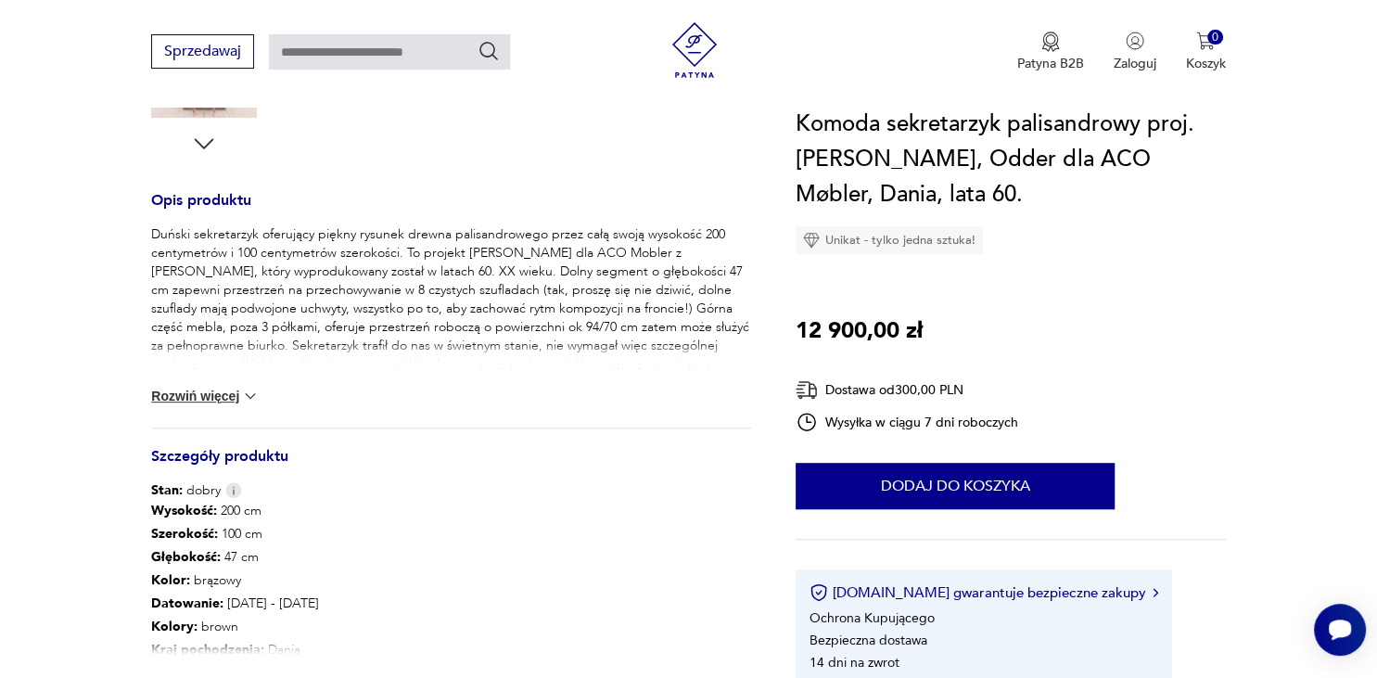
scroll to position [685, 0]
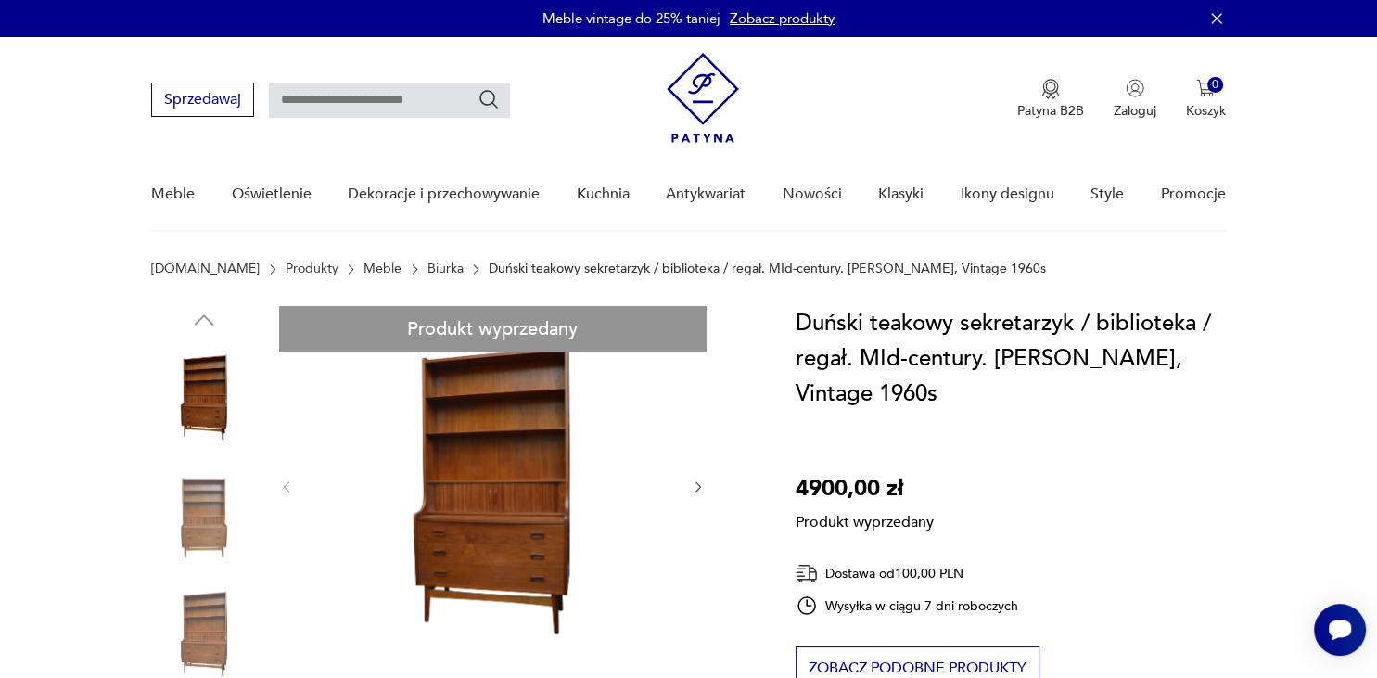
click at [428, 269] on link "Biurka" at bounding box center [446, 269] width 36 height 15
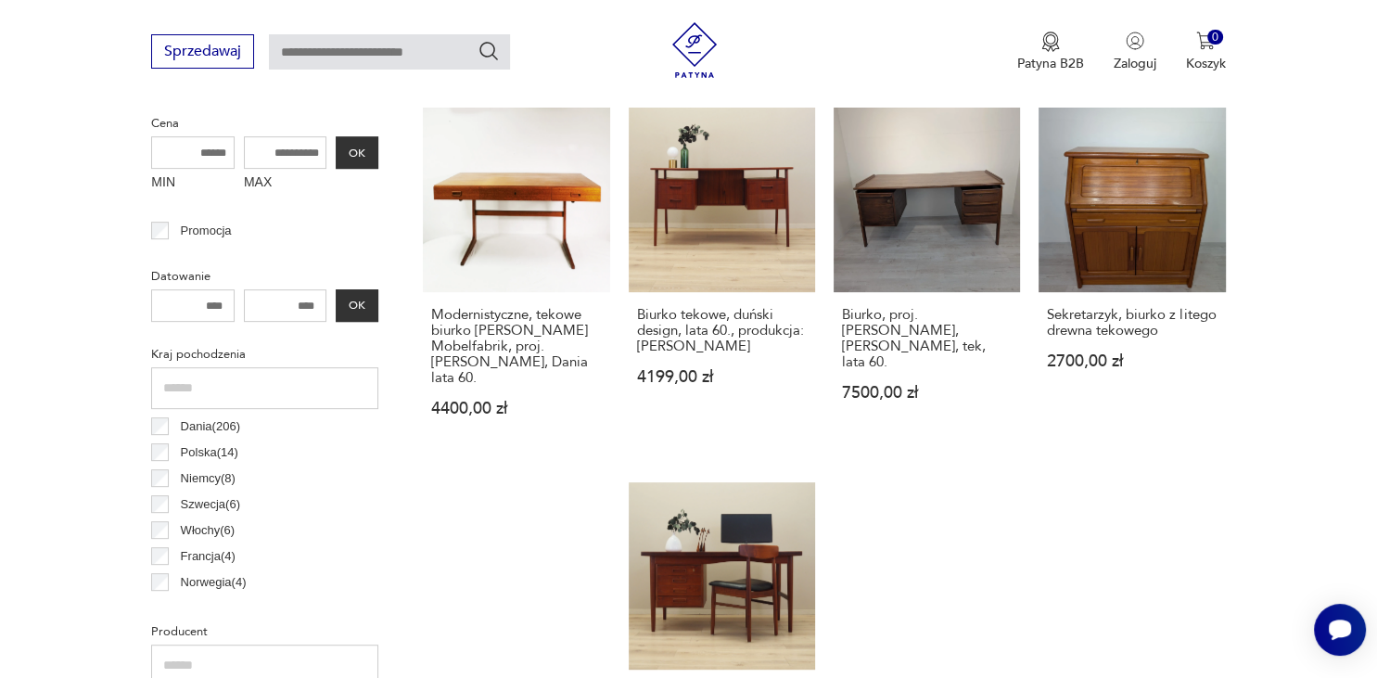
scroll to position [811, 0]
